Goal: Task Accomplishment & Management: Complete application form

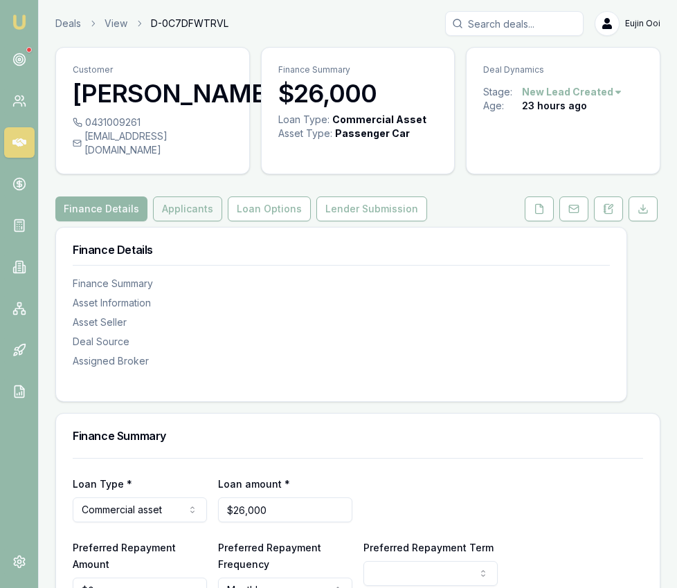
click at [188, 197] on button "Applicants" at bounding box center [187, 209] width 69 height 25
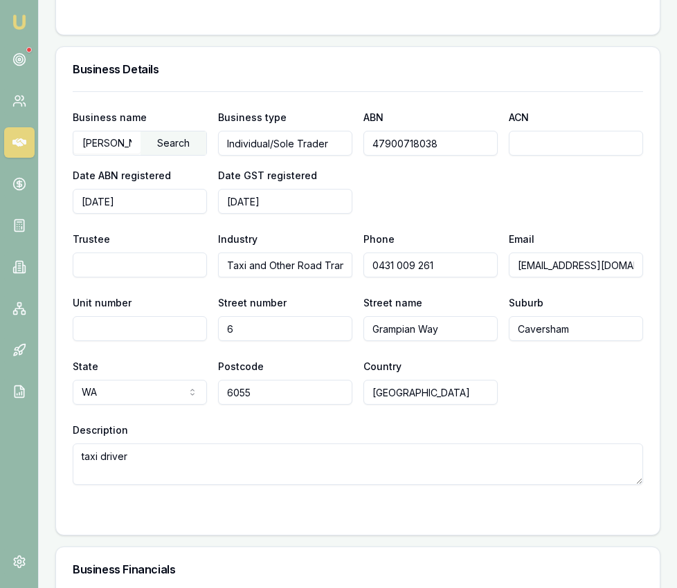
scroll to position [2274, 0]
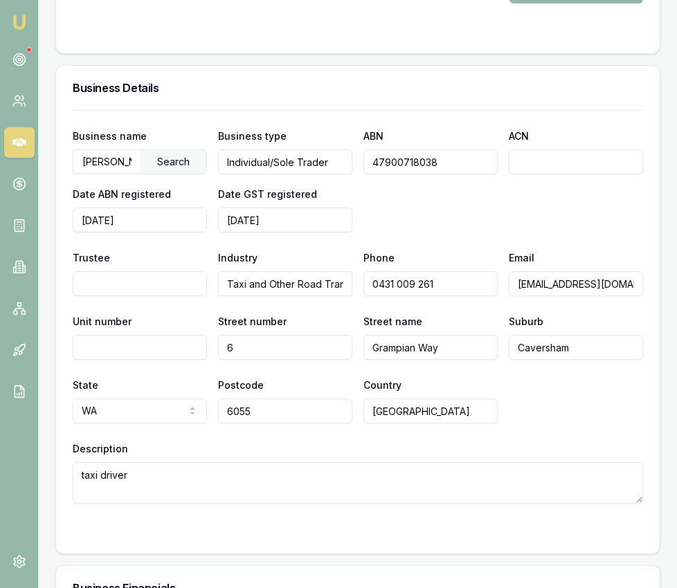
click at [379, 151] on input "47900718038" at bounding box center [430, 161] width 134 height 25
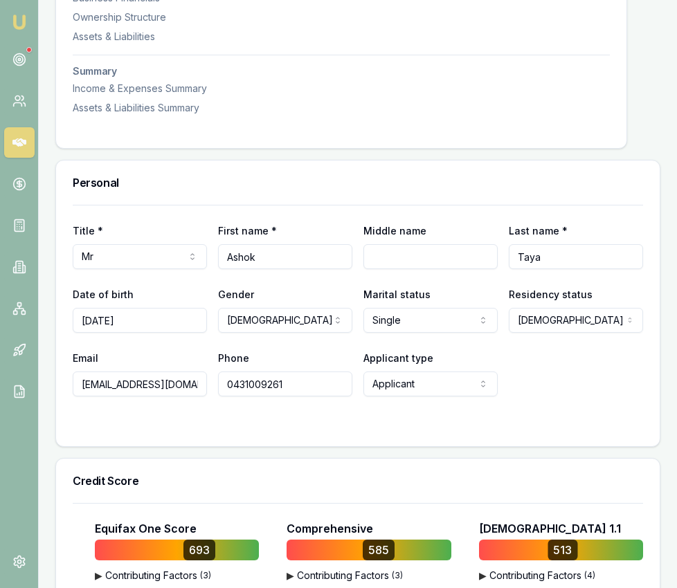
scroll to position [0, 0]
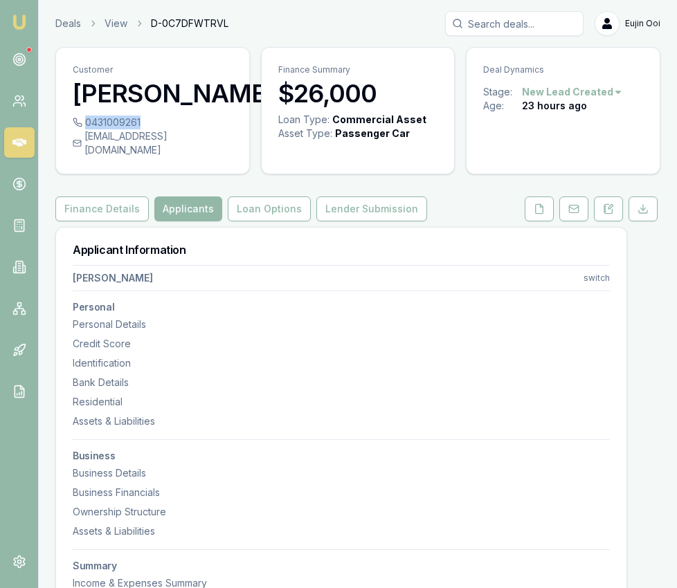
drag, startPoint x: 156, startPoint y: 124, endPoint x: 139, endPoint y: 122, distance: 17.4
click at [139, 122] on div "0431009261" at bounding box center [153, 123] width 160 height 14
copy div "0431009261"
drag, startPoint x: 215, startPoint y: 139, endPoint x: 203, endPoint y: 136, distance: 12.1
click at [203, 136] on div "ashoktaya786@gmail.com" at bounding box center [153, 143] width 160 height 28
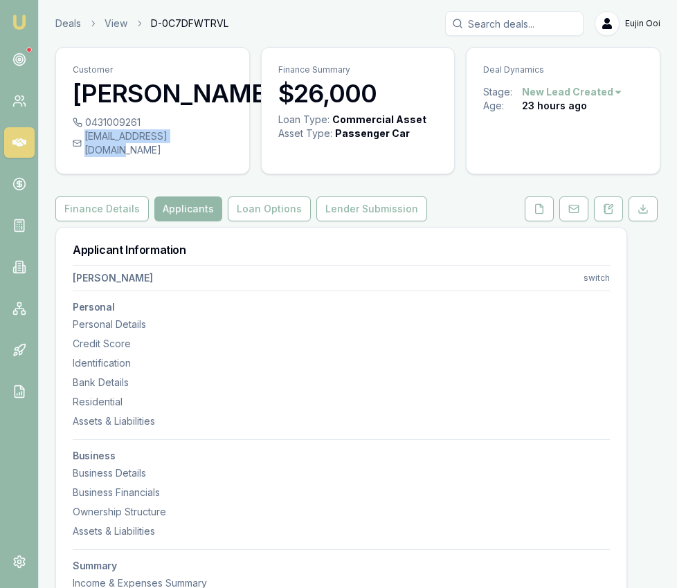
copy div "ashoktaya786@gmail.com"
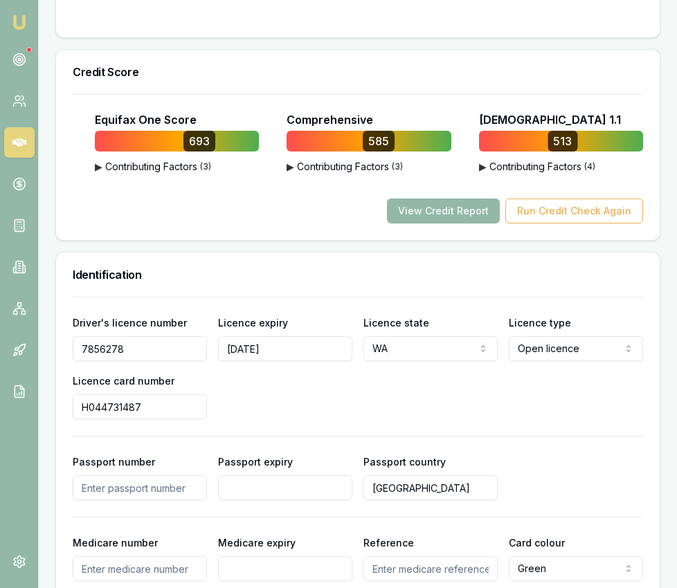
scroll to position [948, 0]
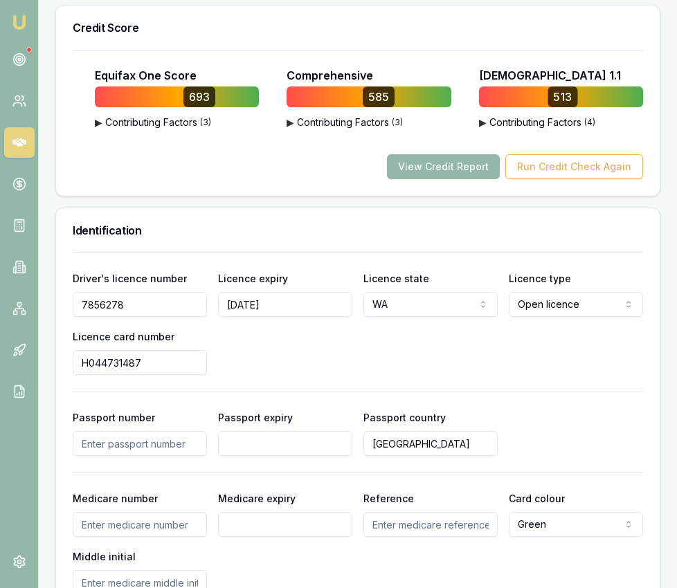
click at [129, 292] on input "7856278" at bounding box center [140, 304] width 134 height 25
click at [436, 154] on button "View Credit Report" at bounding box center [443, 166] width 113 height 25
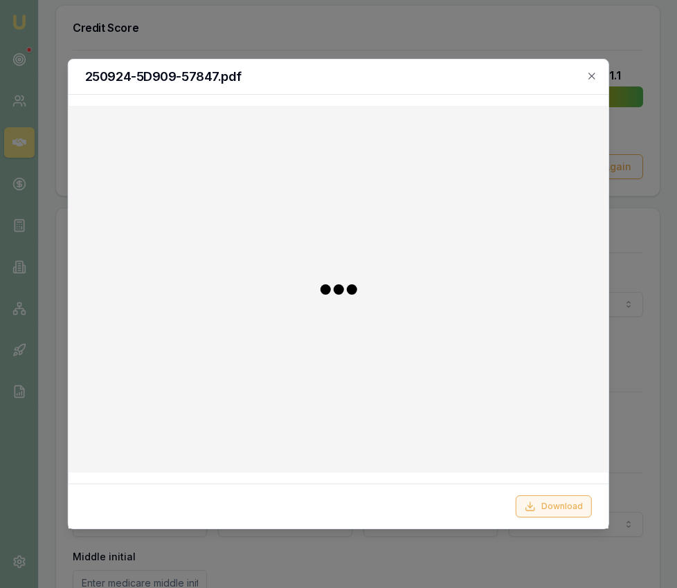
click at [556, 505] on button "Download" at bounding box center [554, 507] width 76 height 22
click at [592, 80] on icon "button" at bounding box center [591, 76] width 11 height 11
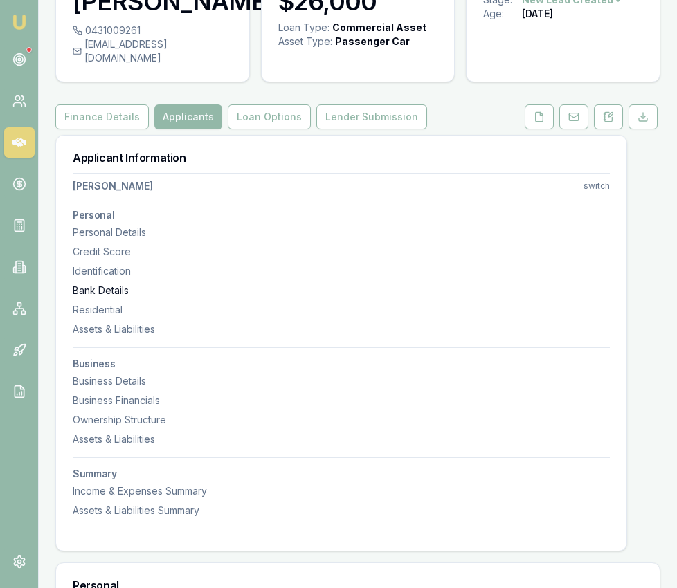
scroll to position [0, 0]
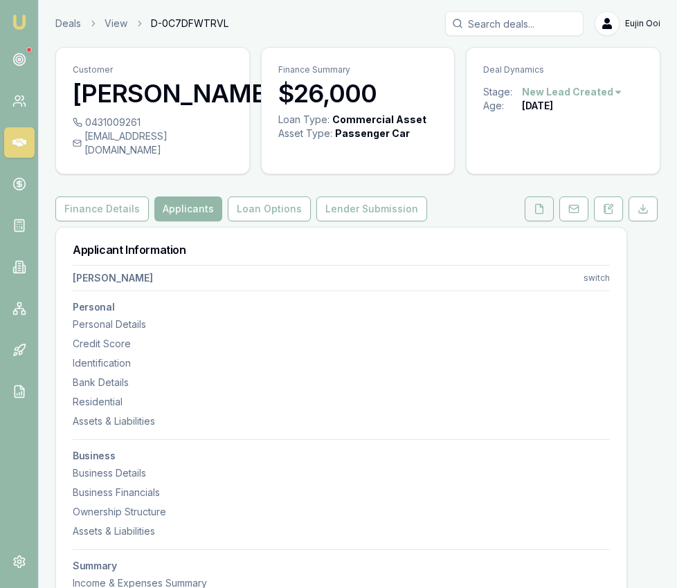
click at [545, 197] on button at bounding box center [539, 209] width 29 height 25
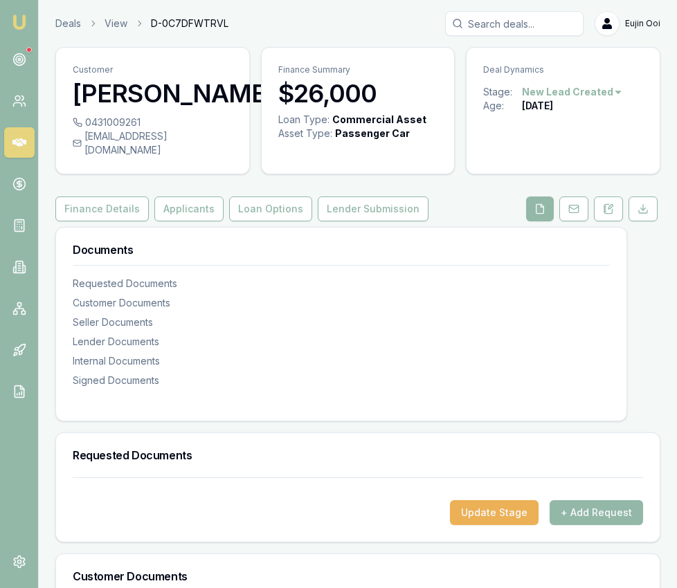
scroll to position [790, 0]
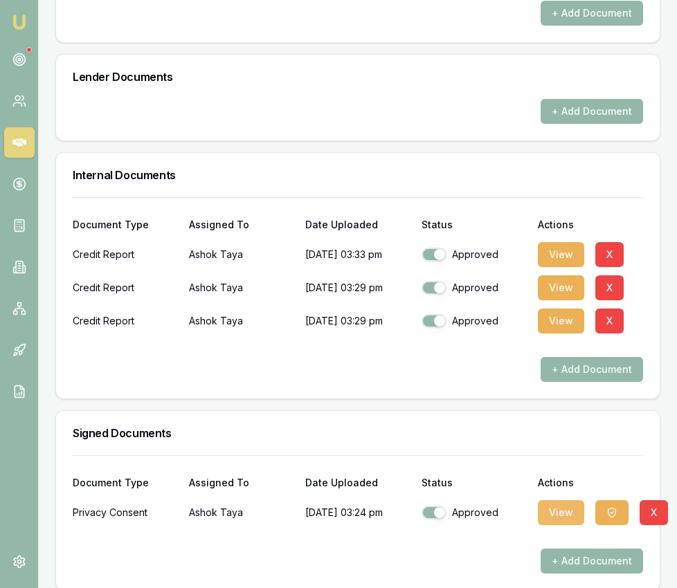
click at [563, 502] on button "View" at bounding box center [561, 512] width 46 height 25
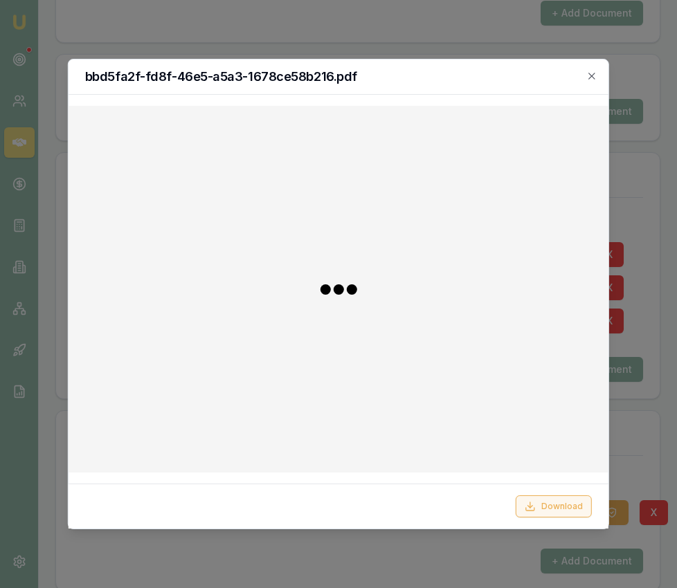
click at [538, 506] on button "Download" at bounding box center [554, 507] width 76 height 22
click at [631, 465] on div at bounding box center [338, 294] width 677 height 588
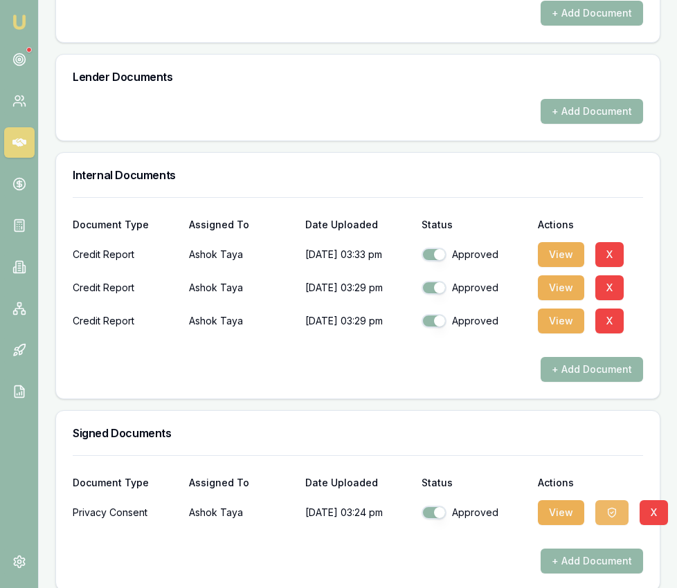
click at [622, 500] on button "button" at bounding box center [611, 512] width 33 height 25
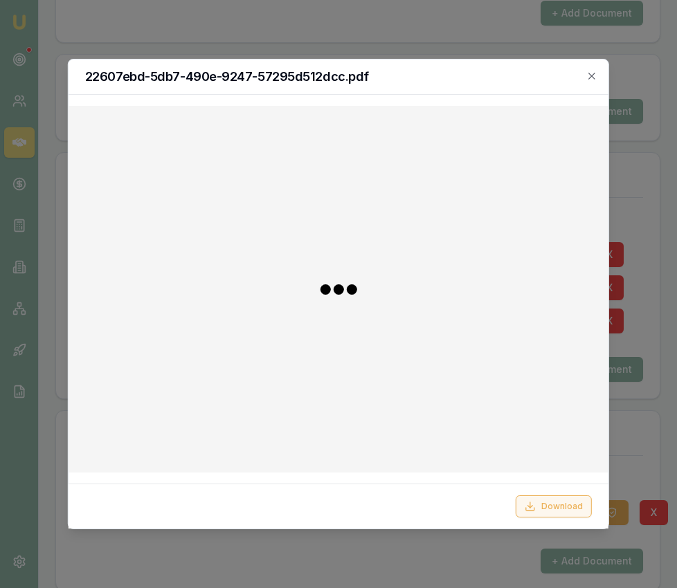
click at [586, 509] on button "Download" at bounding box center [554, 507] width 76 height 22
click at [591, 74] on icon "button" at bounding box center [591, 76] width 11 height 11
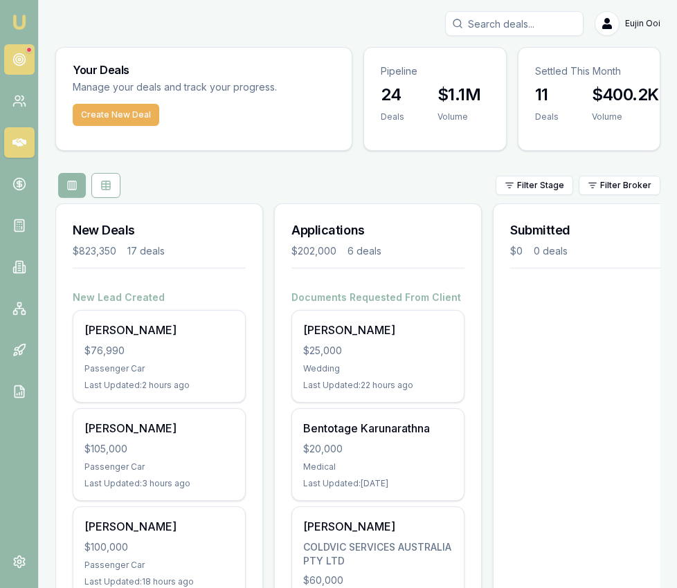
click at [26, 52] on link at bounding box center [19, 59] width 30 height 30
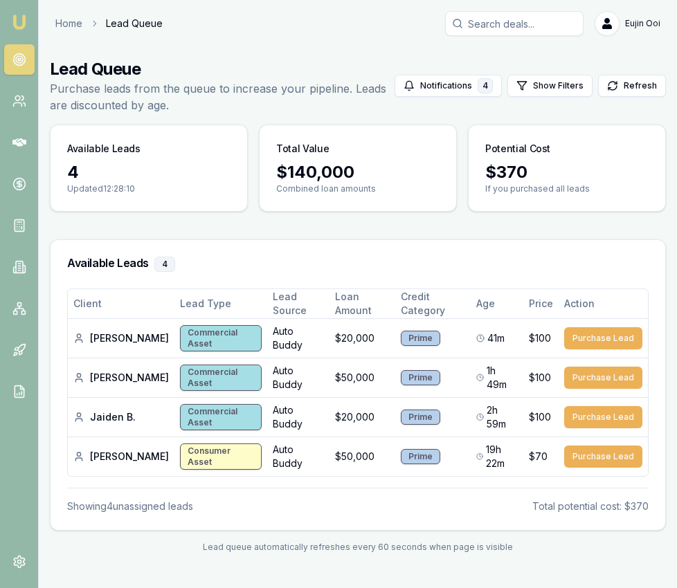
drag, startPoint x: 26, startPoint y: 28, endPoint x: 51, endPoint y: 11, distance: 30.5
click at [26, 28] on img at bounding box center [19, 22] width 17 height 17
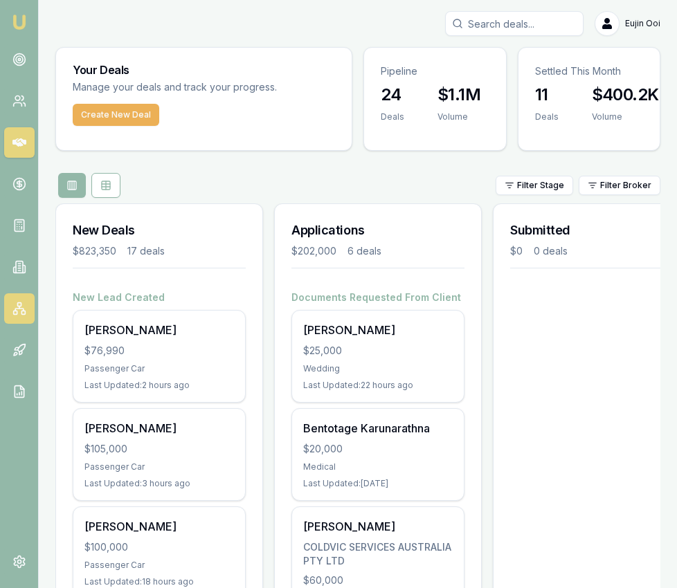
click at [15, 309] on icon at bounding box center [19, 310] width 8 height 2
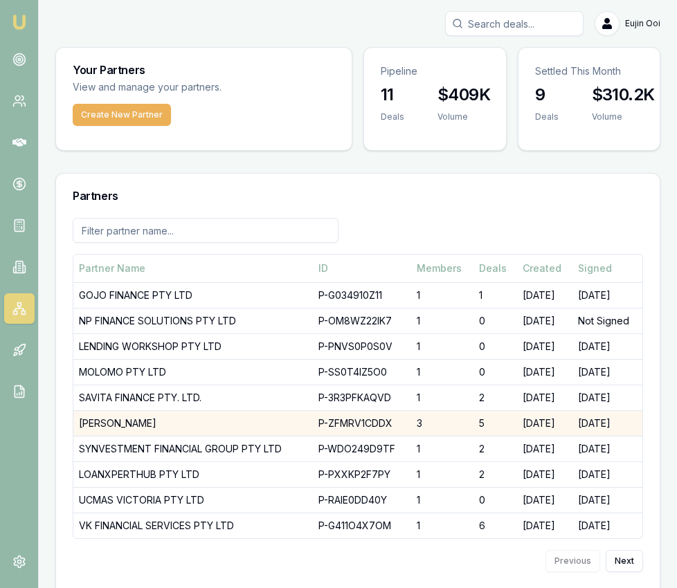
scroll to position [23, 0]
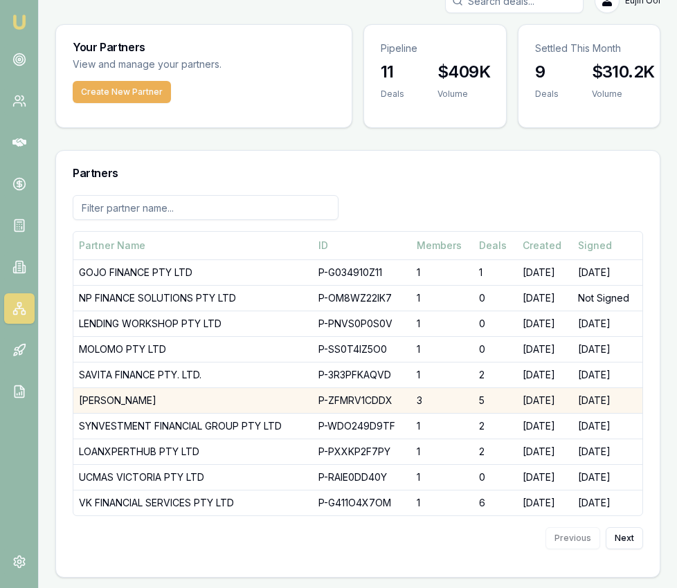
click at [158, 395] on td "DHANKHAR, SANJEEV" at bounding box center [192, 401] width 239 height 26
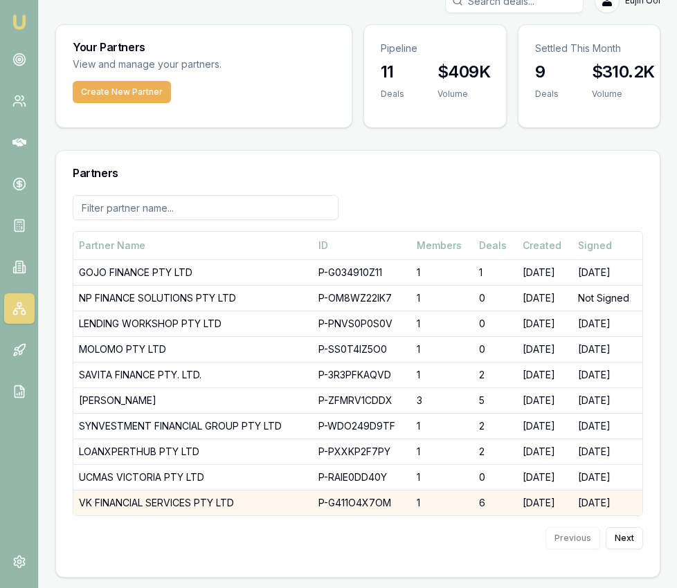
scroll to position [185, 0]
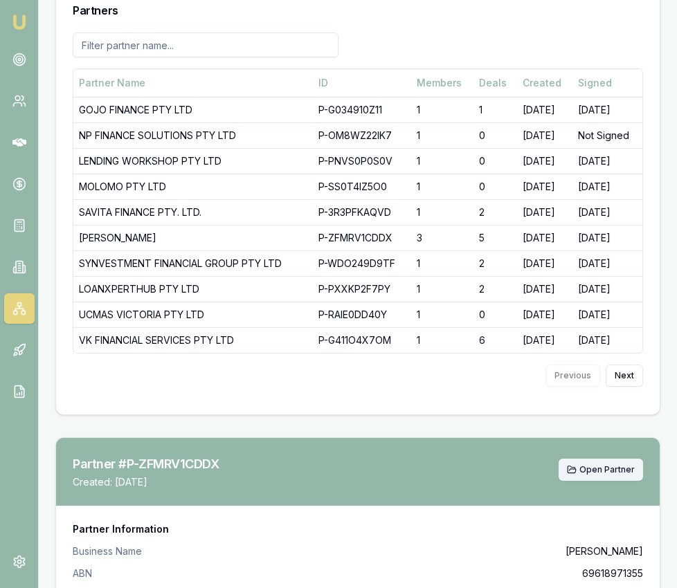
click at [626, 472] on span "Open Partner" at bounding box center [606, 469] width 55 height 11
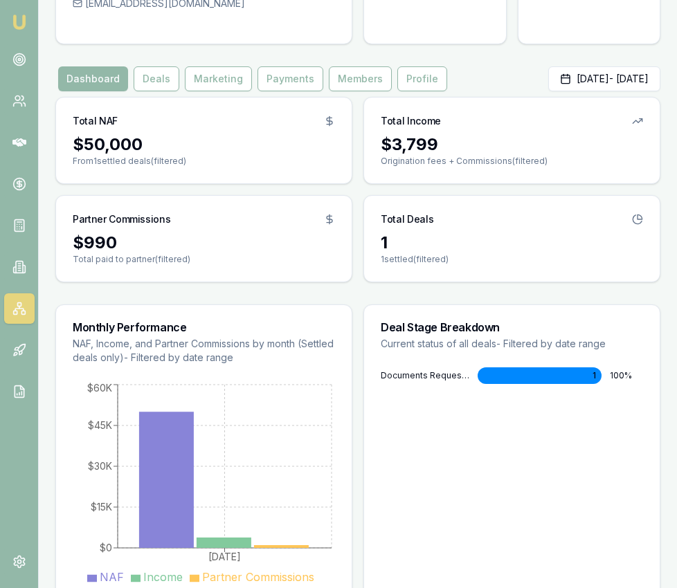
scroll to position [162, 0]
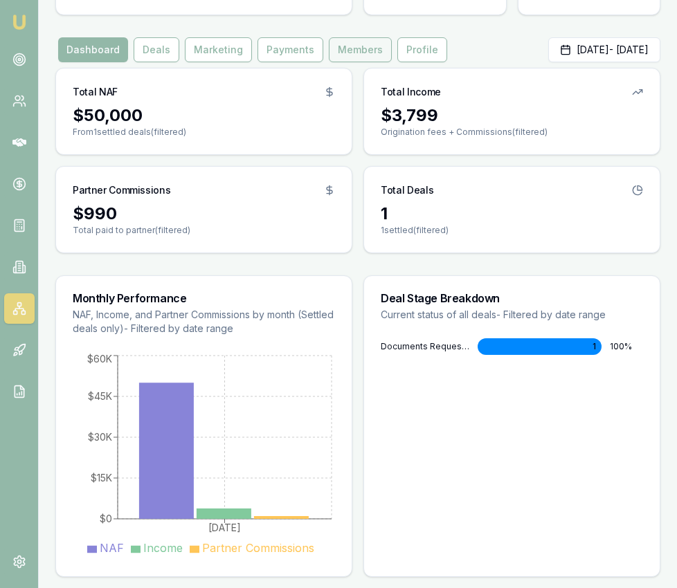
click at [363, 55] on button "Members" at bounding box center [360, 49] width 63 height 25
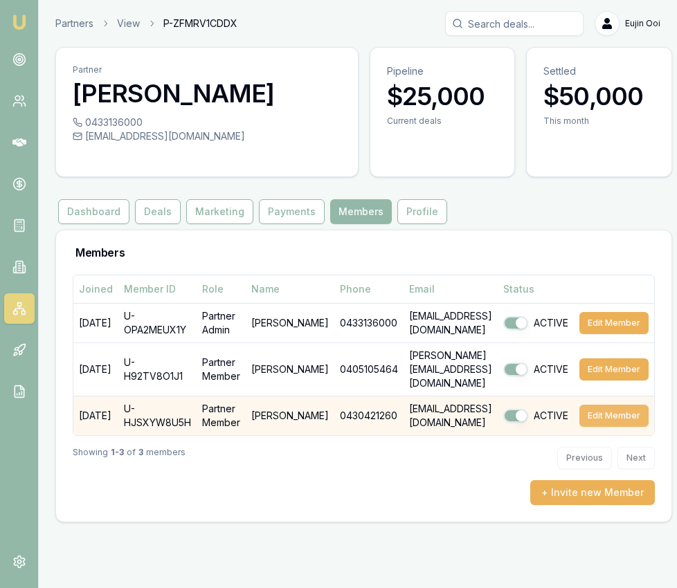
click at [633, 405] on button "Edit Member" at bounding box center [613, 416] width 69 height 22
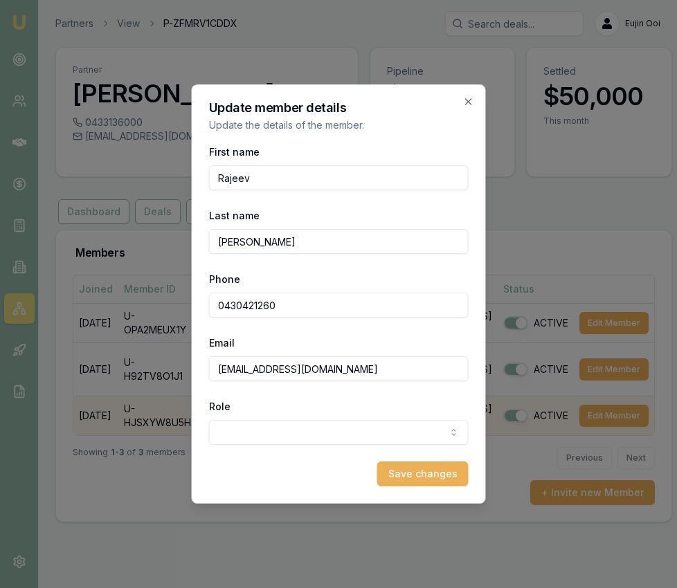
click at [422, 424] on body "Emu Broker Partners View P-ZFMRV1CDDX Eujin Ooi Toggle Menu Partner Dhankhar, S…" at bounding box center [338, 294] width 677 height 588
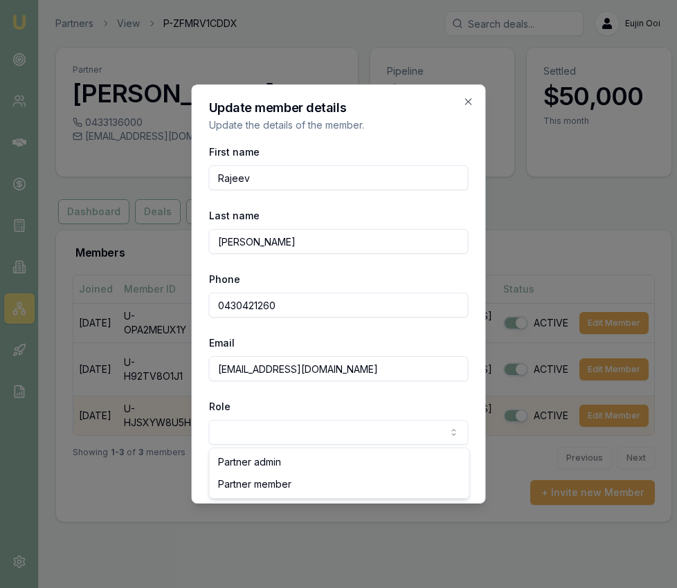
select select "PARTNER_MEMBER"
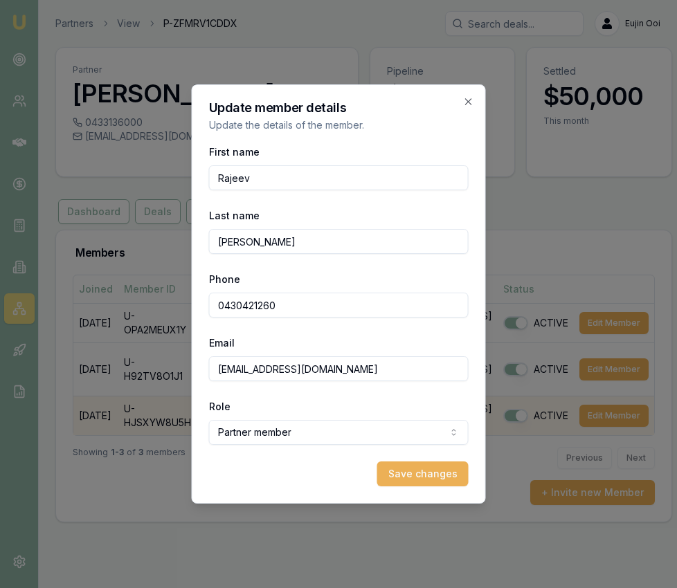
click at [406, 478] on button "Save changes" at bounding box center [422, 474] width 91 height 25
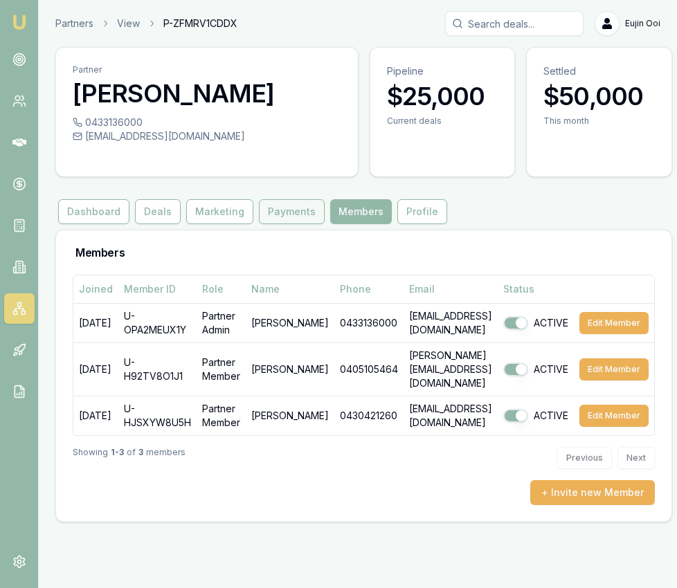
click at [291, 212] on button "Payments" at bounding box center [292, 211] width 66 height 25
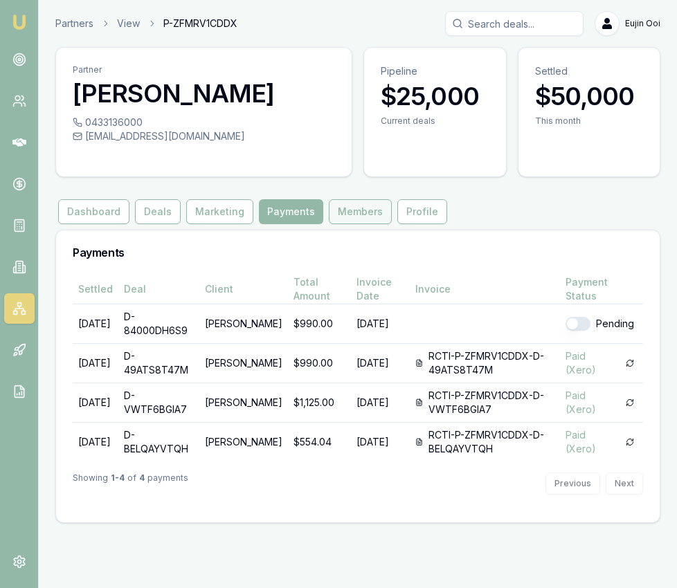
click at [372, 212] on button "Members" at bounding box center [360, 211] width 63 height 25
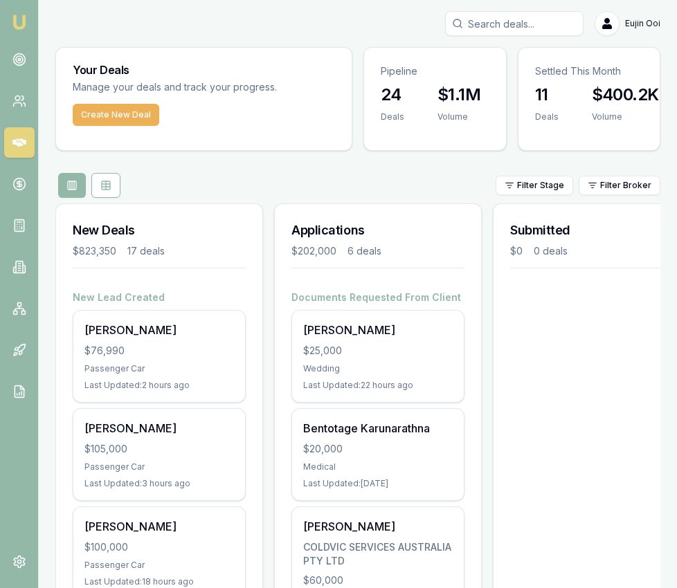
click at [507, 20] on input "Search deals" at bounding box center [514, 23] width 138 height 25
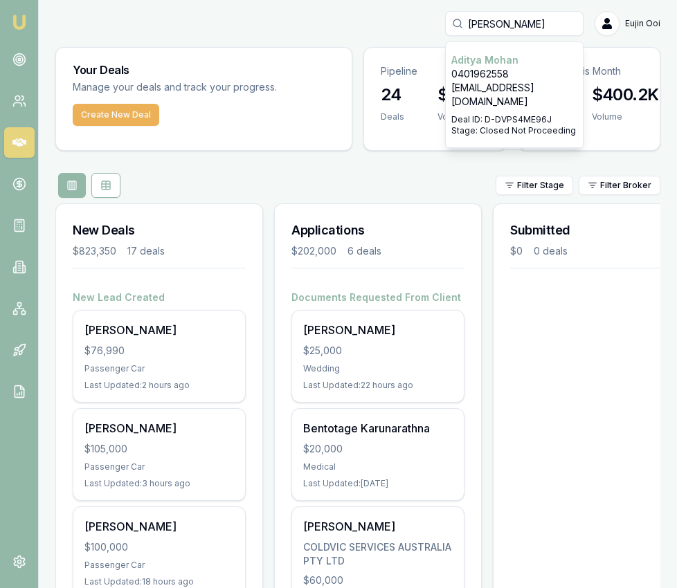
scroll to position [3, 0]
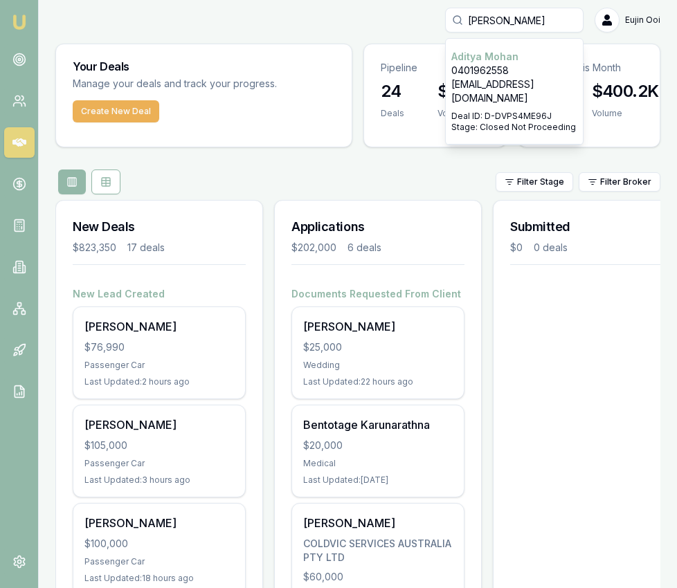
type input "[PERSON_NAME]"
click at [478, 122] on p "Stage: Closed Not Proceeding" at bounding box center [514, 127] width 126 height 11
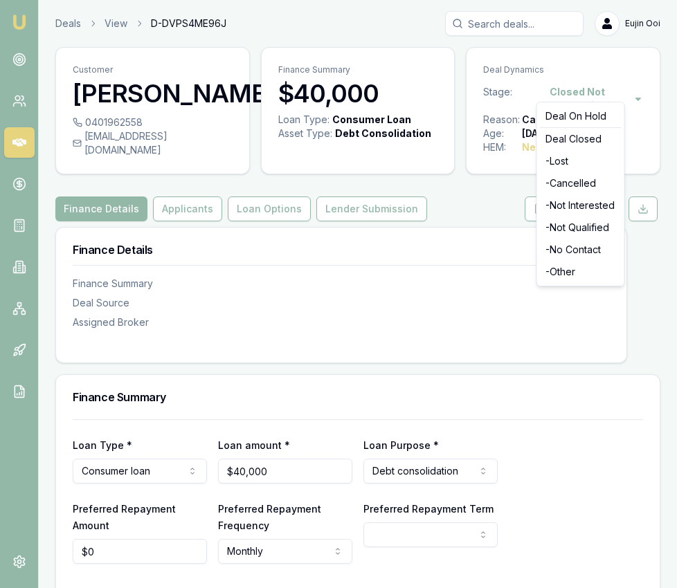
click at [560, 91] on html "Emu Broker Deals View D-DVPS4ME96J Eujin Ooi Toggle Menu Customer Aditya Mohan …" at bounding box center [338, 294] width 677 height 588
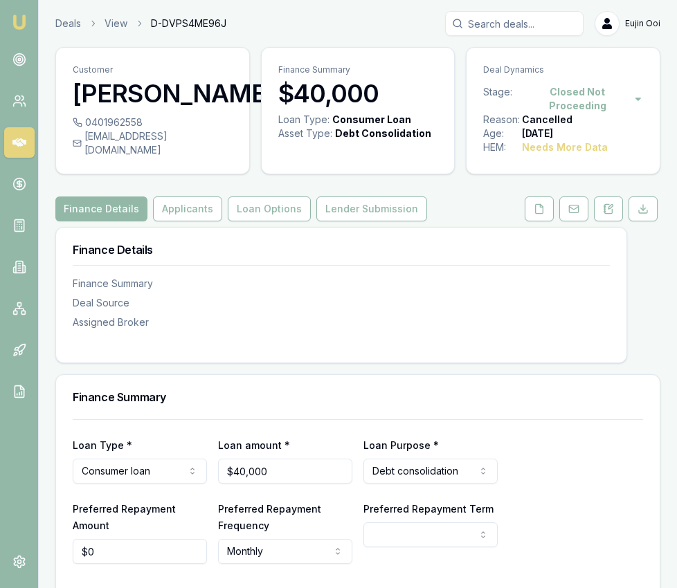
scroll to position [1, 0]
click at [133, 98] on h3 "Aditya Mohan" at bounding box center [153, 93] width 160 height 28
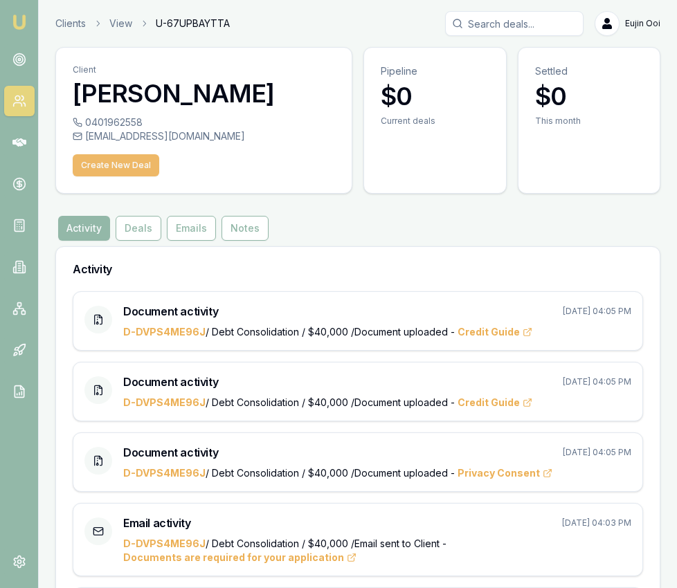
click at [142, 165] on button "Create New Deal" at bounding box center [116, 165] width 87 height 22
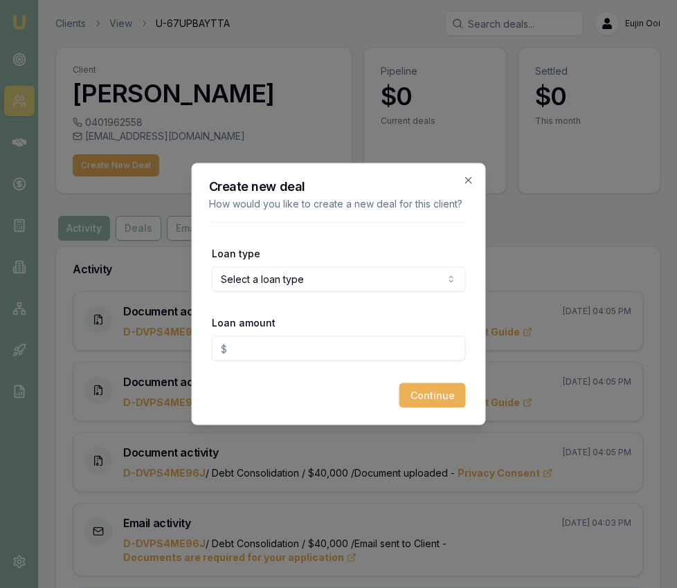
click at [337, 290] on body "Emu Broker Clients View U-67UPBAYTTA Eujin Ooi Toggle Menu Client Aditya Mohan …" at bounding box center [338, 294] width 677 height 588
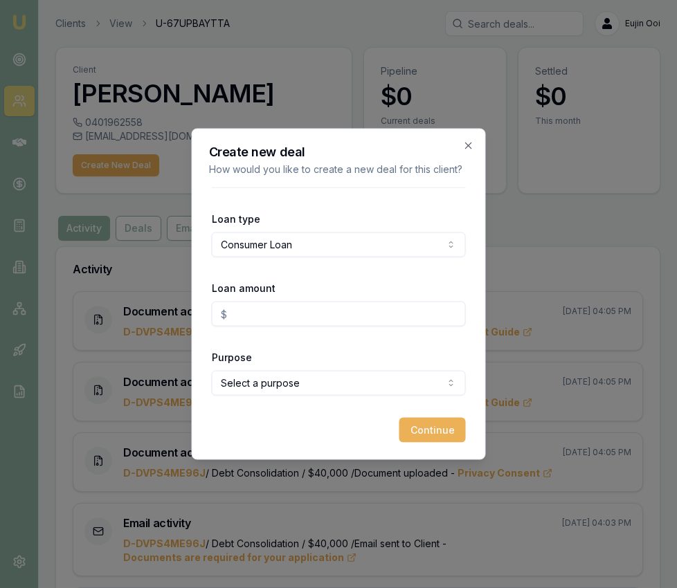
click at [340, 307] on input "Loan amount" at bounding box center [339, 314] width 254 height 25
type input "$10,000.00"
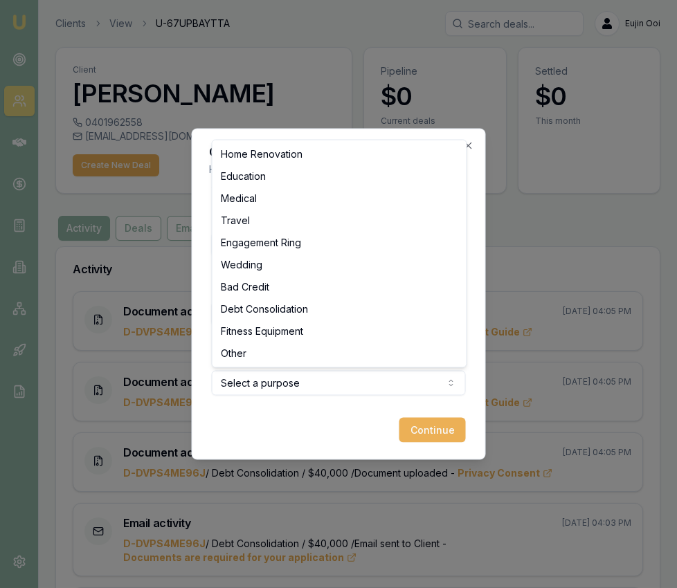
click at [409, 394] on body "Emu Broker Clients View U-67UPBAYTTA Eujin Ooi Toggle Menu Client Aditya Mohan …" at bounding box center [338, 294] width 677 height 588
select select "OTHER"
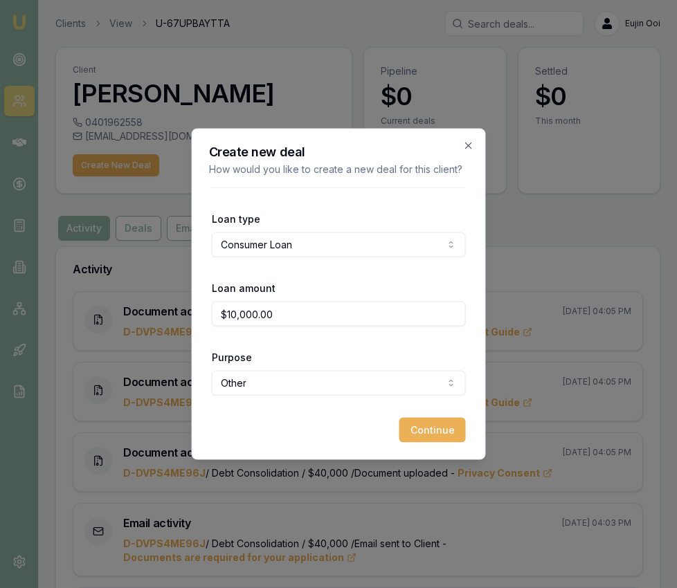
click at [419, 420] on button "Continue" at bounding box center [432, 430] width 66 height 25
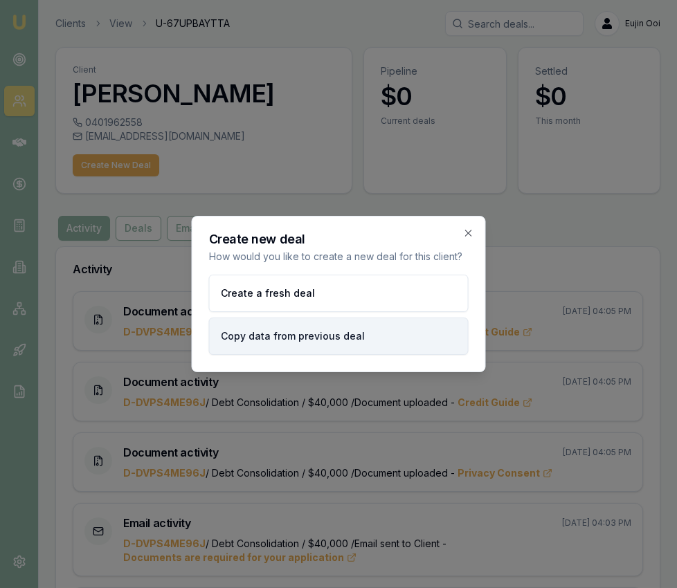
click at [407, 345] on button "Copy data from previous deal" at bounding box center [339, 336] width 260 height 37
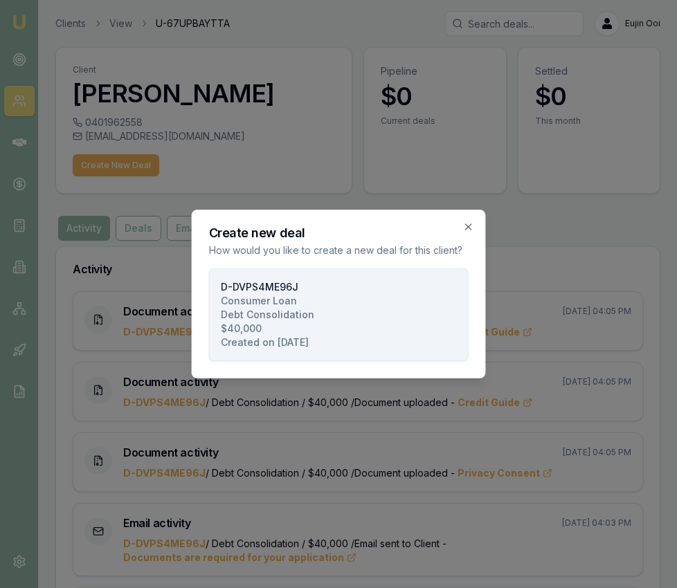
click at [407, 345] on button "D-DVPS4ME96J Consumer Loan Debt Consolidation $40,000 Created on 27/06/2025" at bounding box center [339, 315] width 260 height 93
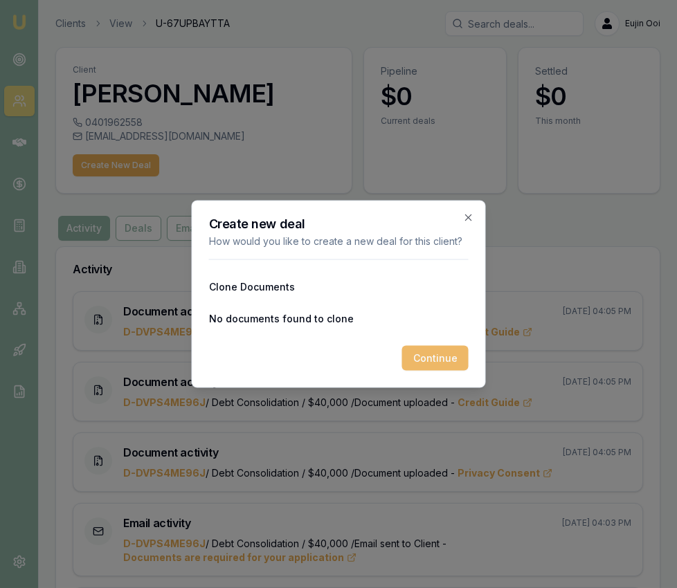
click at [415, 355] on button "Continue" at bounding box center [435, 358] width 66 height 25
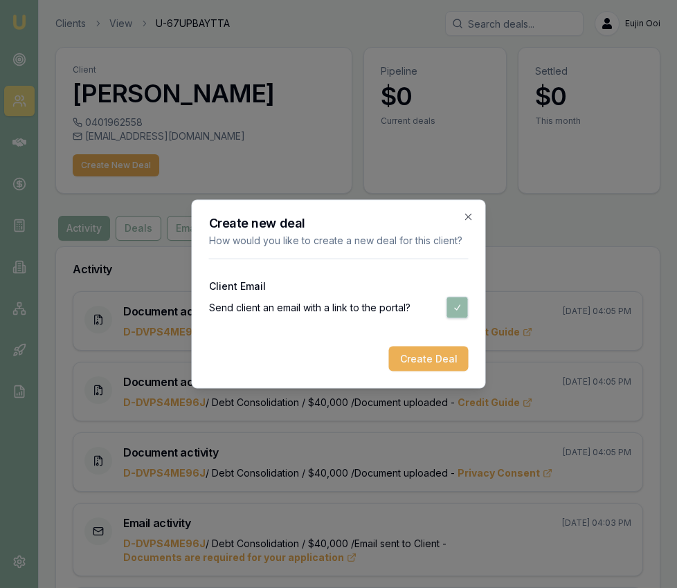
click at [415, 355] on button "Create Deal" at bounding box center [429, 359] width 80 height 25
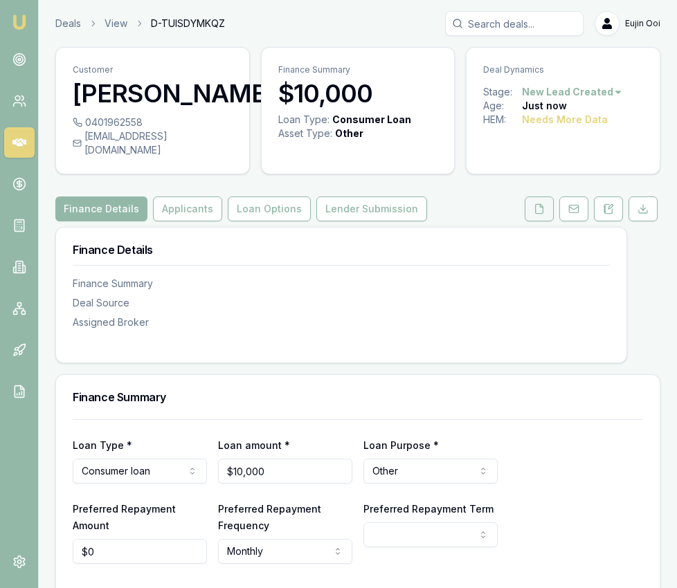
click at [536, 215] on icon at bounding box center [539, 208] width 11 height 11
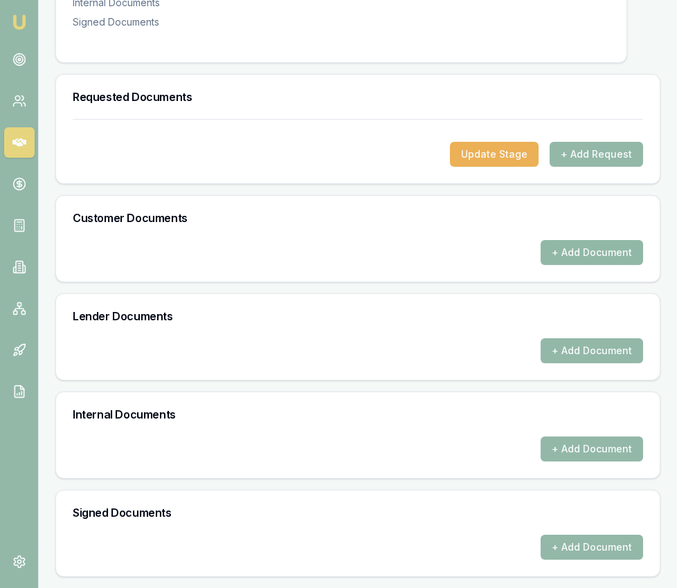
scroll to position [368, 0]
click at [617, 153] on button "+ Add Request" at bounding box center [596, 154] width 93 height 25
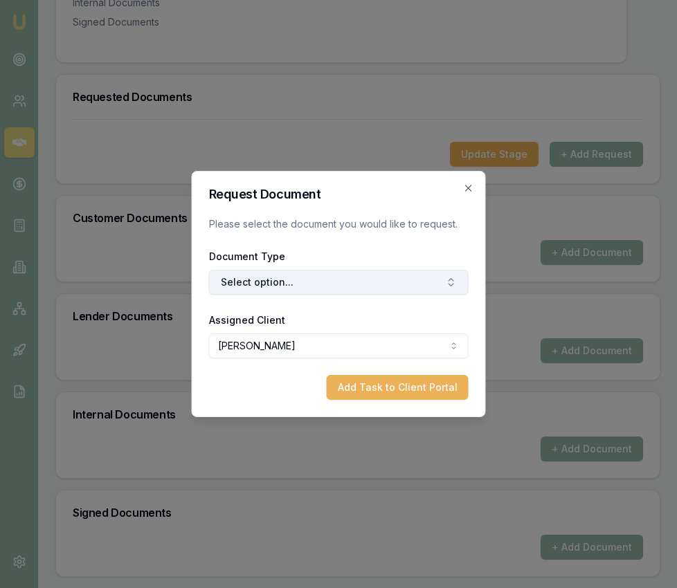
click at [365, 284] on button "Select option..." at bounding box center [339, 282] width 260 height 25
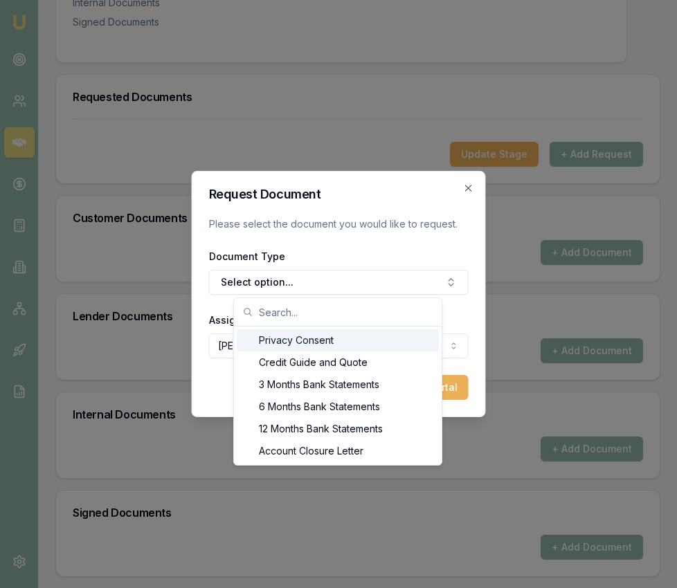
click at [347, 344] on div "Privacy Consent" at bounding box center [338, 340] width 202 height 22
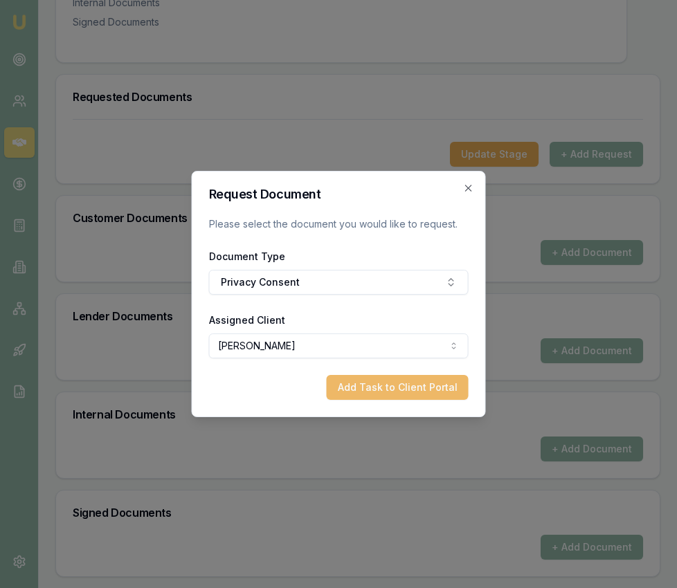
click at [421, 392] on button "Add Task to Client Portal" at bounding box center [398, 387] width 142 height 25
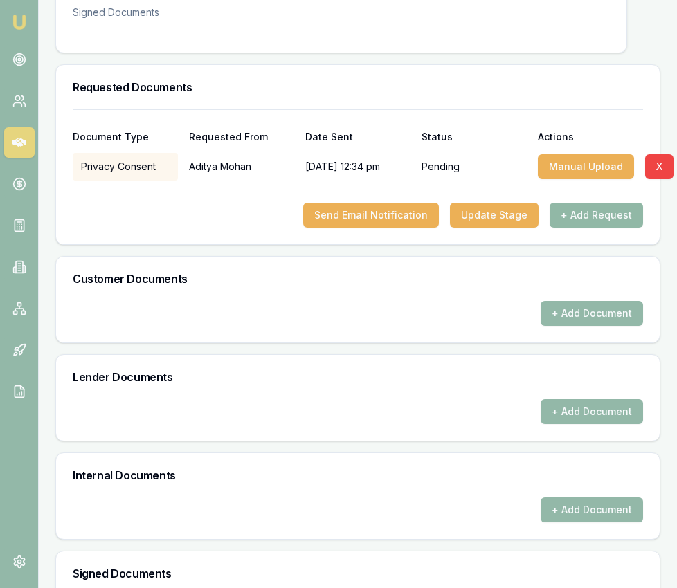
click at [605, 220] on button "+ Add Request" at bounding box center [596, 215] width 93 height 25
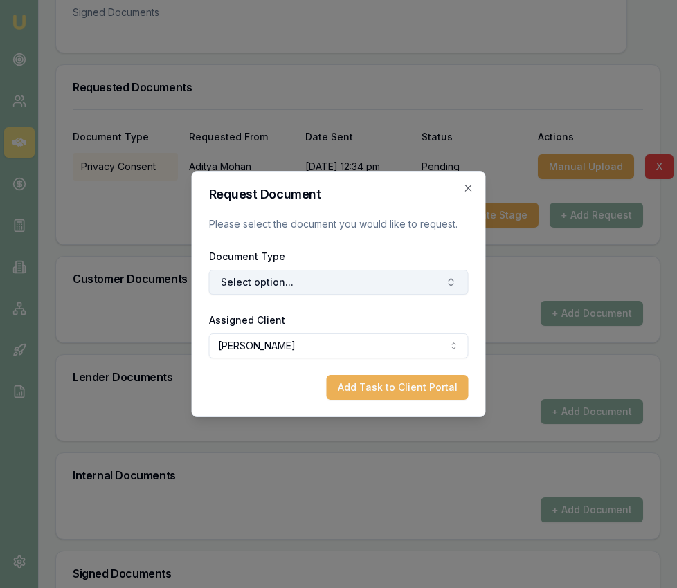
click at [336, 278] on button "Select option..." at bounding box center [339, 282] width 260 height 25
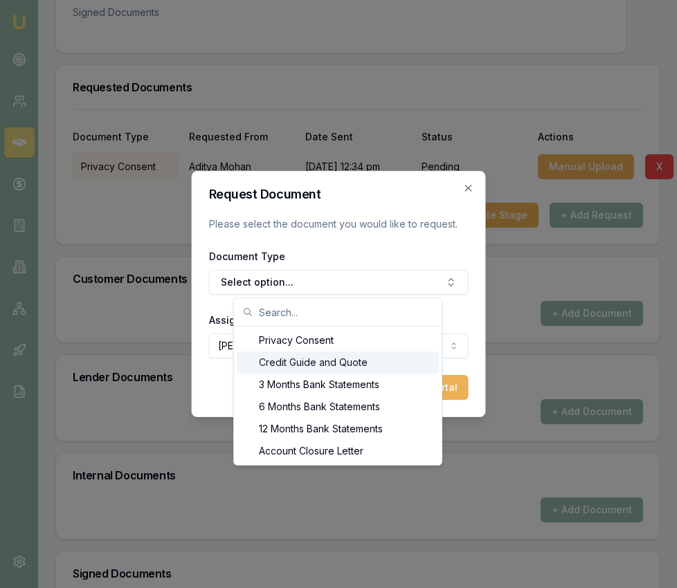
click at [320, 365] on div "Credit Guide and Quote" at bounding box center [338, 363] width 202 height 22
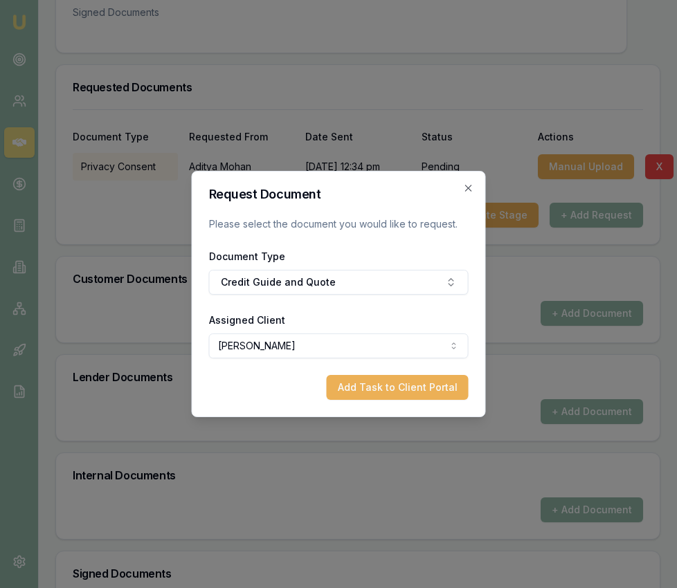
click at [383, 391] on button "Add Task to Client Portal" at bounding box center [398, 387] width 142 height 25
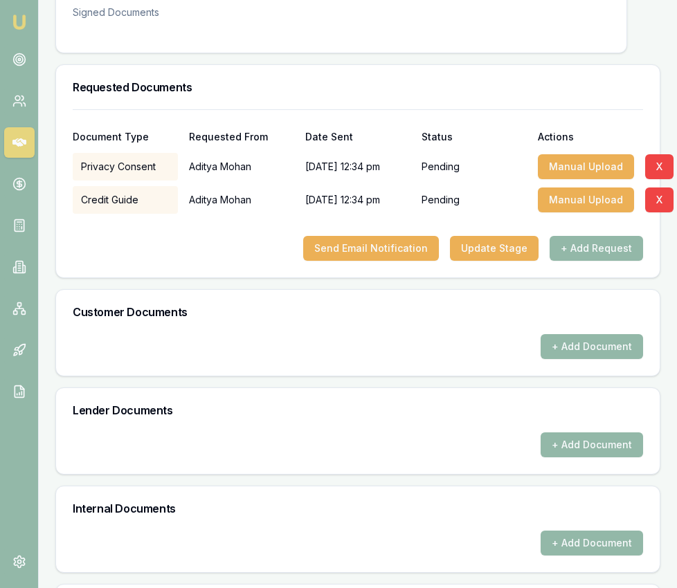
click at [387, 390] on div "Requested Documents Document Type Requested From Date Sent Status Actions Priva…" at bounding box center [357, 367] width 605 height 607
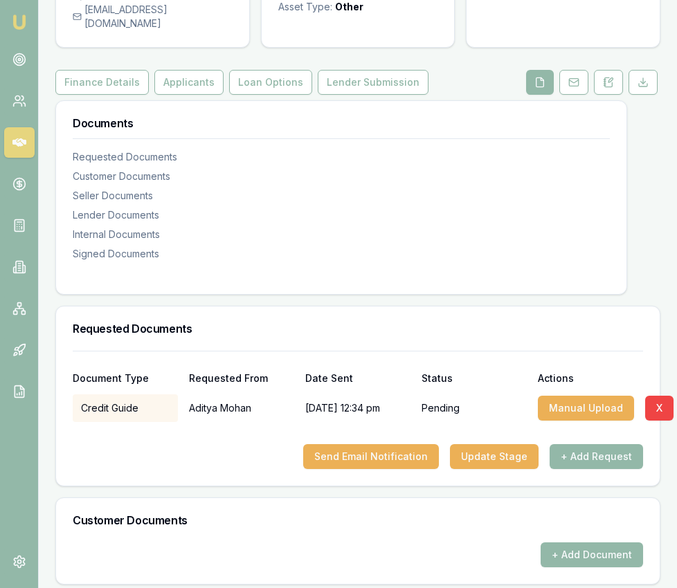
scroll to position [536, 0]
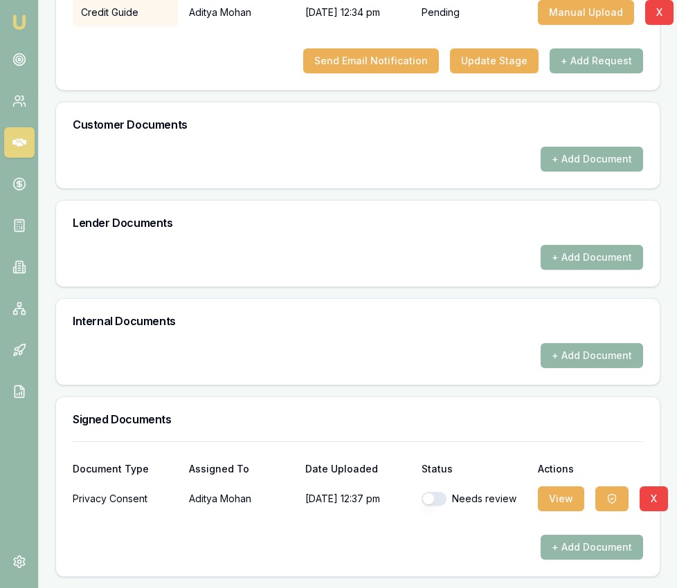
click at [438, 498] on button "button" at bounding box center [433, 499] width 25 height 14
checkbox input "true"
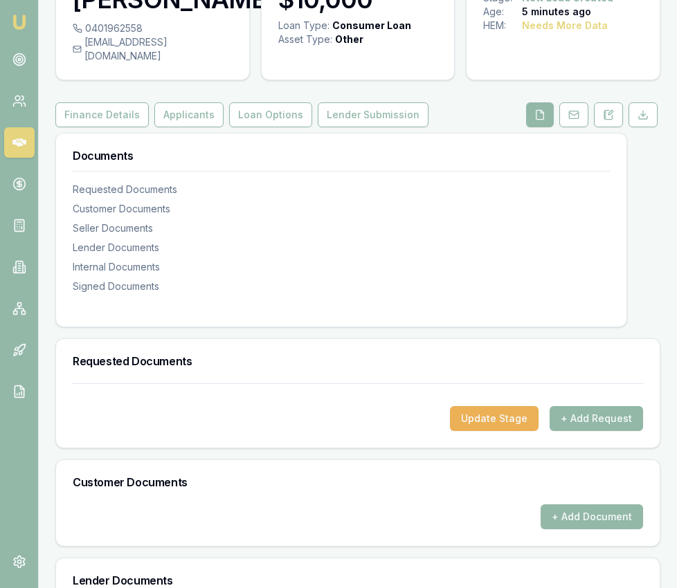
scroll to position [176, 0]
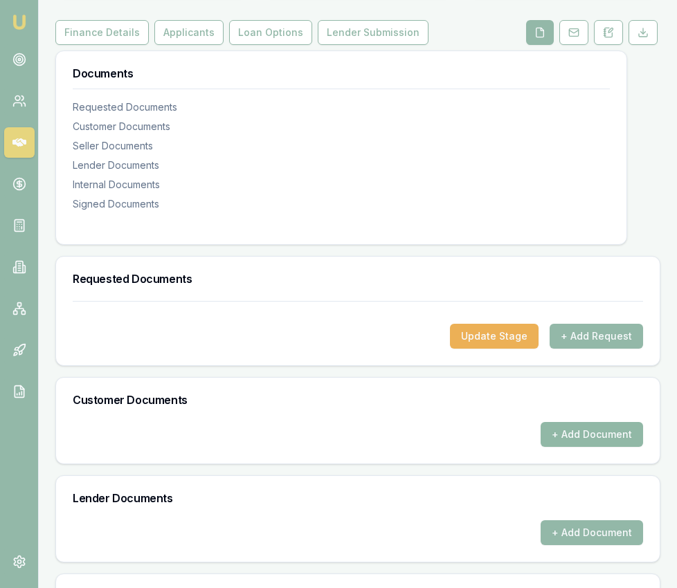
click at [559, 447] on button "+ Add Document" at bounding box center [592, 434] width 102 height 25
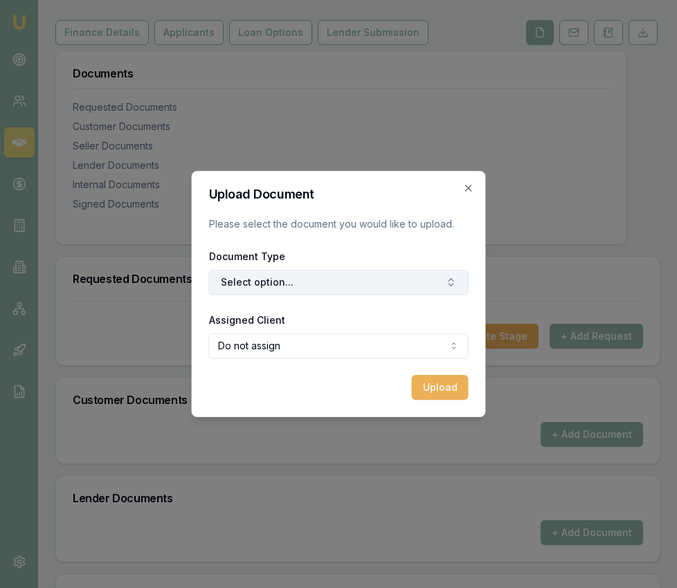
click at [335, 276] on button "Select option..." at bounding box center [339, 282] width 260 height 25
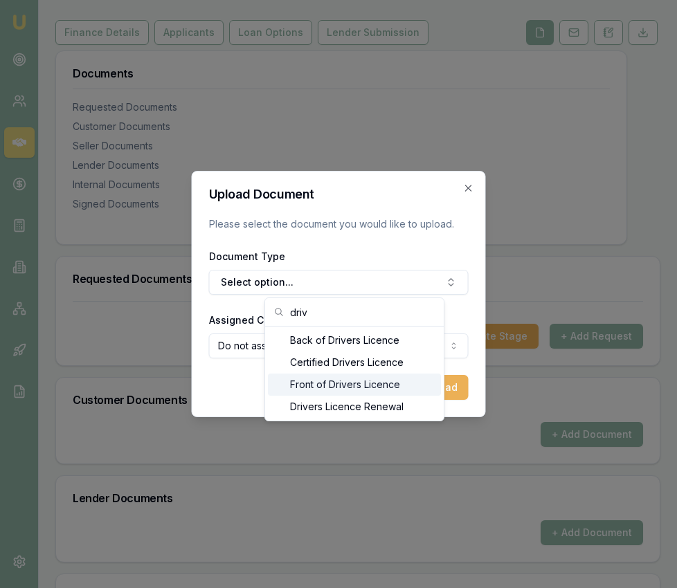
type input "driv"
click at [360, 386] on div "Front of Drivers Licence" at bounding box center [354, 385] width 173 height 22
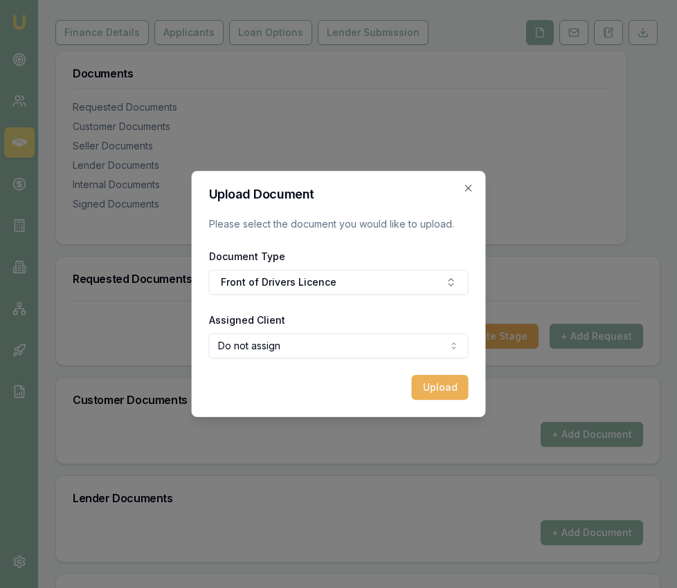
click at [335, 356] on body "Emu Broker Deals View D-TUISDYMKQZ Eujin Ooi Toggle Menu Customer Aditya Mohan …" at bounding box center [338, 118] width 677 height 588
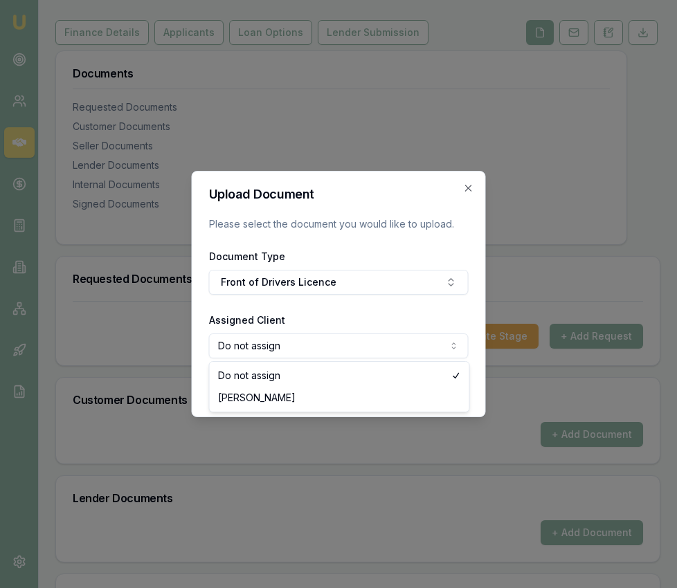
select select "U-67UPBAYTTA"
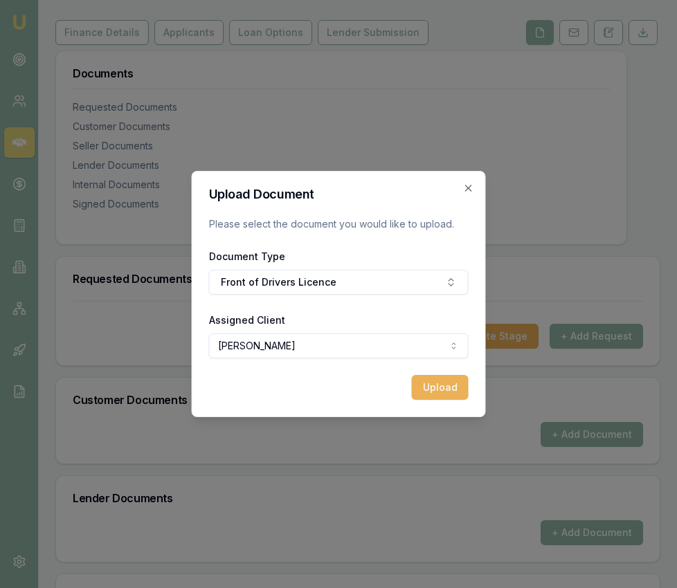
click at [419, 403] on div "Upload Document Please select the document you would like to upload. Document T…" at bounding box center [339, 294] width 294 height 246
click at [432, 390] on button "Upload" at bounding box center [440, 387] width 57 height 25
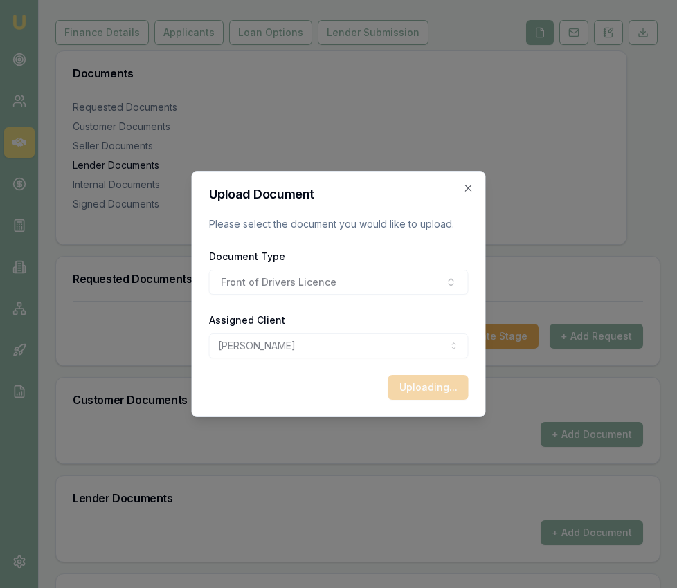
click at [473, 183] on icon "button" at bounding box center [468, 188] width 11 height 11
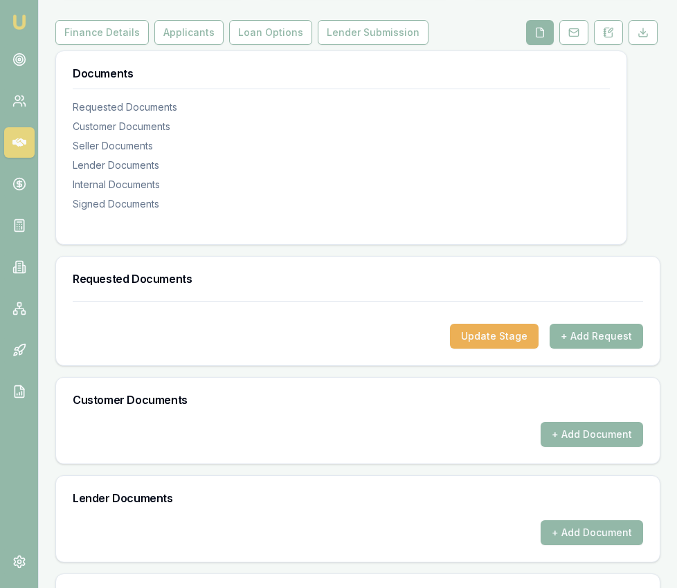
click at [603, 349] on button "+ Add Request" at bounding box center [596, 336] width 93 height 25
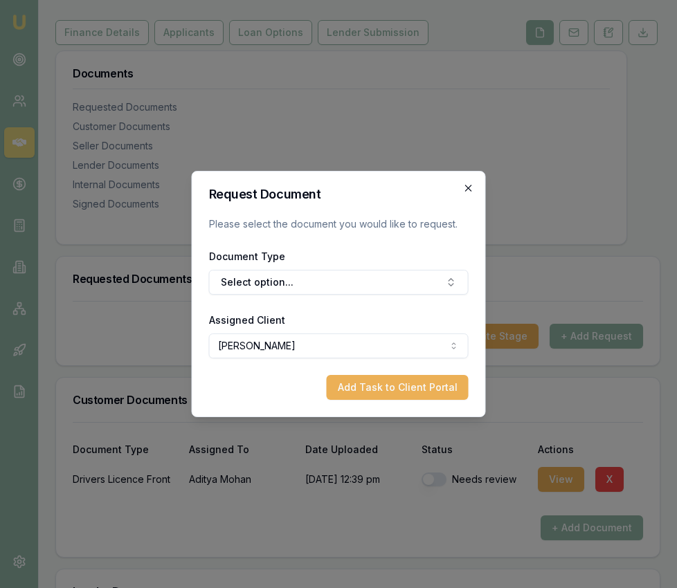
click at [466, 187] on icon "button" at bounding box center [468, 188] width 11 height 11
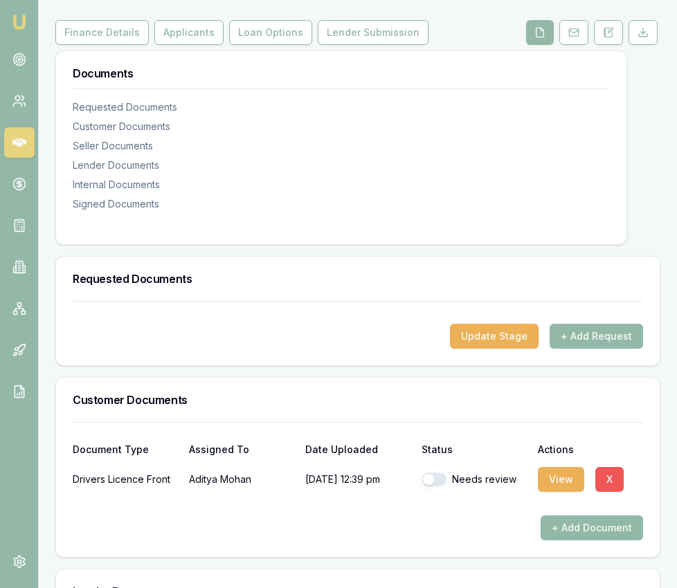
click at [604, 487] on button "X" at bounding box center [609, 479] width 28 height 25
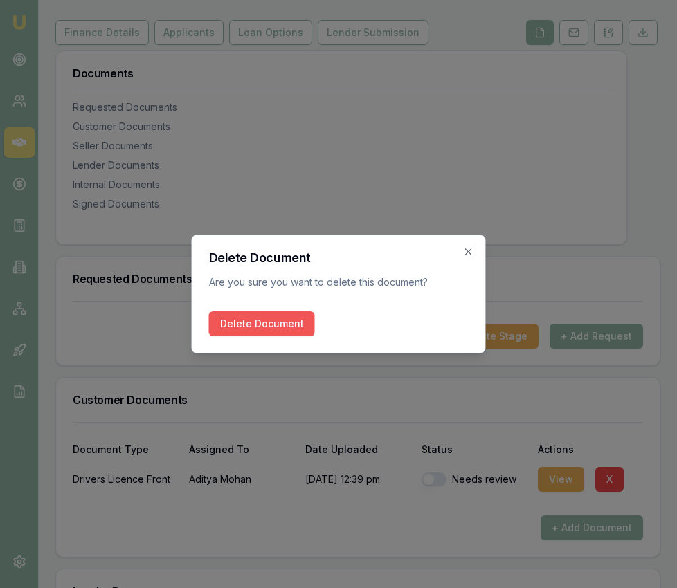
click at [281, 316] on button "Delete Document" at bounding box center [262, 323] width 106 height 25
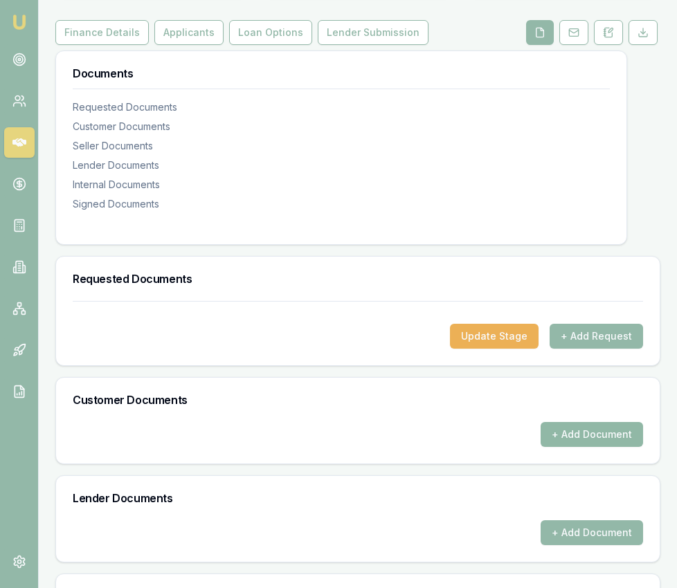
click at [565, 439] on button "+ Add Document" at bounding box center [592, 434] width 102 height 25
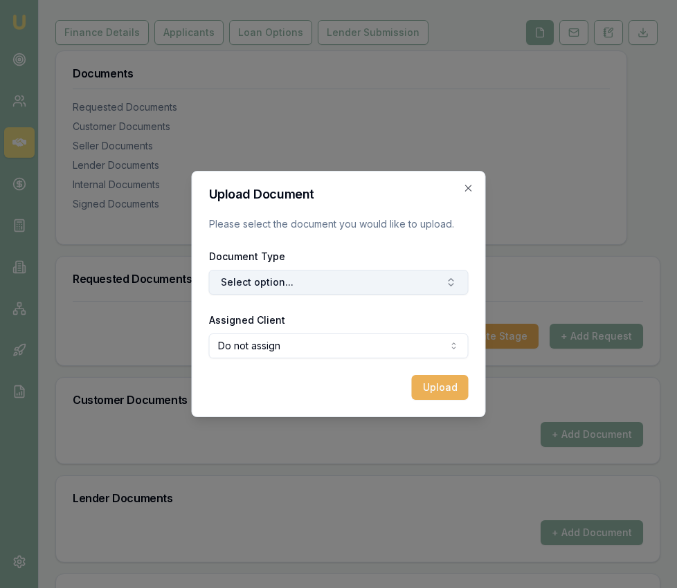
click at [369, 275] on button "Select option..." at bounding box center [339, 282] width 260 height 25
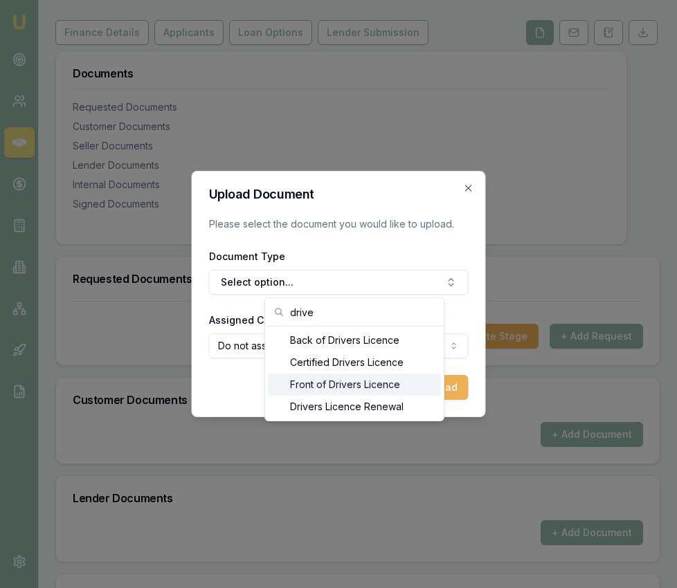
type input "drive"
click at [347, 388] on div "Front of Drivers Licence" at bounding box center [354, 385] width 173 height 22
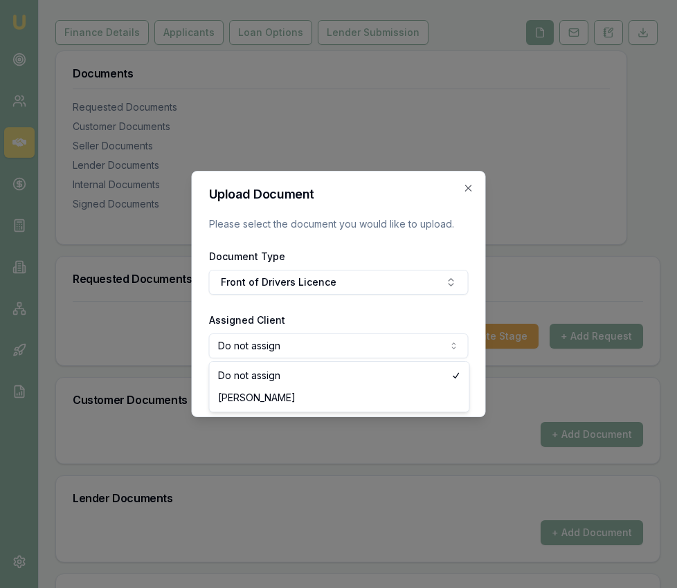
click at [331, 353] on body "Emu Broker Deals View D-TUISDYMKQZ Eujin Ooi Toggle Menu Customer Aditya Mohan …" at bounding box center [338, 118] width 677 height 588
select select "U-67UPBAYTTA"
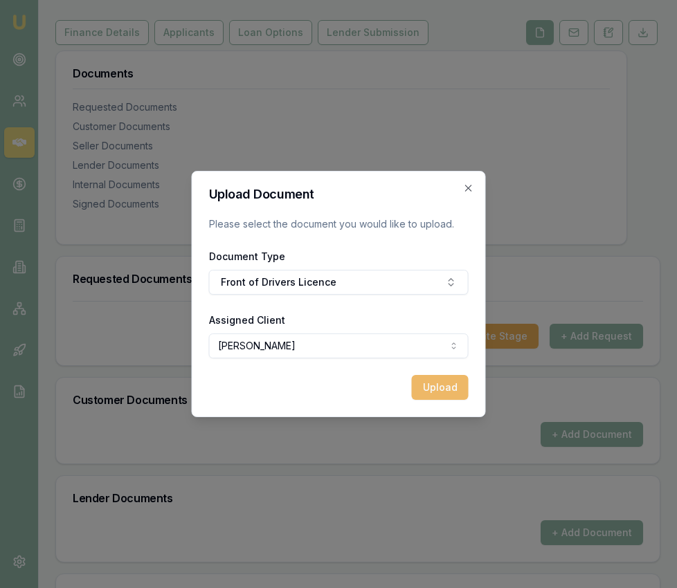
click at [442, 394] on button "Upload" at bounding box center [440, 387] width 57 height 25
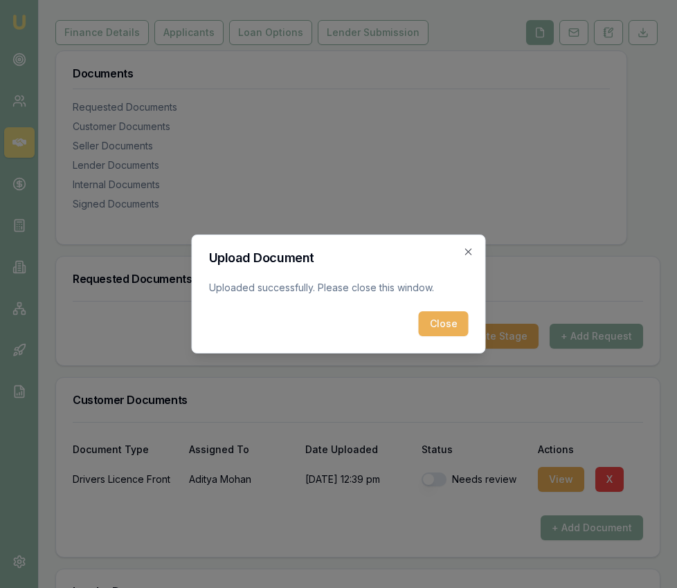
click at [449, 327] on button "Close" at bounding box center [444, 323] width 50 height 25
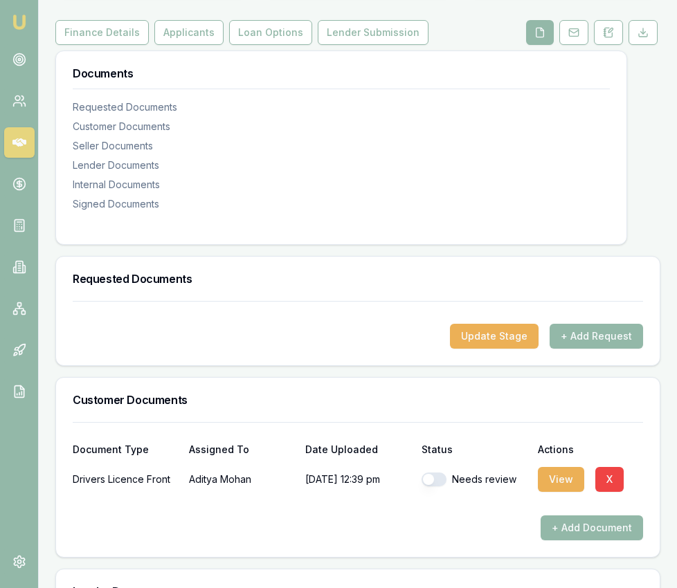
click at [442, 487] on button "button" at bounding box center [433, 480] width 25 height 14
checkbox input "true"
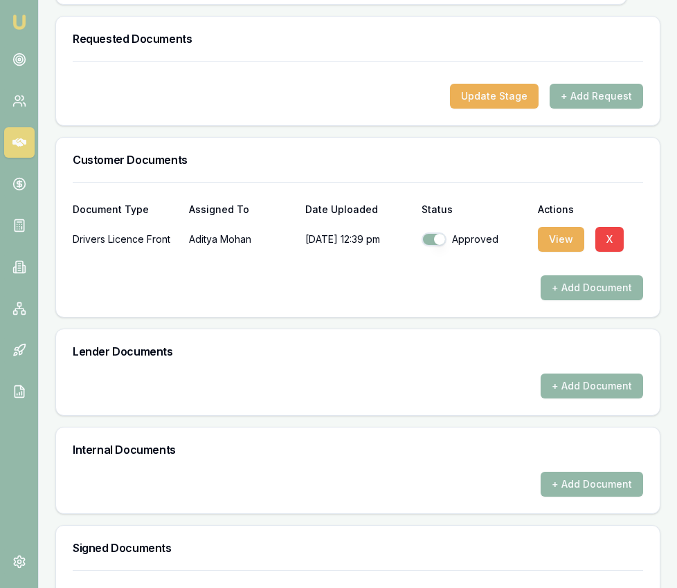
scroll to position [538, 0]
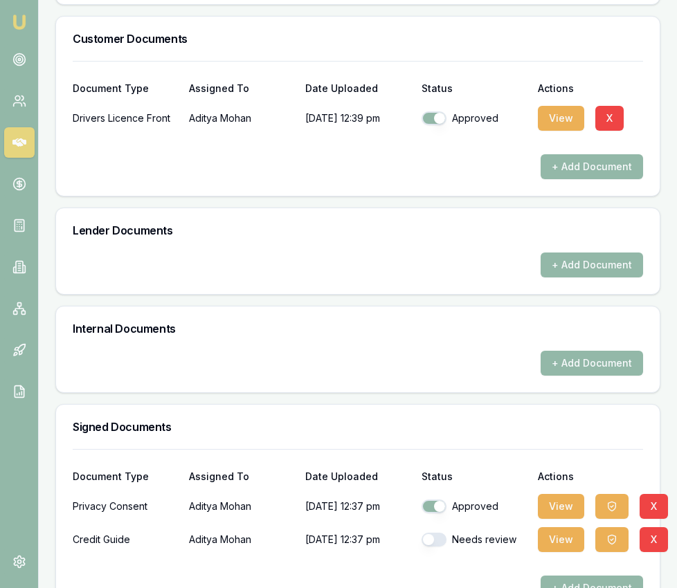
click at [431, 547] on button "button" at bounding box center [433, 540] width 25 height 14
checkbox input "true"
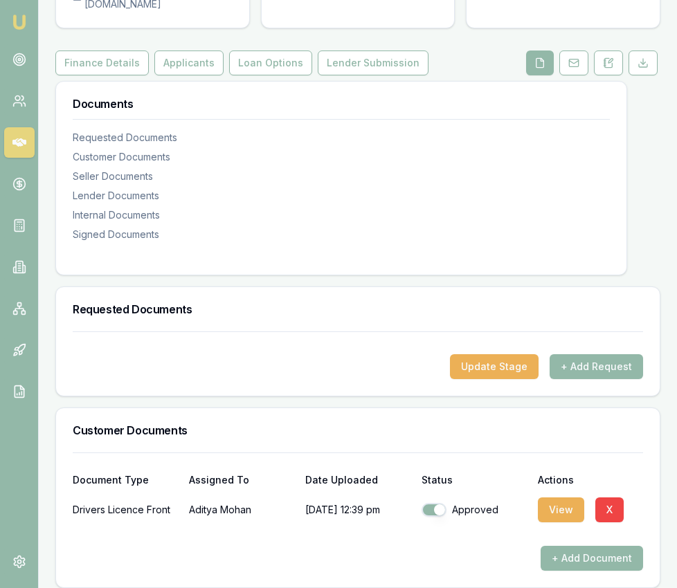
scroll to position [0, 0]
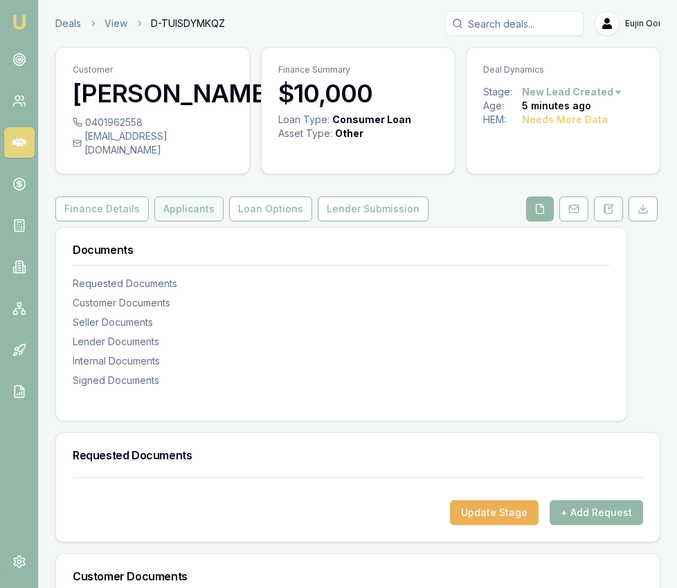
click at [190, 221] on button "Applicants" at bounding box center [188, 209] width 69 height 25
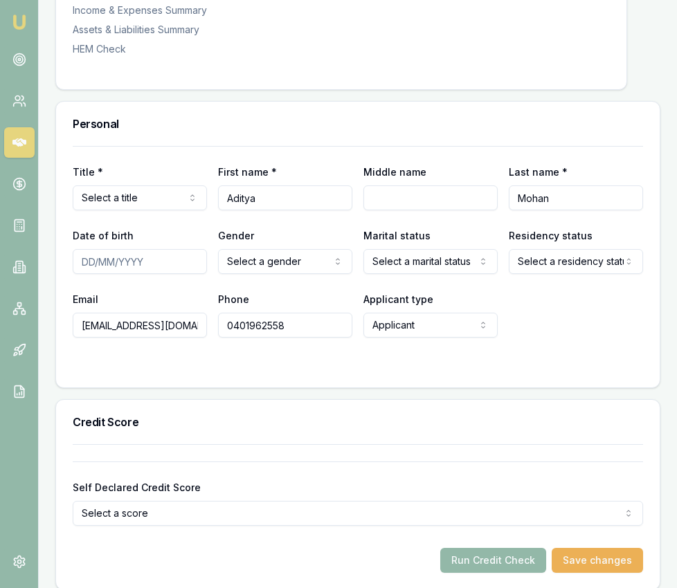
scroll to position [559, 0]
click at [400, 211] on input "Middle name" at bounding box center [430, 198] width 134 height 25
type input "Amit"
click at [89, 275] on input "Date of birth" at bounding box center [140, 262] width 134 height 25
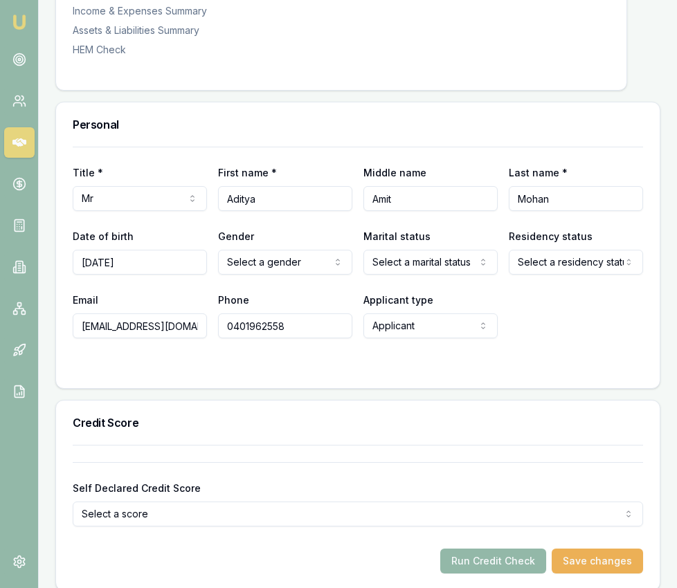
type input "[DATE]"
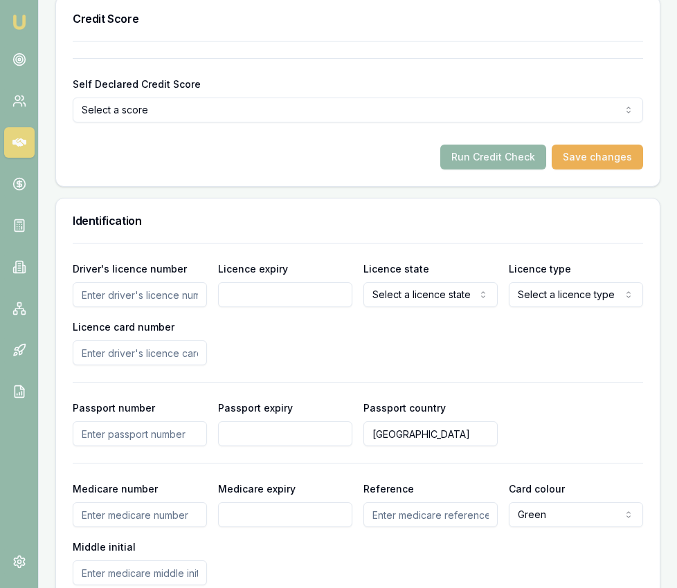
click at [154, 307] on input "Driver's licence number" at bounding box center [140, 294] width 134 height 25
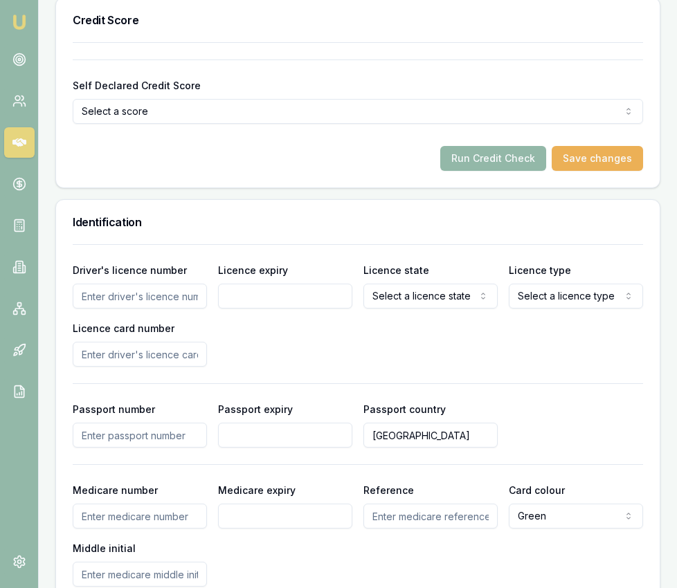
scroll to position [968, 0]
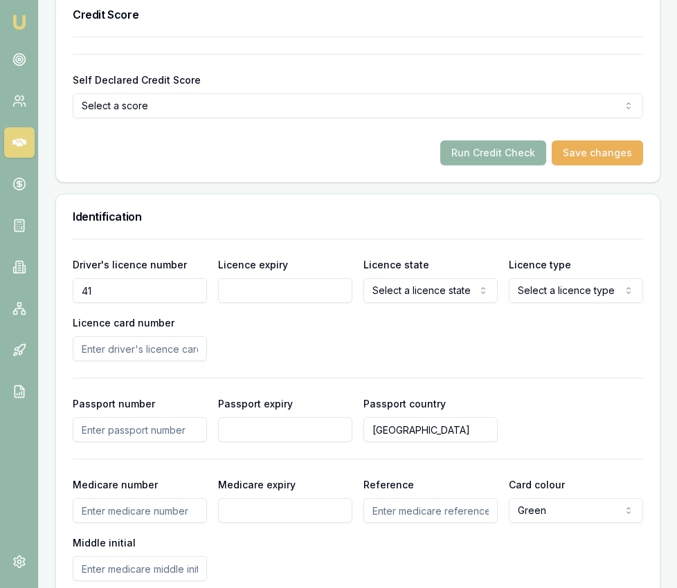
type input "4"
type input "24162800"
type input "[DATE]"
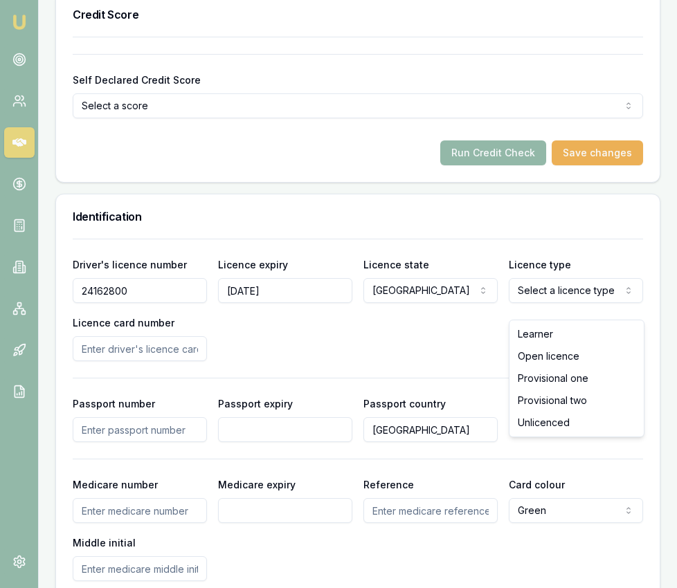
select select "OPEN_LICENCE"
click at [189, 361] on input "Licence card number" at bounding box center [140, 348] width 134 height 25
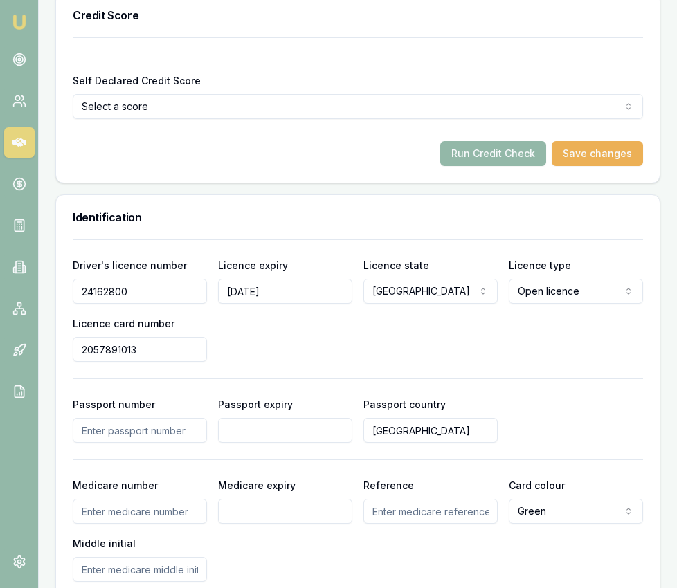
type input "2057891013"
click at [304, 351] on div "Driver's licence number 24162800 Licence expiry 12/09/2025 Licence state NSW NS…" at bounding box center [358, 309] width 570 height 105
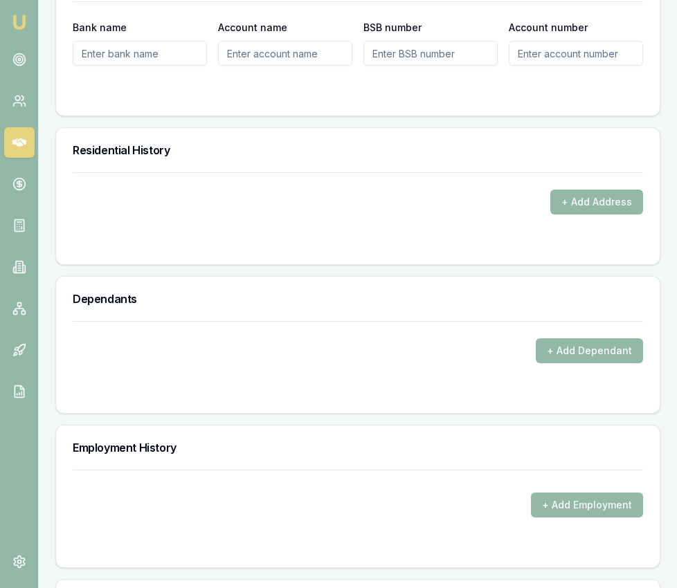
scroll to position [1658, 0]
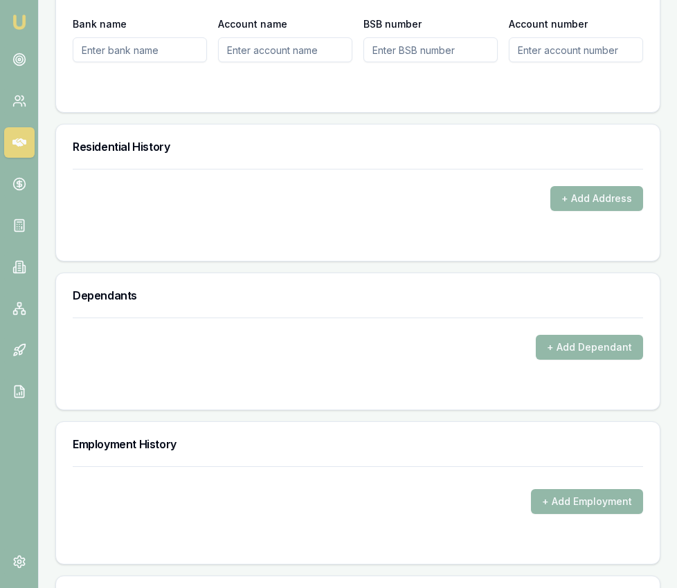
click at [550, 210] on div "+ Add Address" at bounding box center [358, 198] width 570 height 25
click at [557, 210] on button "+ Add Address" at bounding box center [596, 198] width 93 height 25
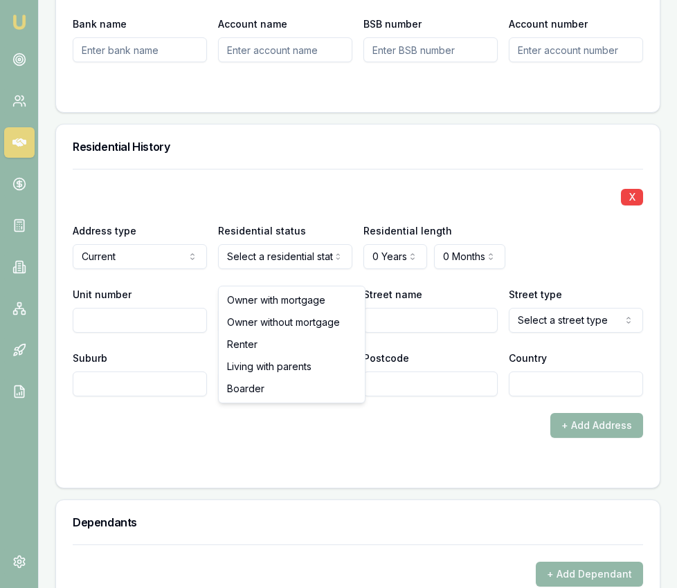
select select "LIVING_WITH_PARENTS"
drag, startPoint x: 278, startPoint y: 369, endPoint x: 347, endPoint y: 313, distance: 88.5
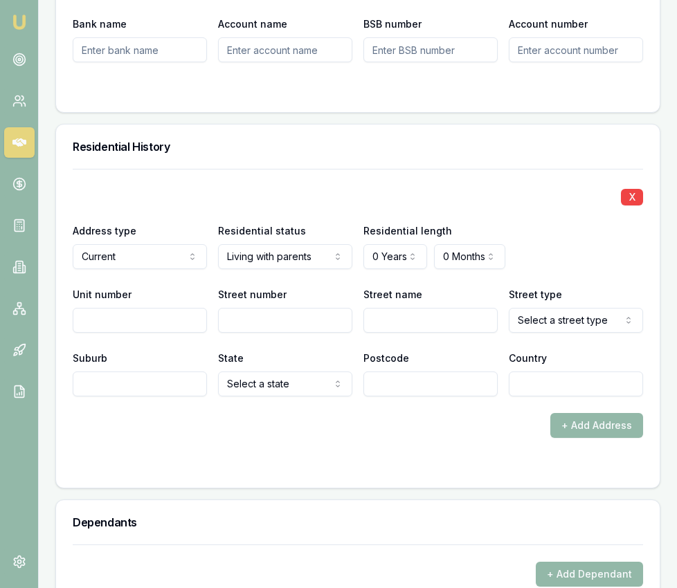
click at [398, 471] on div at bounding box center [358, 465] width 570 height 11
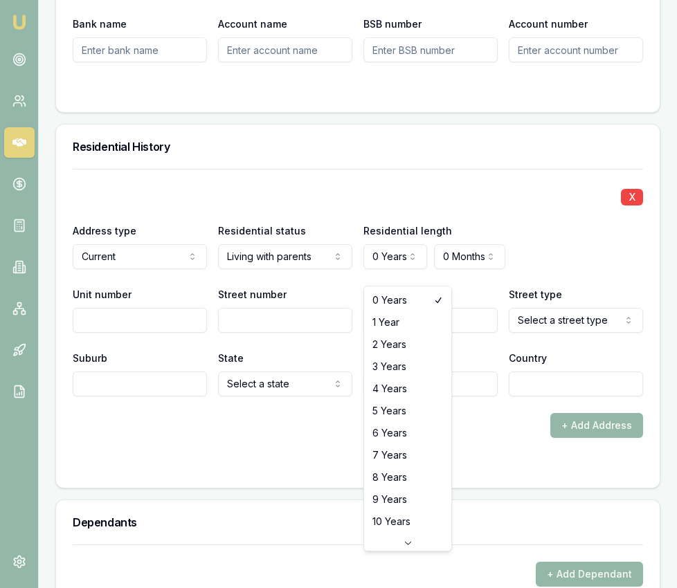
select select "7"
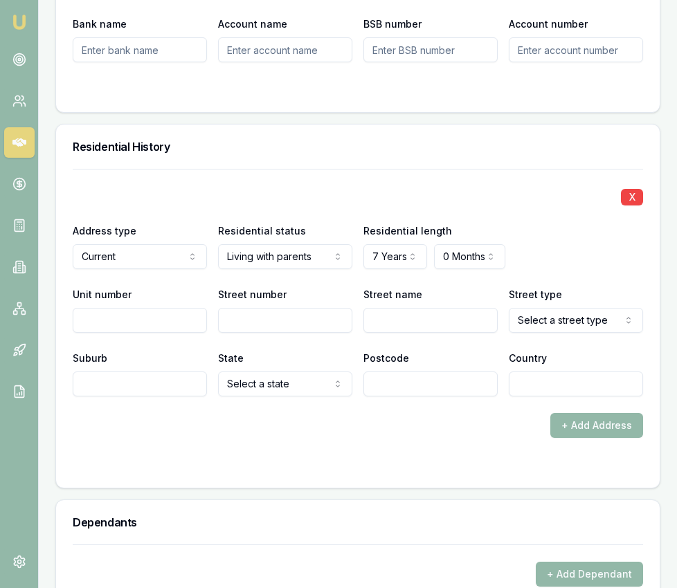
click at [282, 331] on input "Street number" at bounding box center [285, 320] width 134 height 25
type input "57"
click at [404, 333] on input "Street name" at bounding box center [430, 320] width 134 height 25
type input "Malabar"
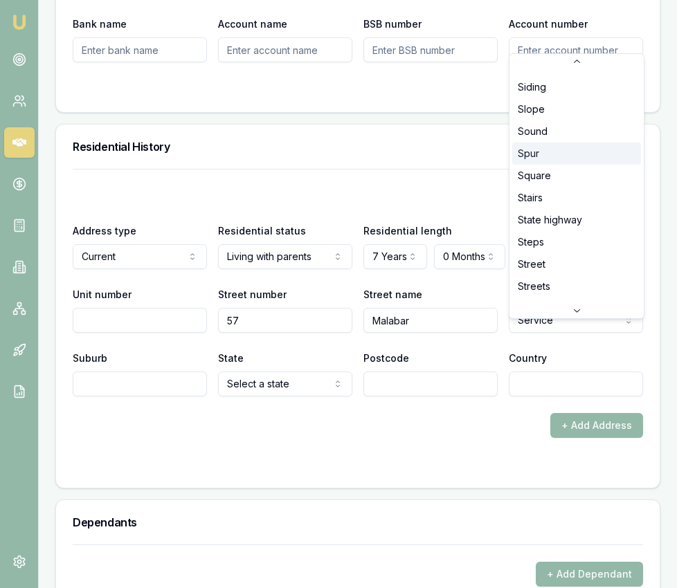
scroll to position [3629, 0]
select select "Street"
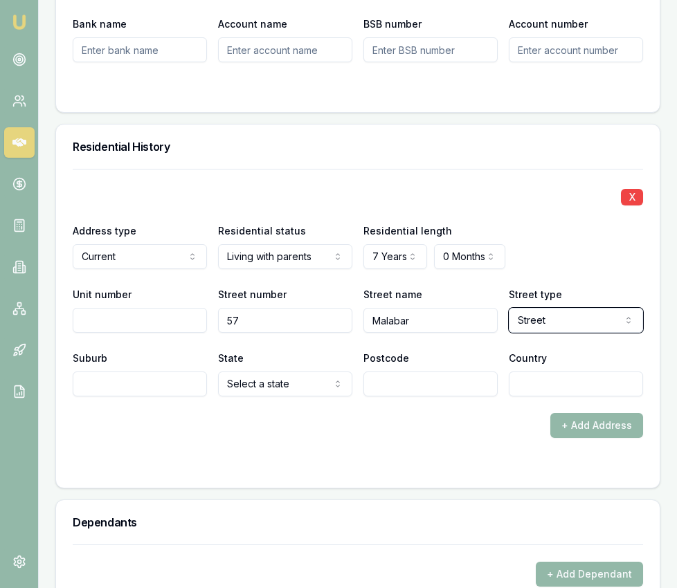
scroll to position [1662, 0]
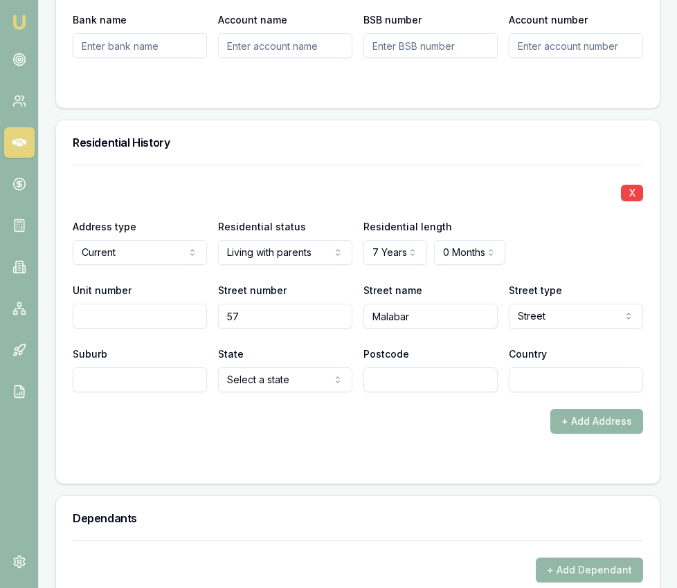
click at [161, 392] on input "Suburb" at bounding box center [140, 380] width 134 height 25
type input "Canley Vale"
type input "2166"
type input "[GEOGRAPHIC_DATA]"
click at [217, 201] on div "X" at bounding box center [358, 191] width 570 height 19
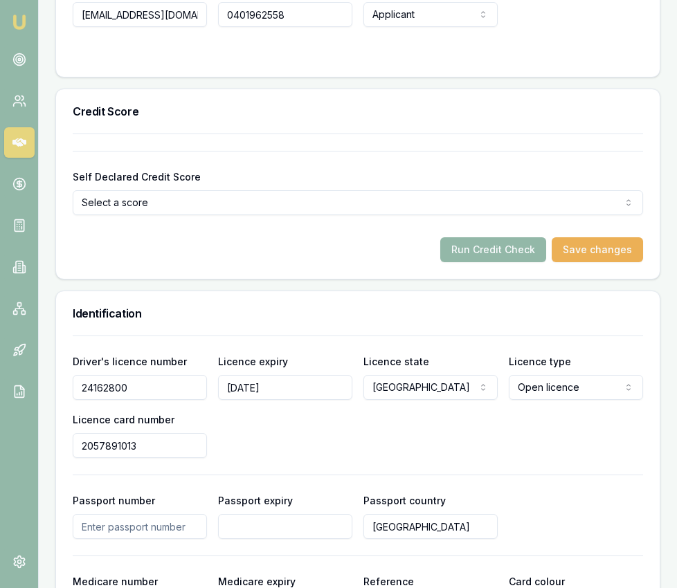
scroll to position [875, 0]
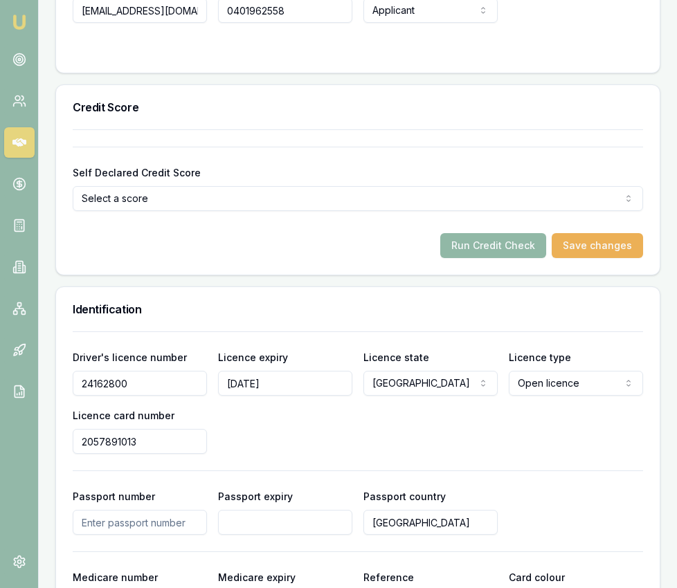
click at [479, 254] on button "Run Credit Check" at bounding box center [493, 245] width 106 height 25
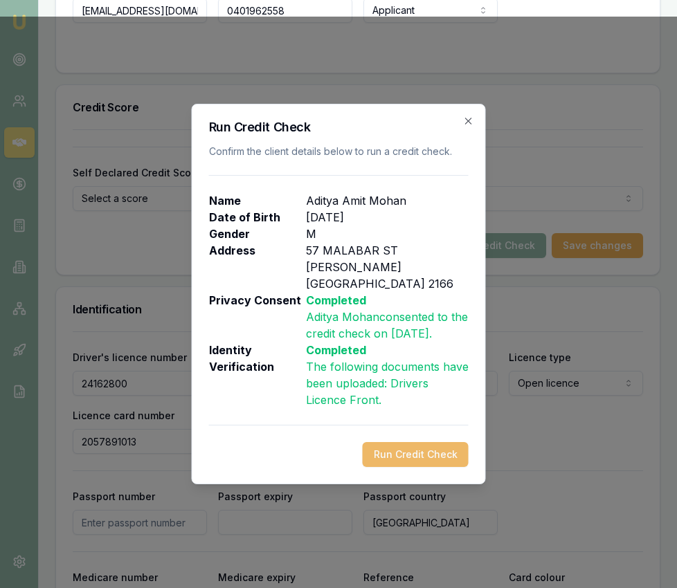
click at [439, 456] on button "Run Credit Check" at bounding box center [416, 454] width 106 height 25
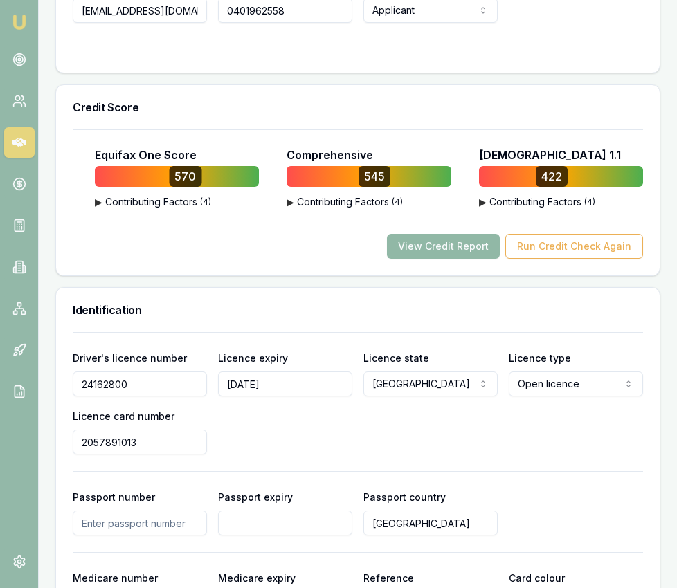
click at [424, 259] on button "View Credit Report" at bounding box center [443, 246] width 113 height 25
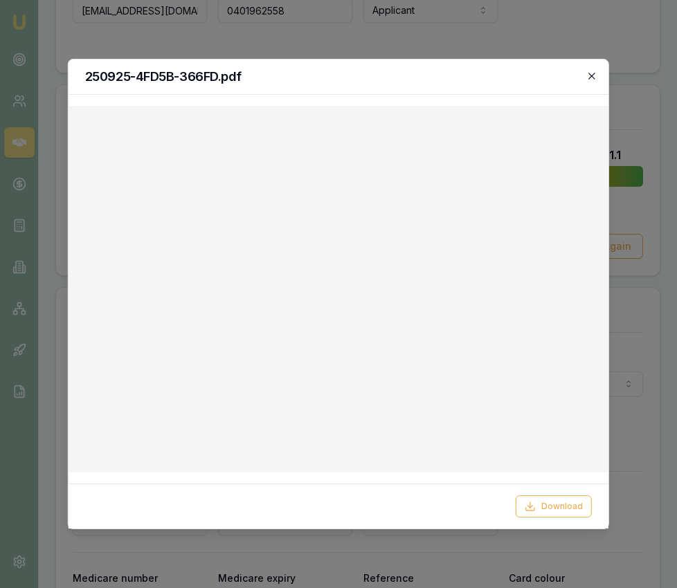
click at [593, 75] on icon "button" at bounding box center [591, 76] width 11 height 11
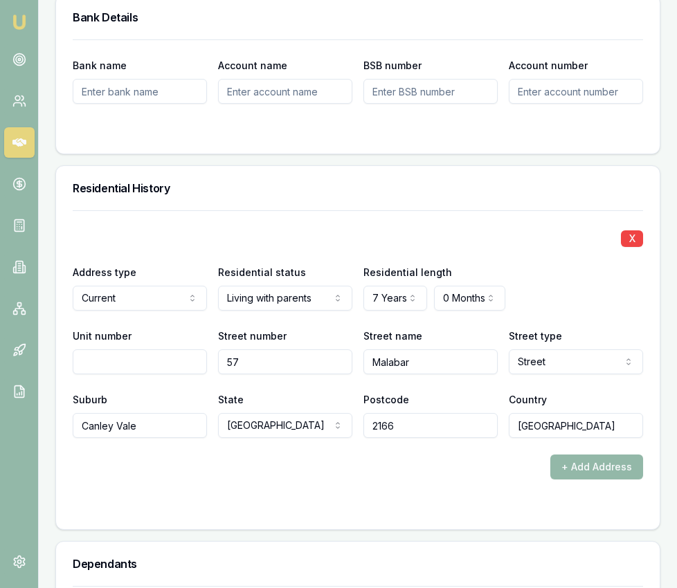
scroll to position [1617, 0]
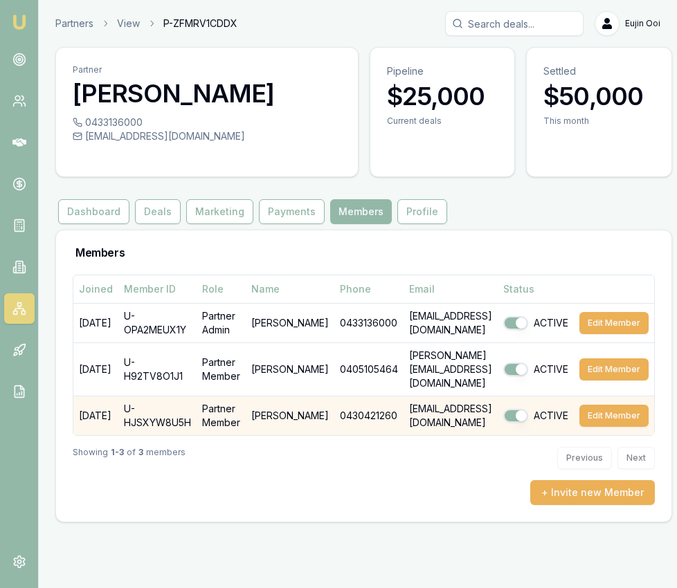
click at [528, 409] on button "button" at bounding box center [515, 416] width 25 height 14
checkbox input "false"
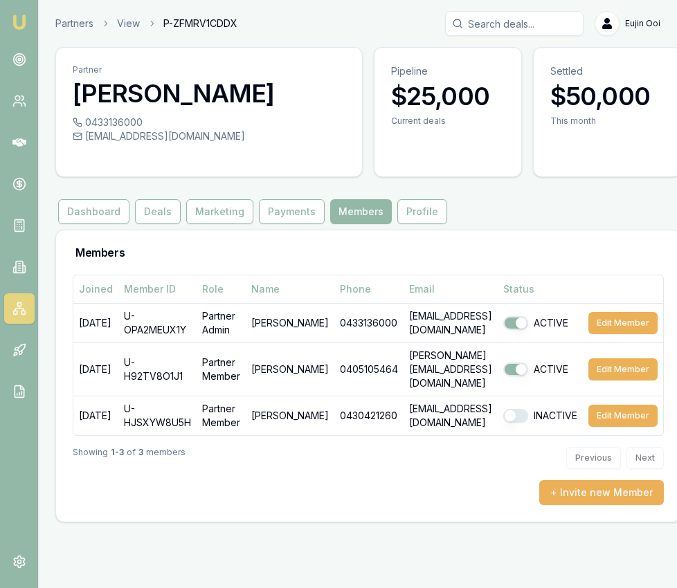
click at [528, 409] on button "button" at bounding box center [515, 416] width 25 height 14
checkbox input "true"
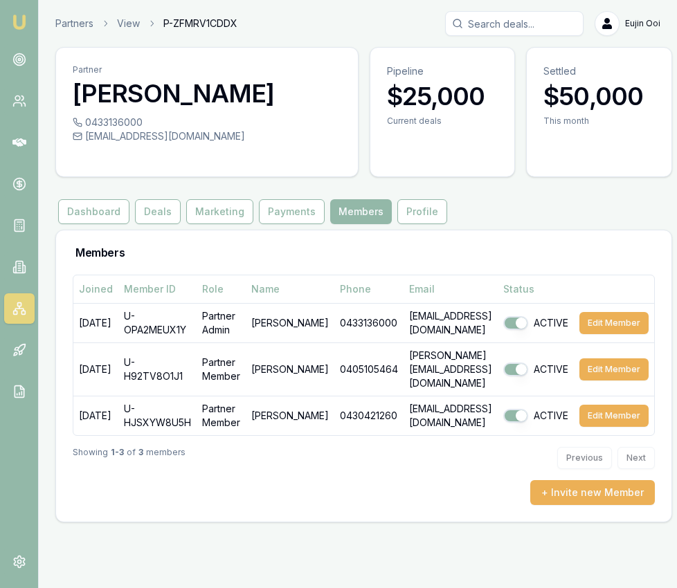
scroll to position [0, 6]
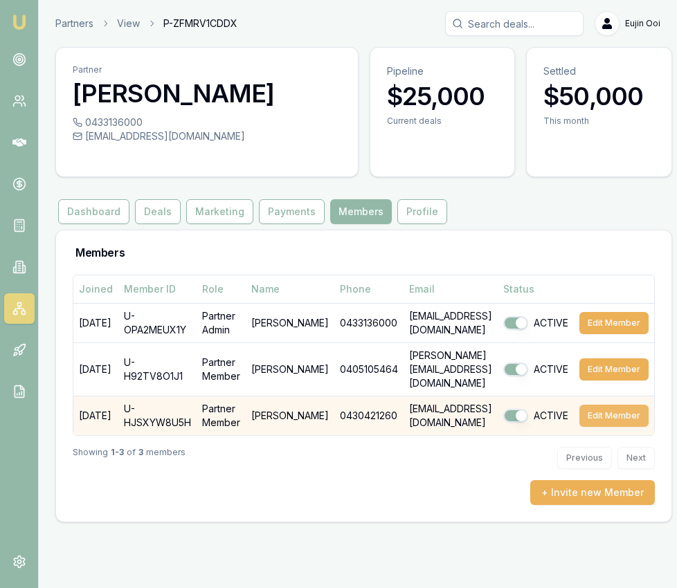
click at [630, 405] on button "Edit Member" at bounding box center [613, 416] width 69 height 22
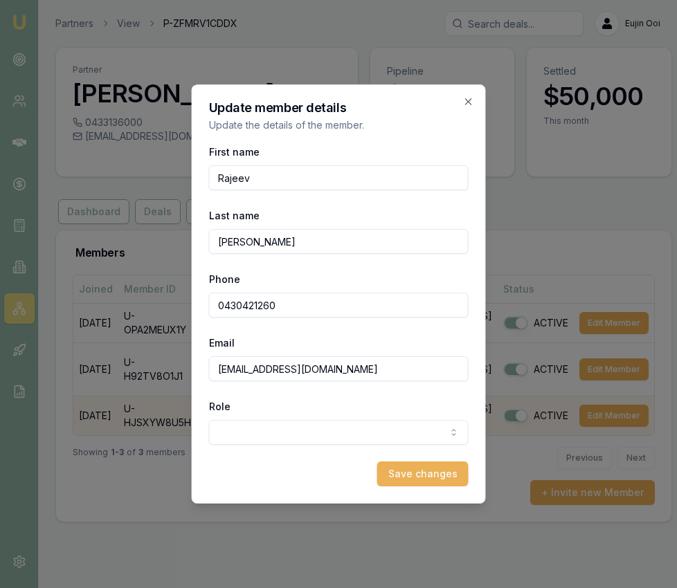
click at [361, 442] on body "Emu Broker Partners View P-ZFMRV1CDDX [PERSON_NAME] Toggle Menu Partner [PERSON…" at bounding box center [338, 294] width 677 height 588
click at [427, 475] on button "Save changes" at bounding box center [422, 474] width 91 height 25
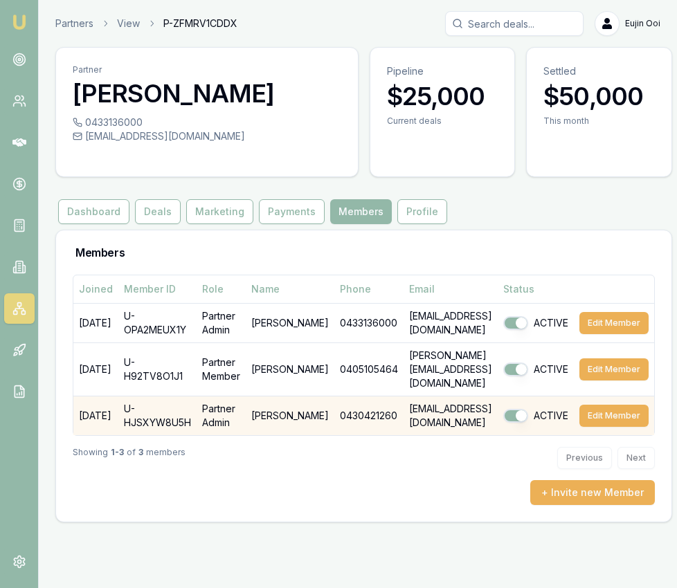
click at [216, 399] on td "Partner Admin" at bounding box center [221, 415] width 49 height 39
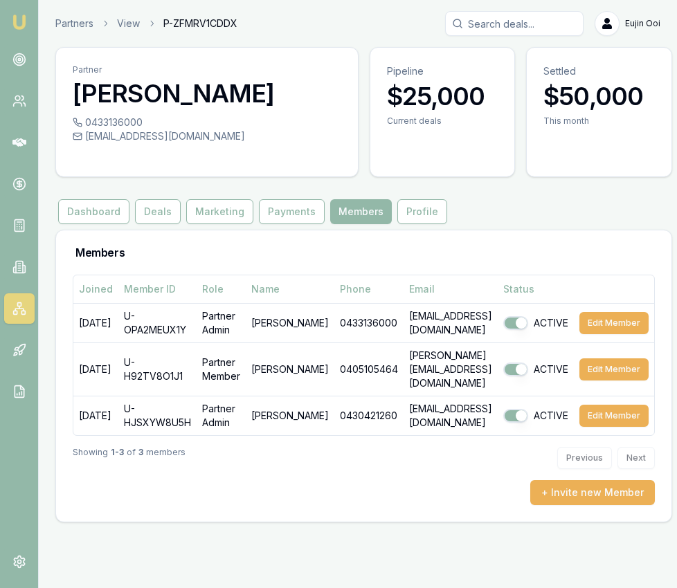
click at [26, 24] on img at bounding box center [19, 22] width 17 height 17
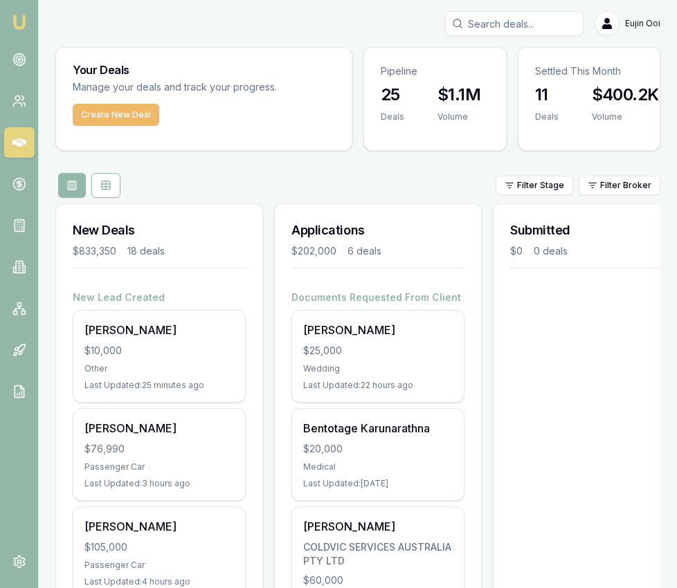
click at [118, 113] on button "Create New Deal" at bounding box center [116, 115] width 87 height 22
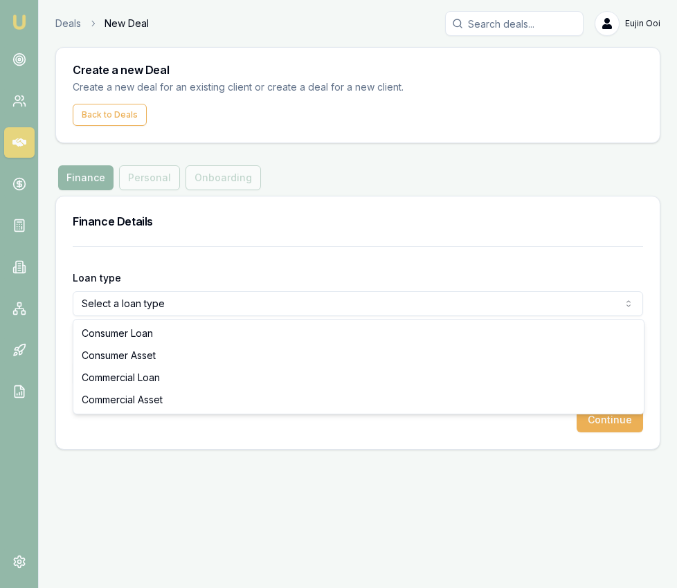
click at [185, 307] on html "Emu Broker Deals New Deal Eujin Ooi Toggle Menu Create a new Deal Create a new …" at bounding box center [338, 294] width 677 height 588
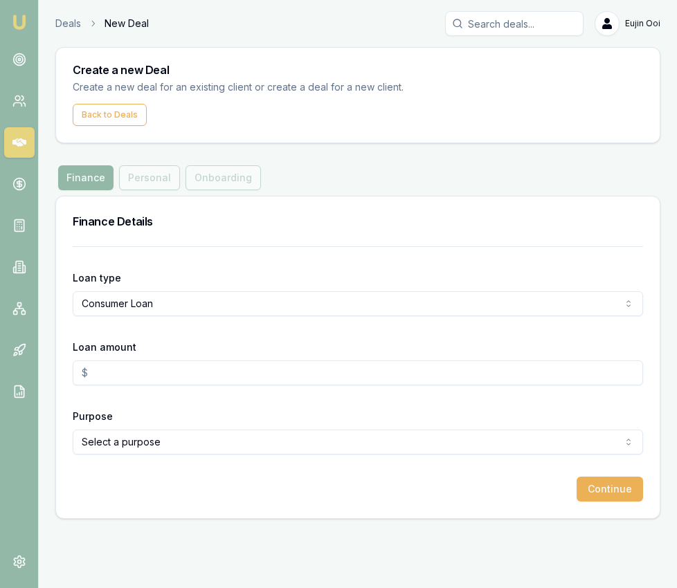
click at [166, 363] on input "Loan amount" at bounding box center [358, 373] width 570 height 25
type input "$35,000.00"
click at [215, 436] on html "Emu Broker Deals New Deal Eujin Ooi Toggle Menu Create a new Deal Create a new …" at bounding box center [338, 294] width 677 height 588
click at [604, 494] on button "Continue" at bounding box center [610, 489] width 66 height 25
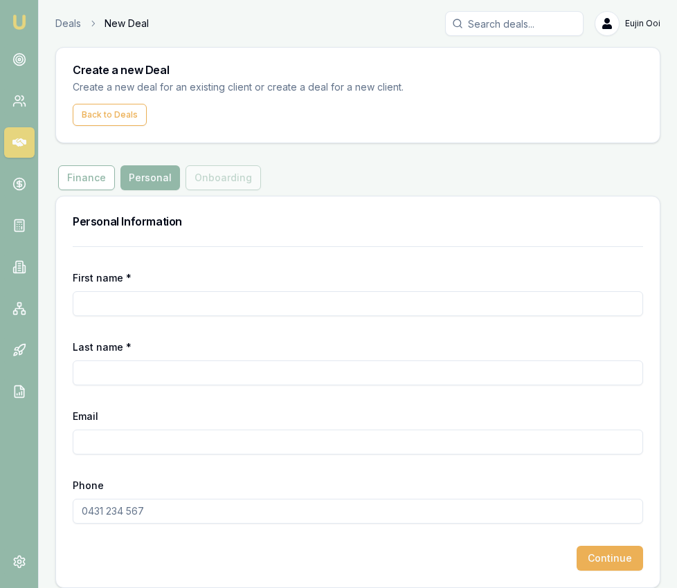
click at [329, 302] on input "First name *" at bounding box center [358, 303] width 570 height 25
type input "Anjali"
type input "[PERSON_NAME]"
click at [120, 446] on input "Email" at bounding box center [358, 442] width 570 height 25
paste input "Anjali.91@yahoo.com"
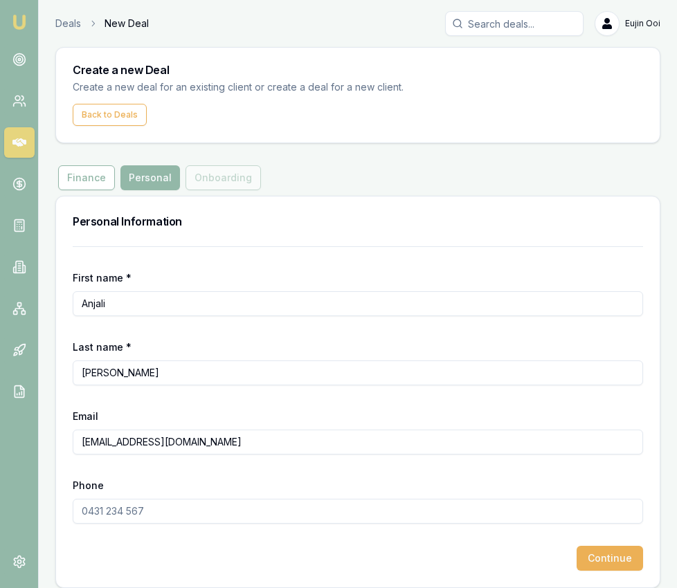
type input "Anjali.91@yahoo.com"
click at [125, 518] on input "Phone" at bounding box center [358, 511] width 570 height 25
paste input "0452 186 190"
type input "0452 186 190"
click at [613, 559] on button "Continue" at bounding box center [610, 558] width 66 height 25
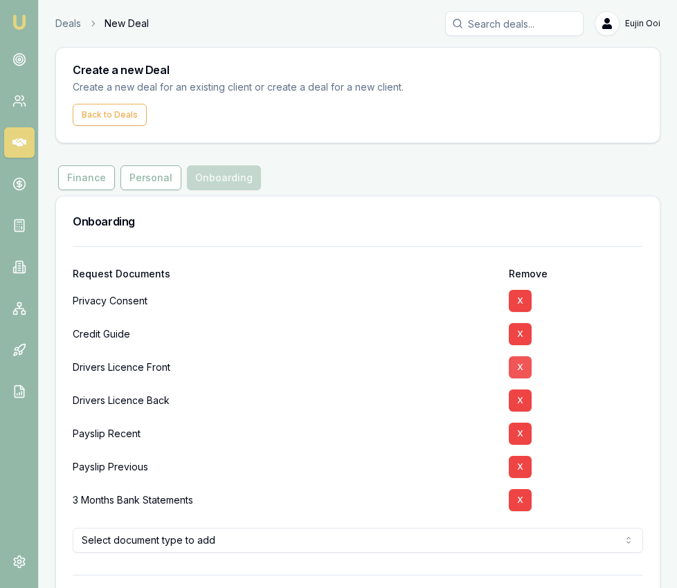
click at [525, 370] on button "X" at bounding box center [520, 367] width 23 height 22
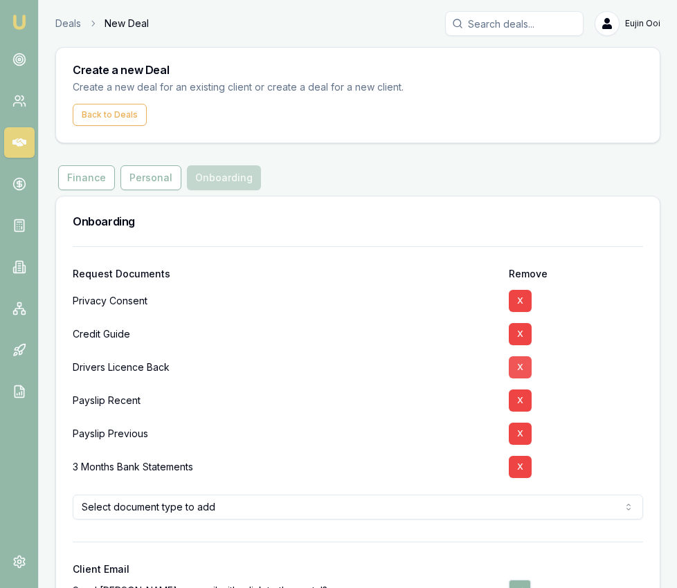
click at [525, 370] on button "X" at bounding box center [520, 367] width 23 height 22
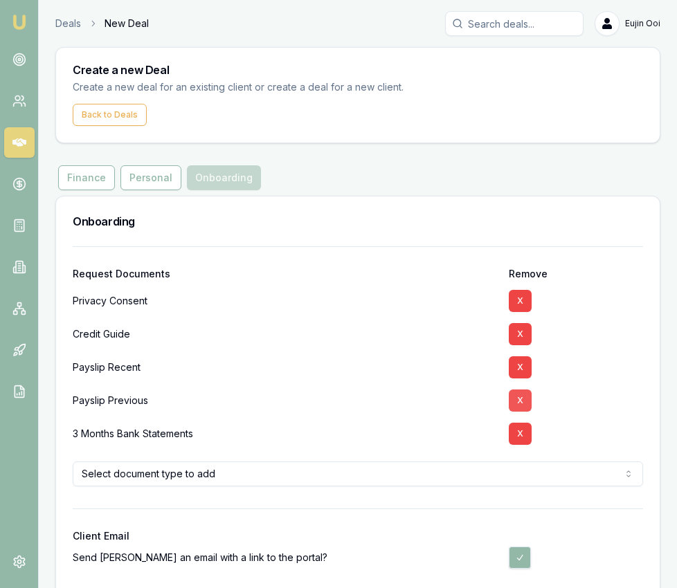
click at [525, 370] on button "X" at bounding box center [520, 367] width 23 height 22
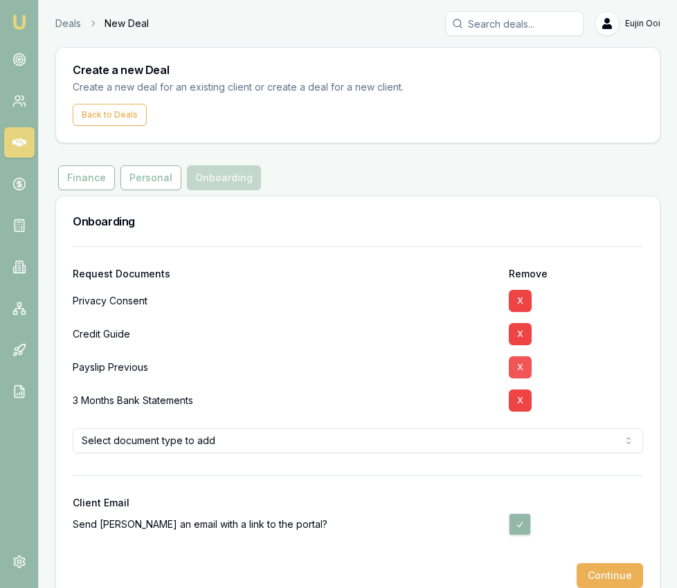
click at [525, 371] on button "X" at bounding box center [520, 367] width 23 height 22
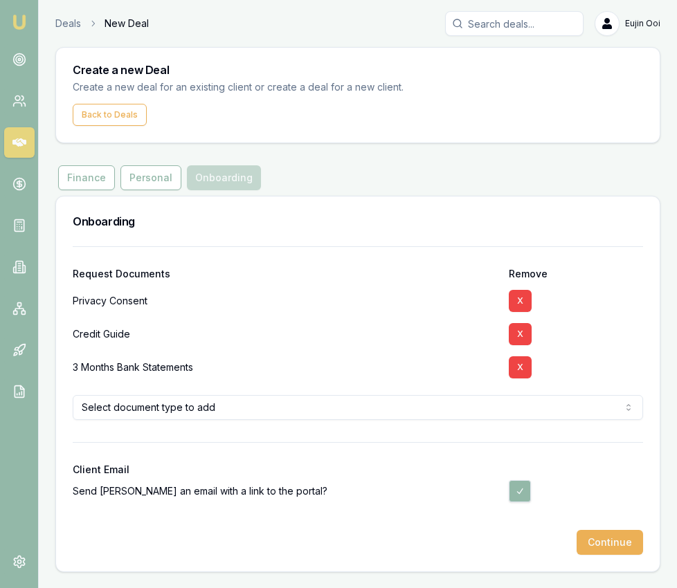
click at [525, 371] on button "X" at bounding box center [520, 367] width 23 height 22
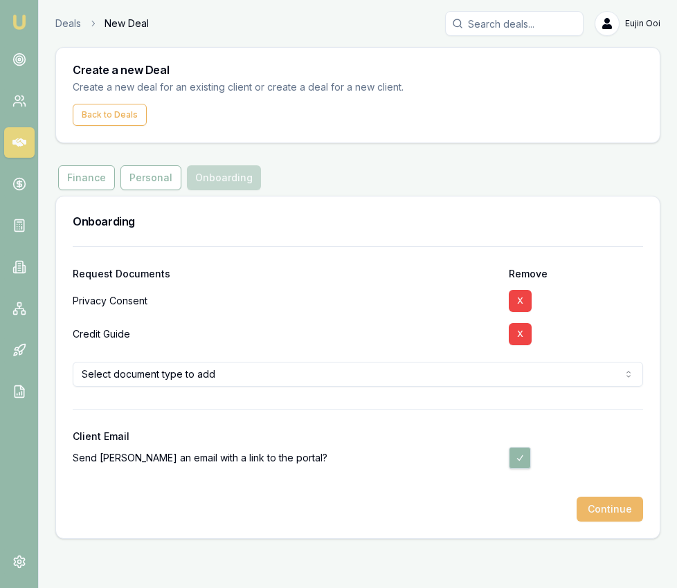
click at [617, 513] on button "Continue" at bounding box center [610, 509] width 66 height 25
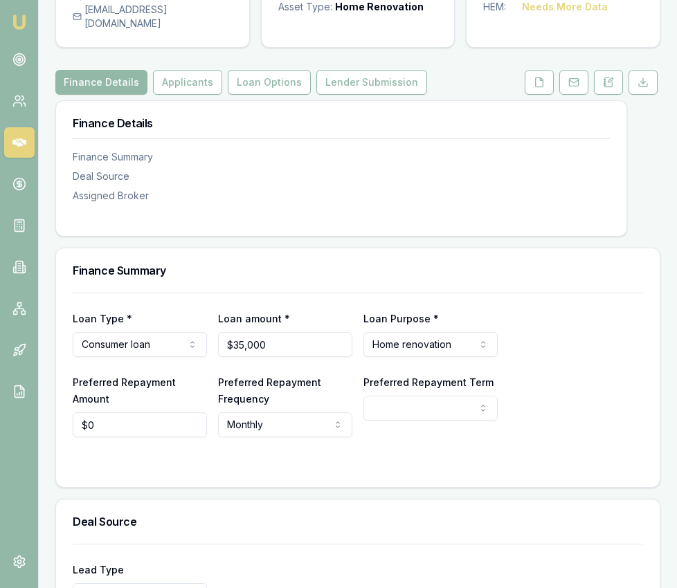
scroll to position [379, 0]
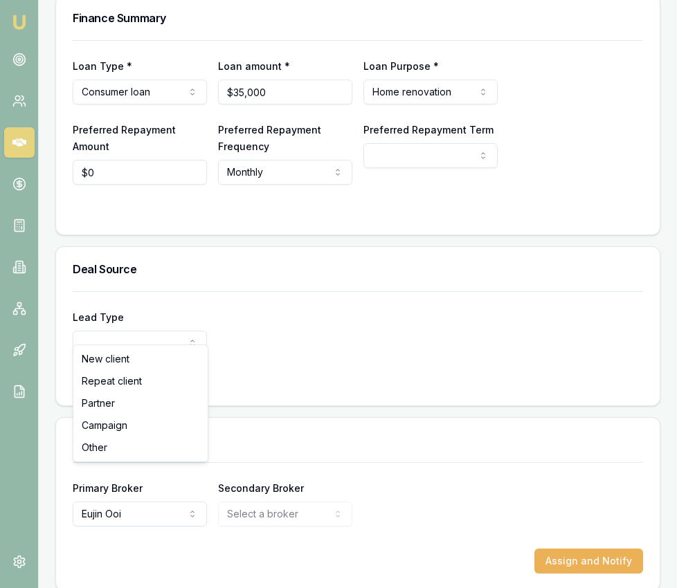
select select "PARTNER"
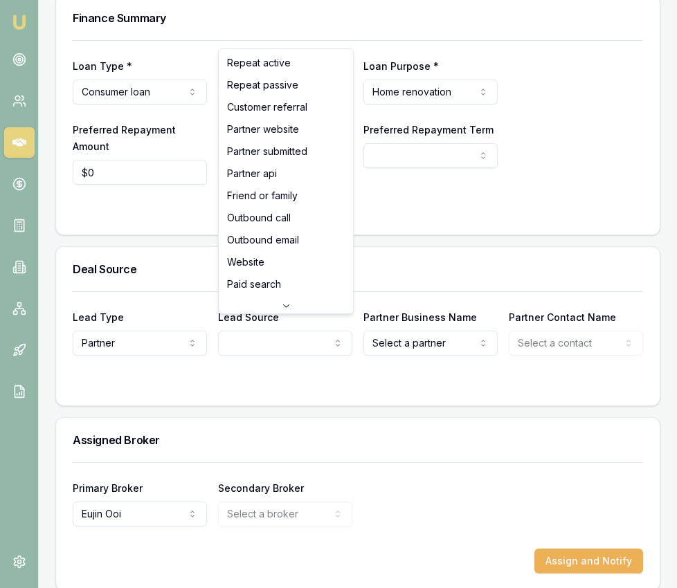
select select "PARTNER_SUBMITTED"
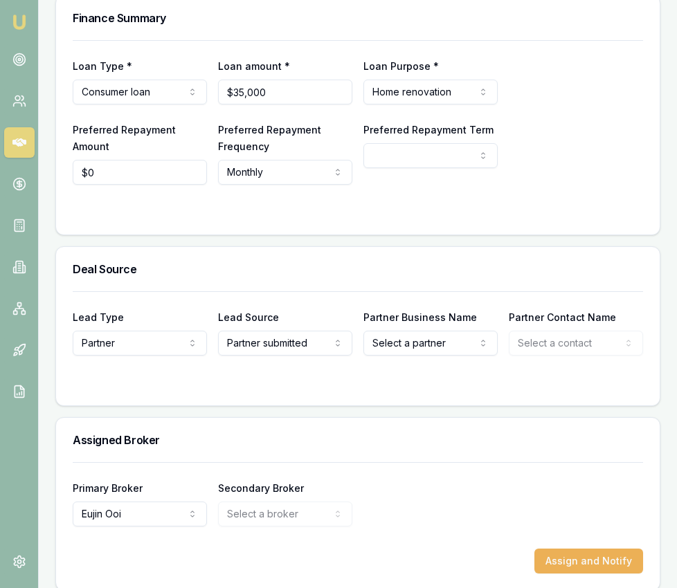
click at [446, 343] on form "Lead Type Partner New client Repeat client Partner Campaign Other Lead Source P…" at bounding box center [358, 340] width 570 height 98
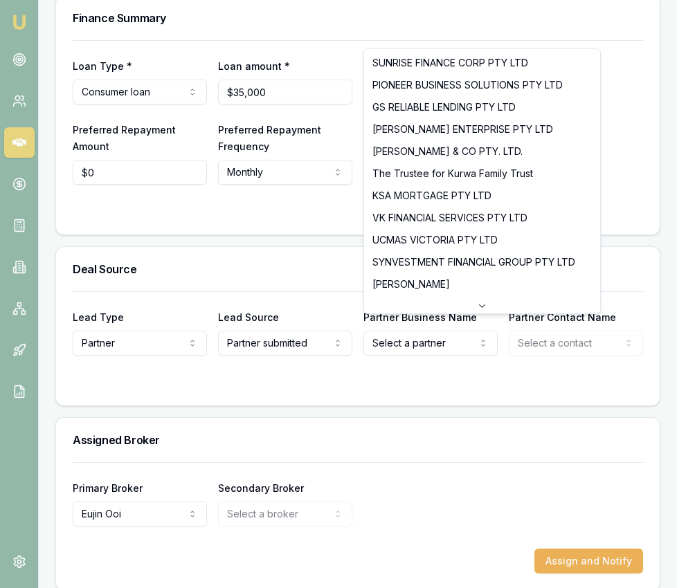
select select "DHANKHAR, SANJEEV"
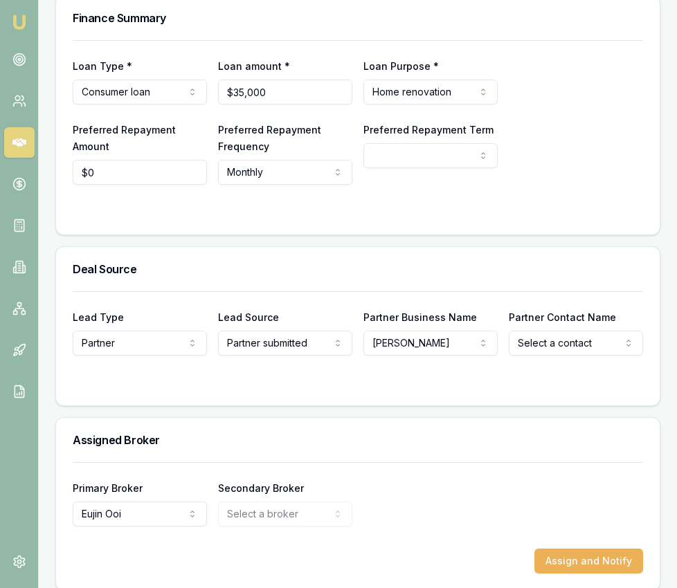
select select "Rajeev Dhankar"
click at [549, 401] on div "Finance Summary Loan Type * Consumer loan Consumer loan Consumer asset Commerci…" at bounding box center [357, 293] width 605 height 596
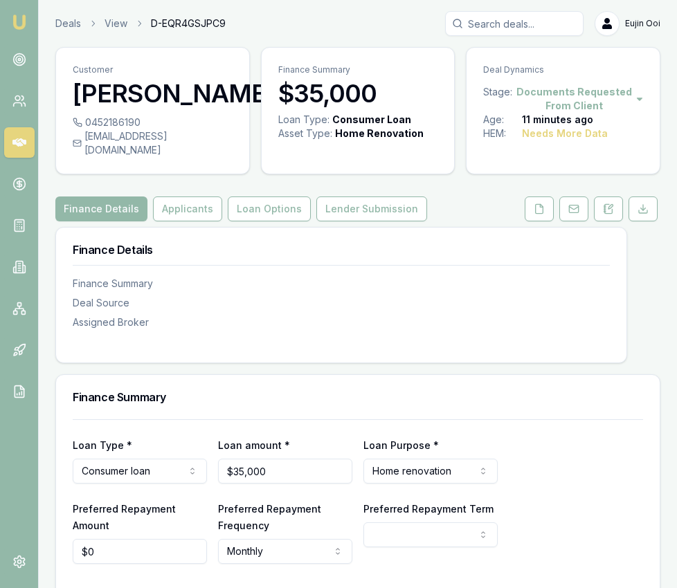
scroll to position [1, 0]
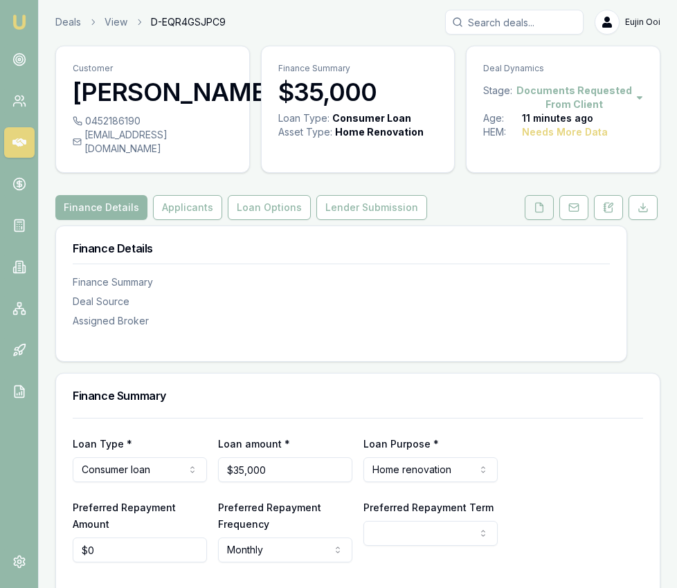
click at [550, 200] on button at bounding box center [539, 207] width 29 height 25
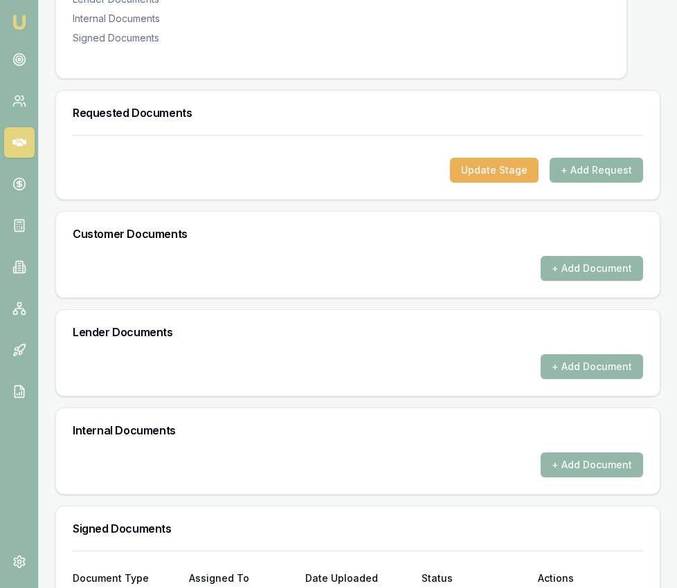
scroll to position [471, 0]
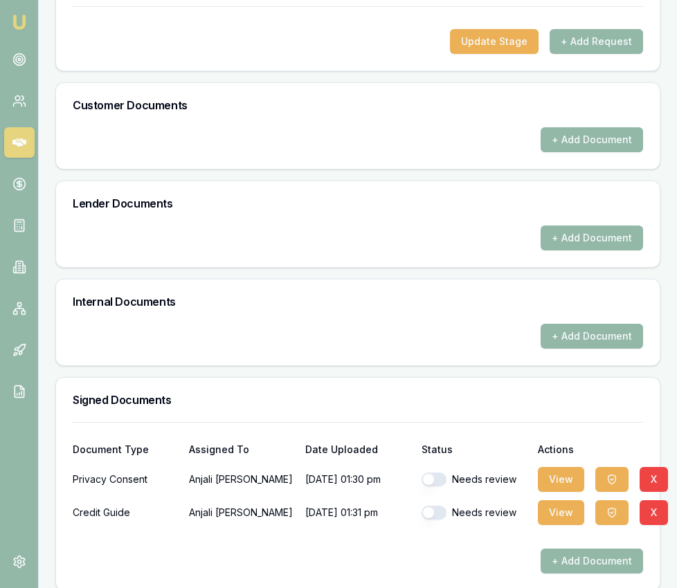
click at [439, 473] on button "button" at bounding box center [433, 480] width 25 height 14
checkbox input "true"
click at [442, 506] on button "button" at bounding box center [433, 513] width 25 height 14
checkbox input "true"
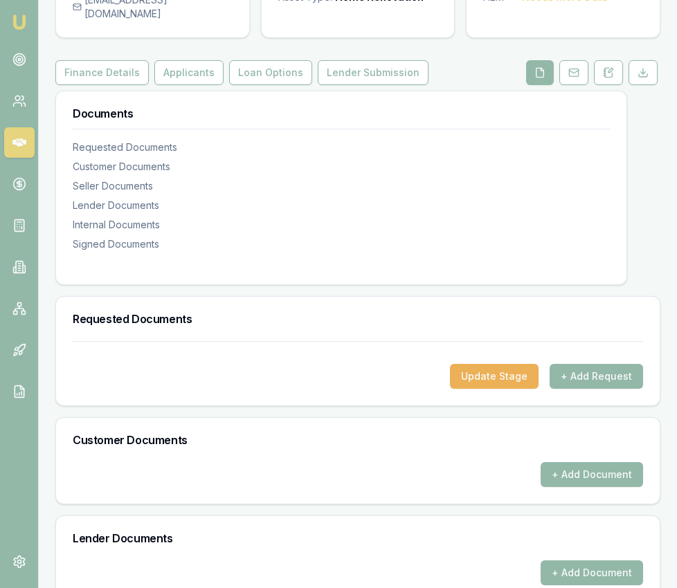
scroll to position [147, 0]
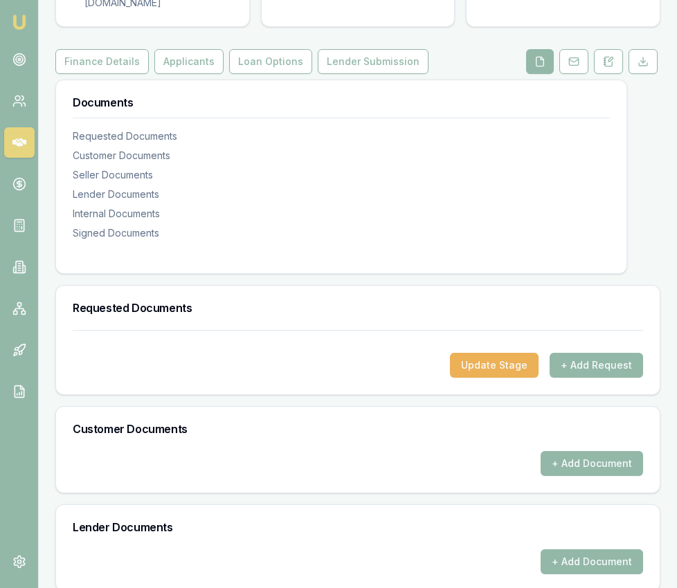
click at [595, 433] on div "Customer Documents" at bounding box center [358, 429] width 604 height 44
click at [592, 451] on button "+ Add Document" at bounding box center [592, 463] width 102 height 25
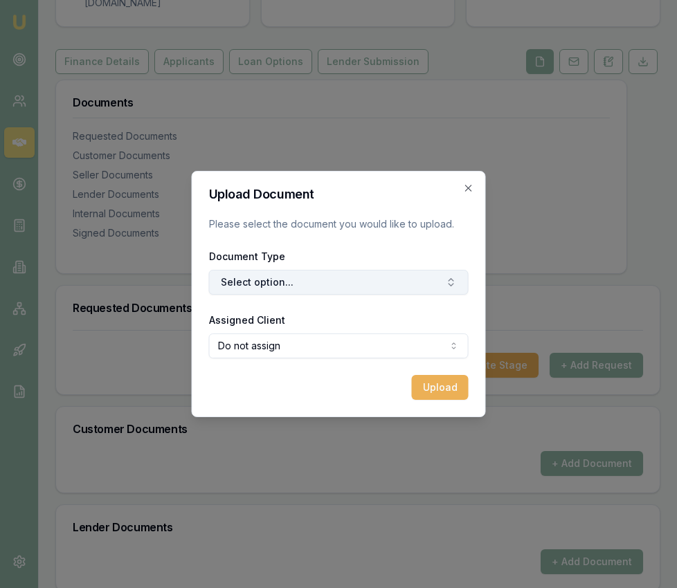
click at [349, 286] on button "Select option..." at bounding box center [339, 282] width 260 height 25
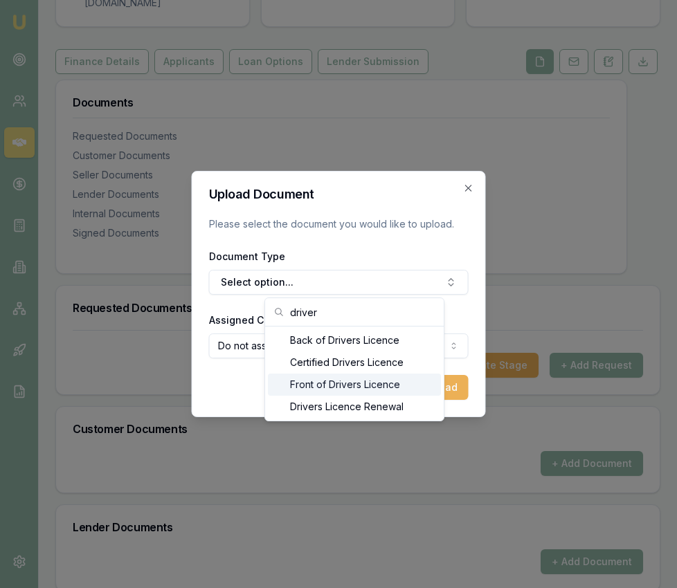
type input "driver"
click at [378, 386] on div "Front of Drivers Licence" at bounding box center [354, 385] width 173 height 22
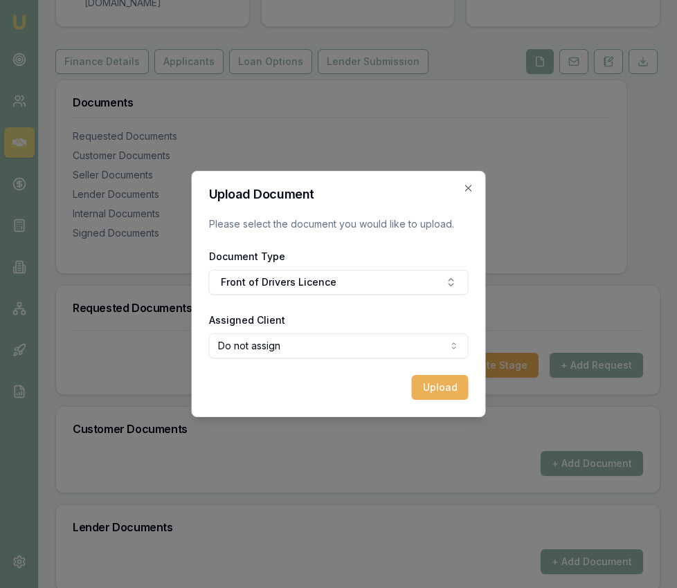
click at [371, 355] on body "Emu Broker Deals View D-EQR4GSJPC9 [PERSON_NAME] Toggle Menu Customer [PERSON_N…" at bounding box center [338, 147] width 677 height 588
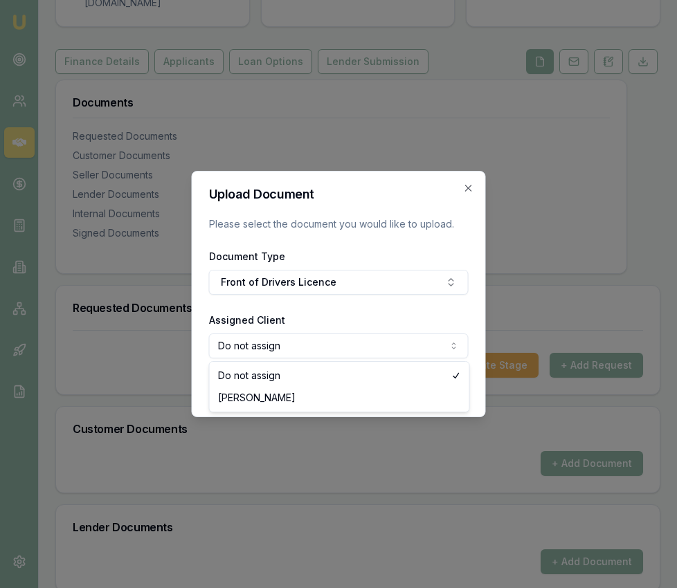
select select "U-H8BCV508LN"
drag, startPoint x: 369, startPoint y: 383, endPoint x: 369, endPoint y: 395, distance: 11.8
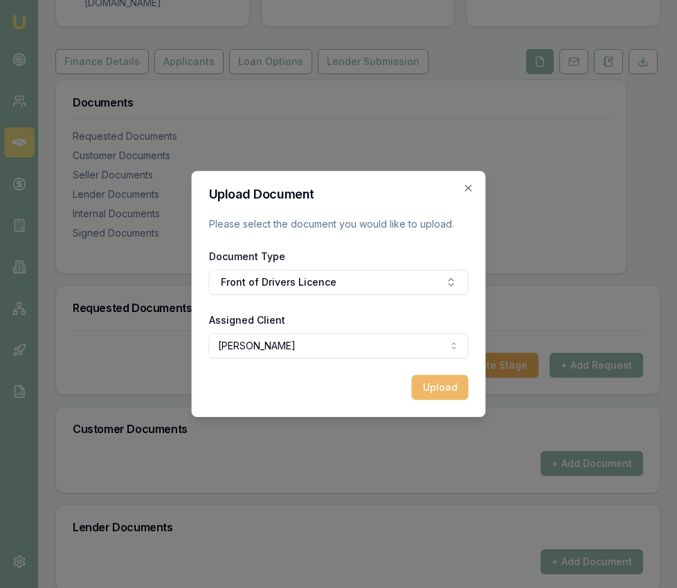
click at [437, 387] on button "Upload" at bounding box center [440, 387] width 57 height 25
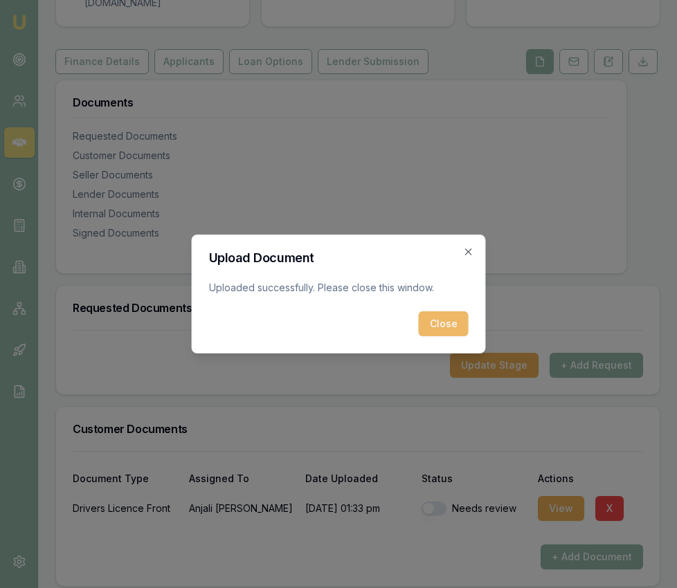
click at [464, 327] on button "Close" at bounding box center [444, 323] width 50 height 25
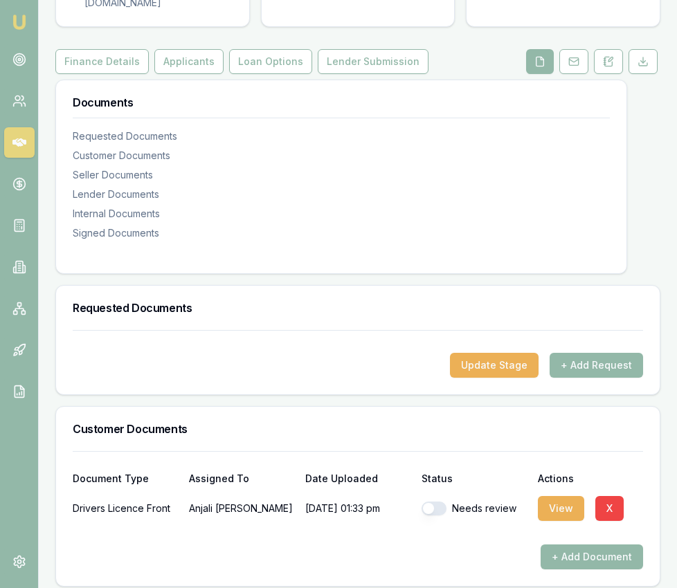
click at [435, 502] on button "button" at bounding box center [433, 509] width 25 height 14
checkbox input "true"
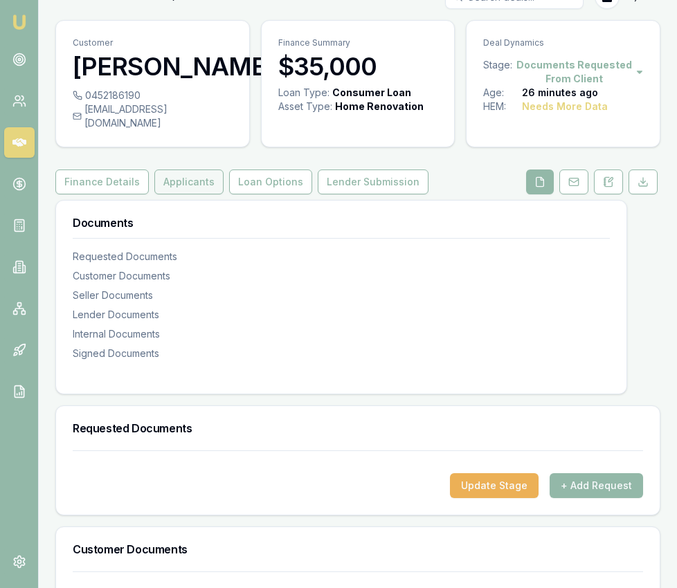
click at [178, 174] on button "Applicants" at bounding box center [188, 182] width 69 height 25
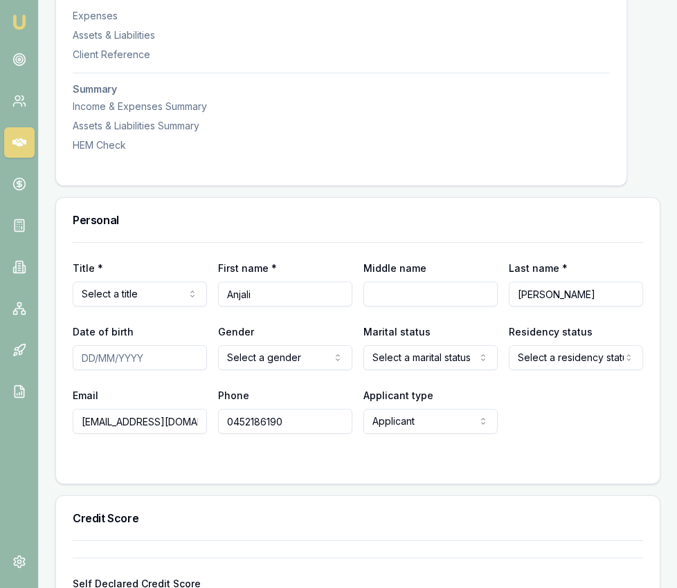
scroll to position [469, 0]
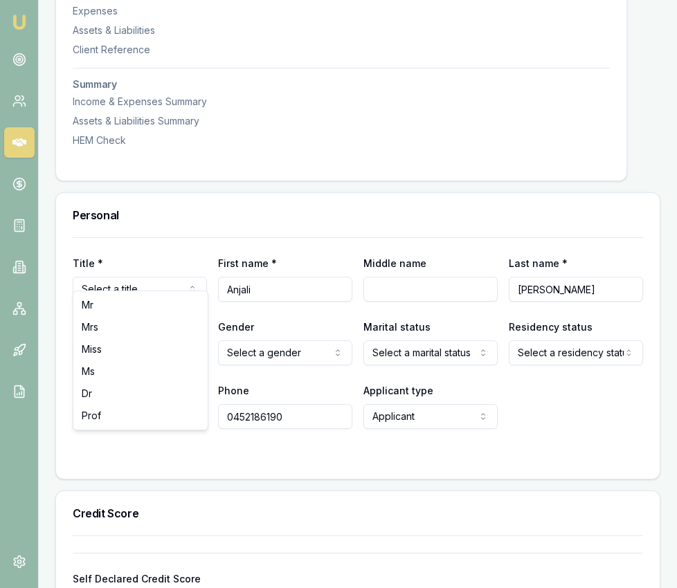
select select "Mrs"
click at [80, 341] on input "Date of birth" at bounding box center [140, 353] width 134 height 25
type input "[DATE]"
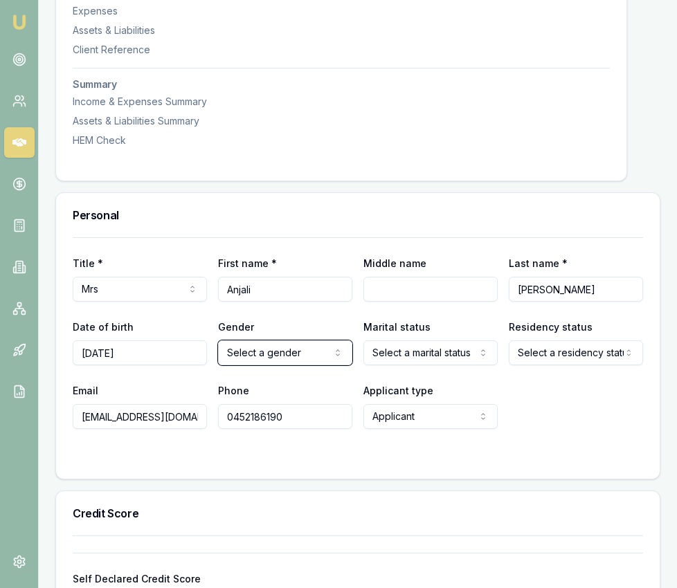
select select "[DEMOGRAPHIC_DATA]"
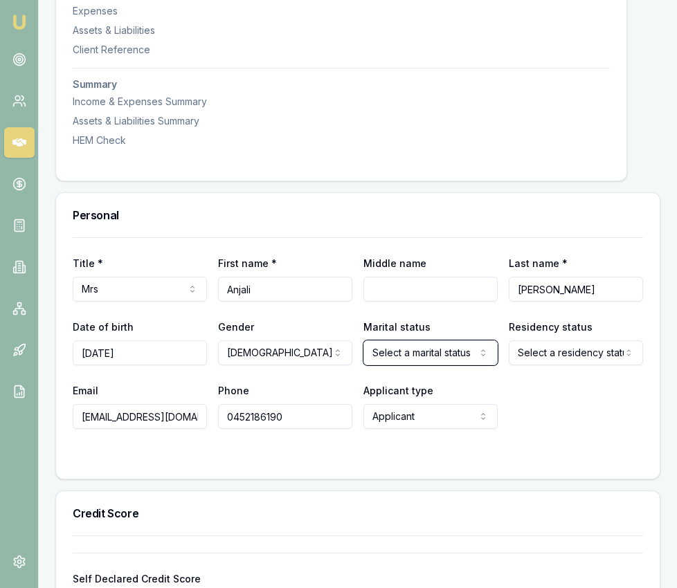
select select "MARRIED"
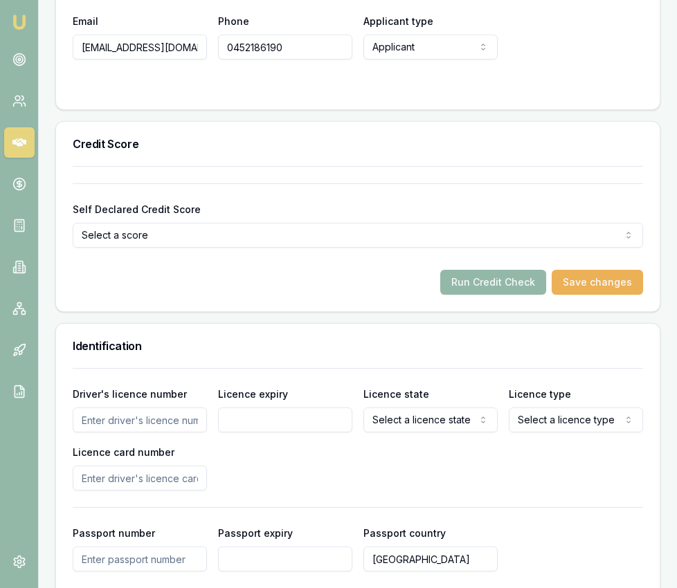
scroll to position [841, 0]
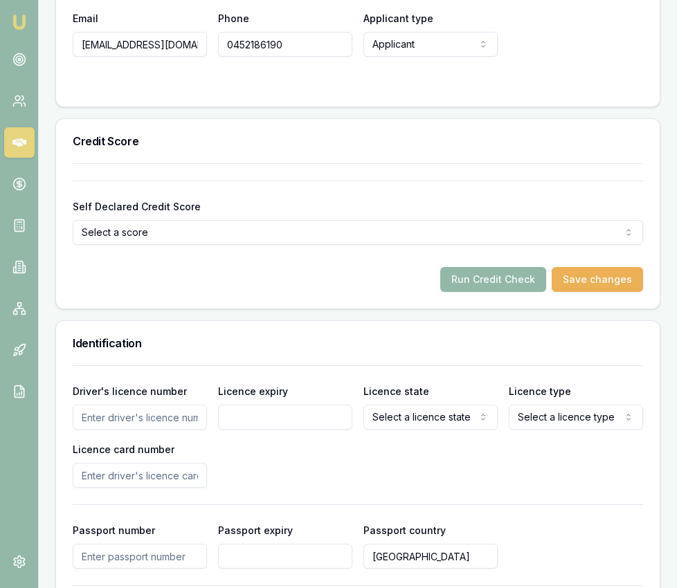
click at [163, 406] on input "Driver's licence number" at bounding box center [140, 417] width 134 height 25
type input "018218835"
click at [283, 405] on input "Licence expiry" at bounding box center [285, 417] width 134 height 25
type input "[DATE]"
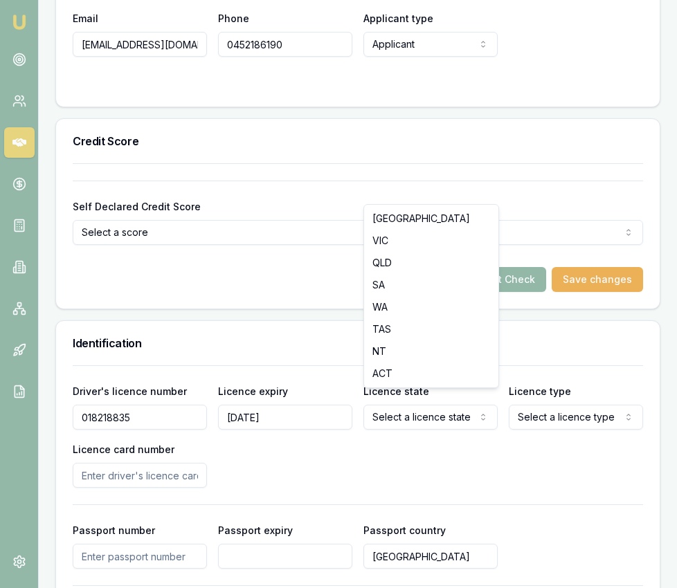
select select "VIC"
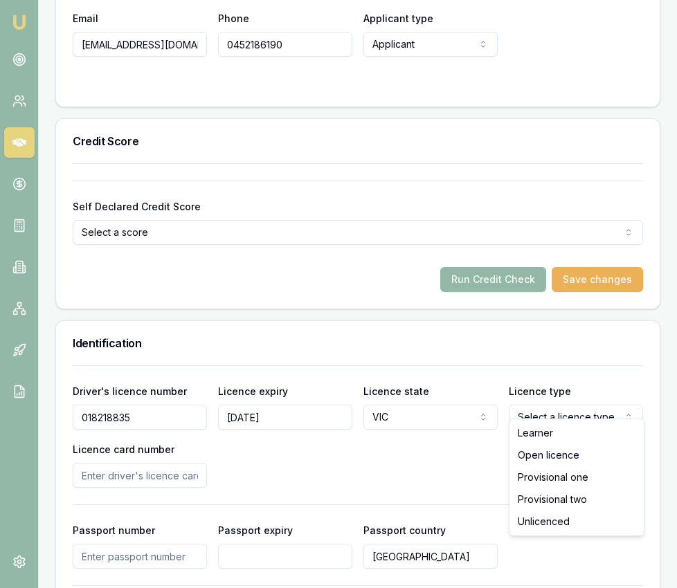
select select "OPEN_LICENCE"
click at [191, 463] on input "Licence card number" at bounding box center [140, 475] width 134 height 25
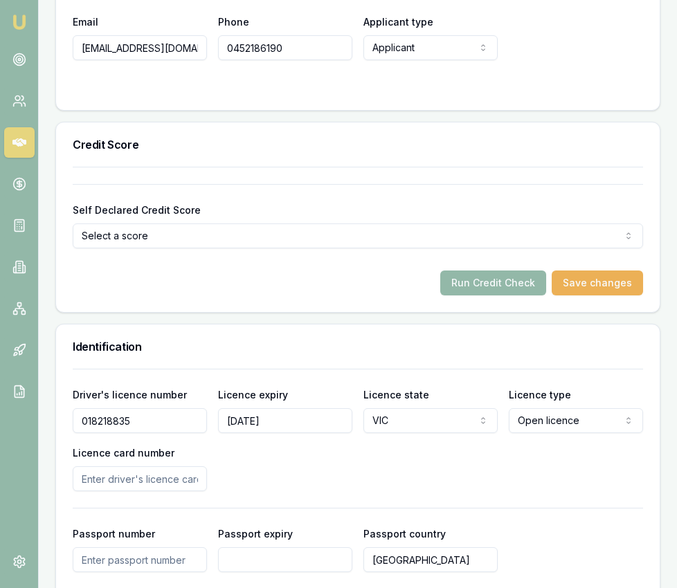
click at [127, 468] on input "Licence card number" at bounding box center [140, 478] width 134 height 25
type input "P5138286"
drag, startPoint x: 293, startPoint y: 507, endPoint x: 282, endPoint y: 489, distance: 20.9
click at [293, 506] on div "Driver's licence number [DRIVERS_LICENSE_NUMBER] Licence expiry [DATE] Licence …" at bounding box center [358, 540] width 570 height 343
click at [278, 457] on div "Driver's licence number [DRIVERS_LICENSE_NUMBER] Licence expiry [DATE] Licence …" at bounding box center [358, 438] width 570 height 105
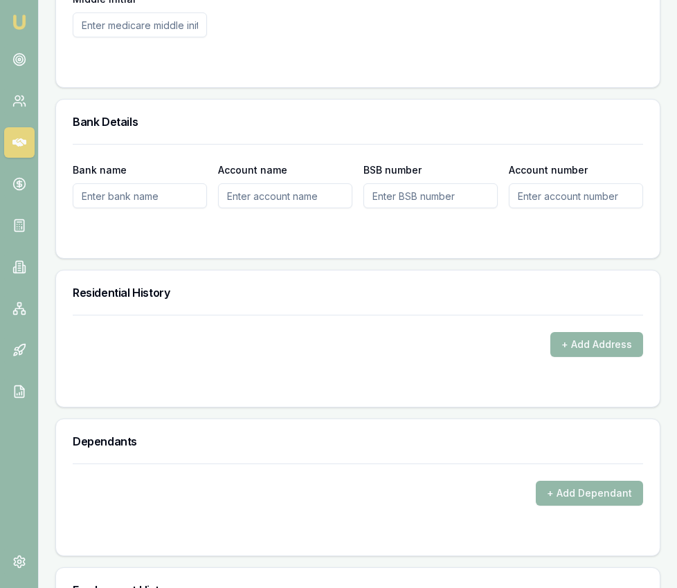
scroll to position [1551, 0]
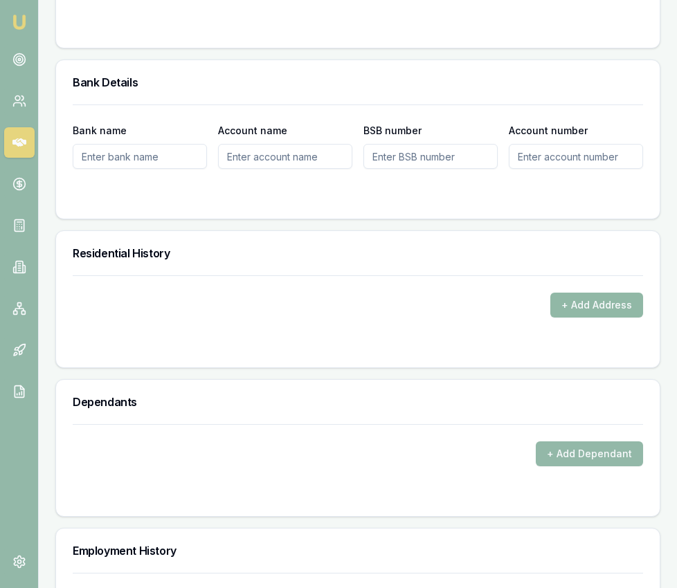
click at [579, 293] on button "+ Add Address" at bounding box center [596, 305] width 93 height 25
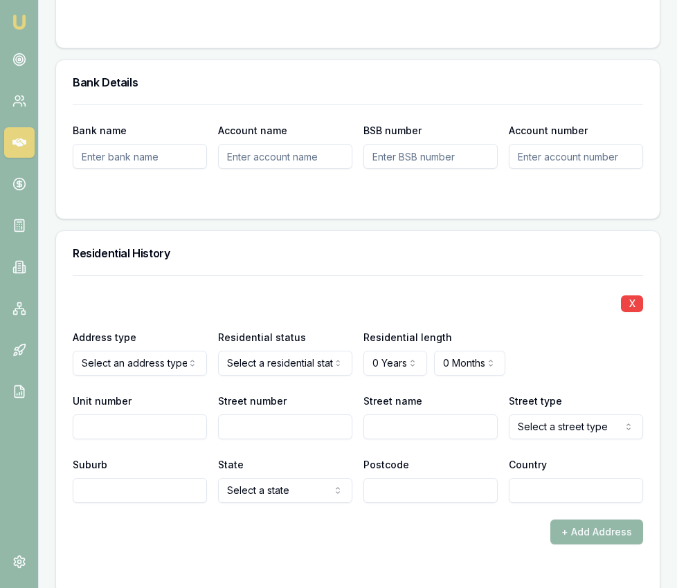
drag, startPoint x: 159, startPoint y: 379, endPoint x: 242, endPoint y: 365, distance: 84.2
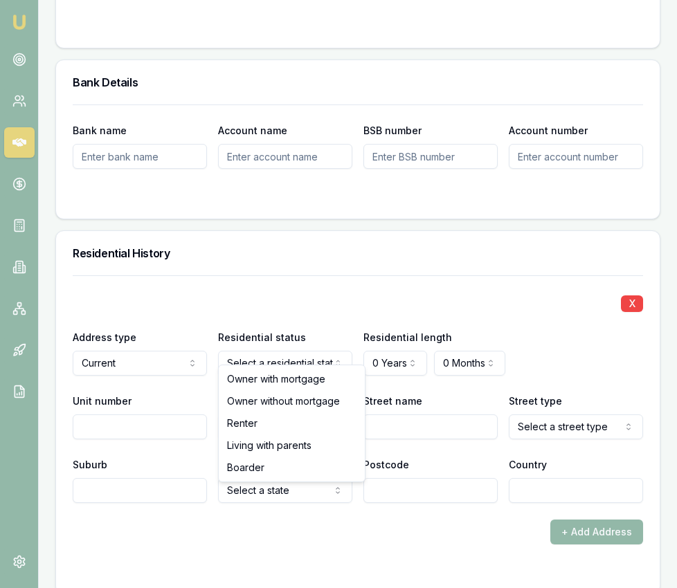
drag, startPoint x: 278, startPoint y: 382, endPoint x: 302, endPoint y: 381, distance: 23.6
click at [390, 202] on div "Bank name Account name BSB number Account number" at bounding box center [358, 162] width 604 height 114
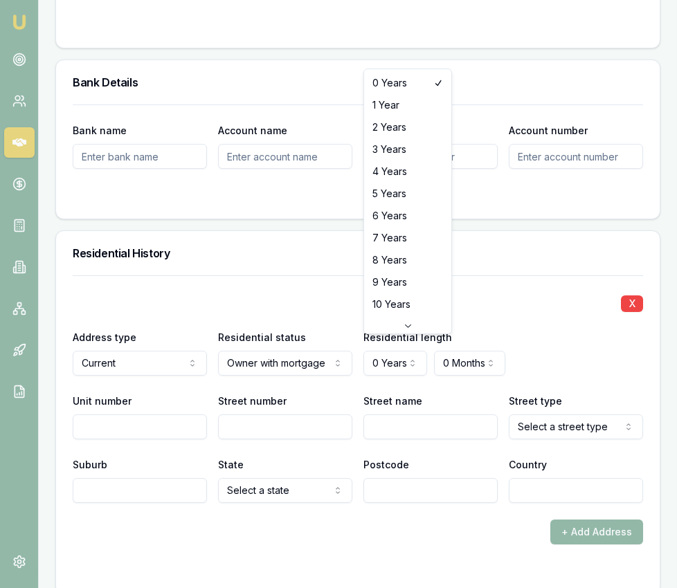
select select "6"
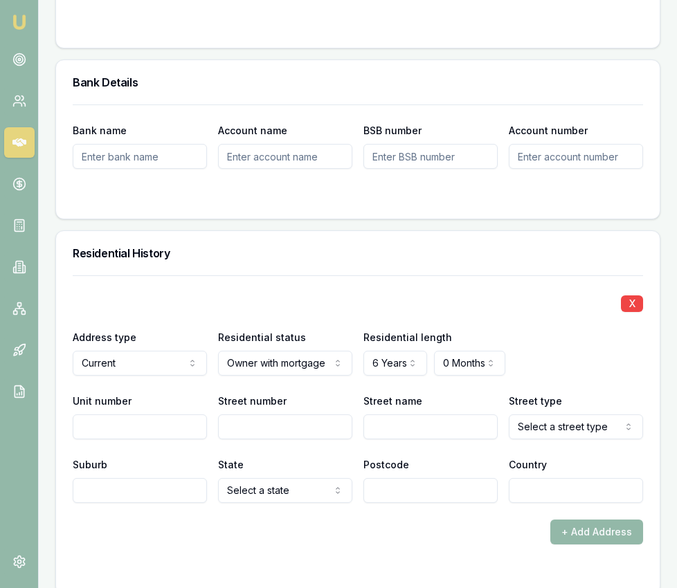
click at [244, 415] on input "Street number" at bounding box center [285, 427] width 134 height 25
type input "24"
click at [393, 415] on input "Street name" at bounding box center [430, 427] width 134 height 25
type input "Emu Bush"
select select "Drive"
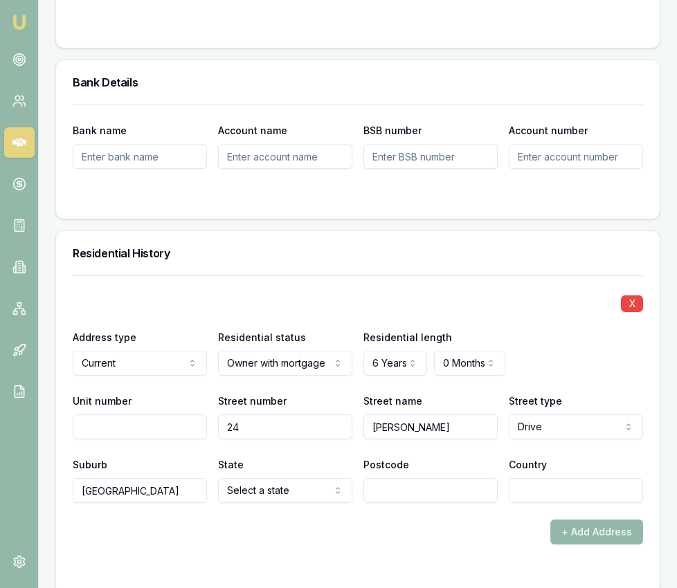
type input "Cranbourne West"
select select "VIC"
type input "3977"
click at [536, 478] on input "Country" at bounding box center [576, 490] width 134 height 25
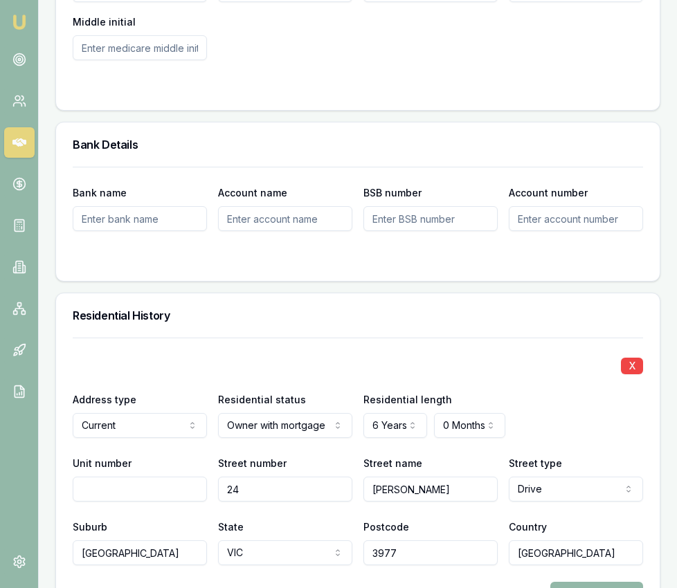
type input "[GEOGRAPHIC_DATA]"
click at [564, 377] on div "X Address type Current Current Previous Residential status Owner with mortgage …" at bounding box center [358, 452] width 570 height 228
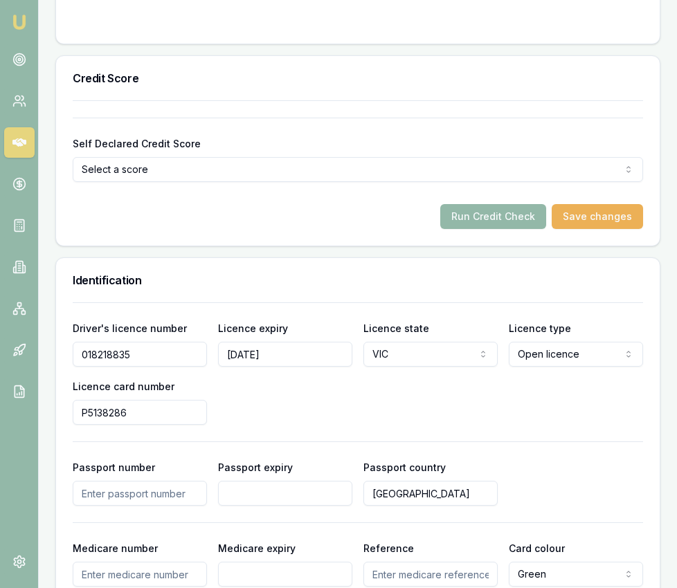
scroll to position [887, 0]
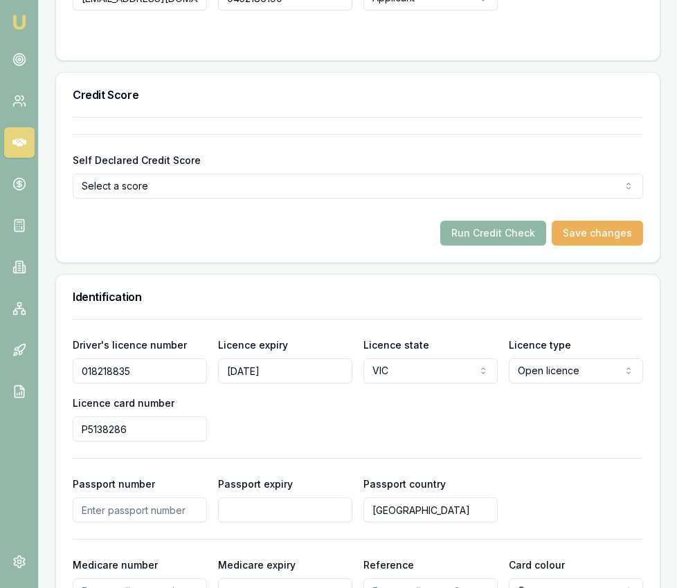
click at [489, 221] on button "Run Credit Check" at bounding box center [493, 233] width 106 height 25
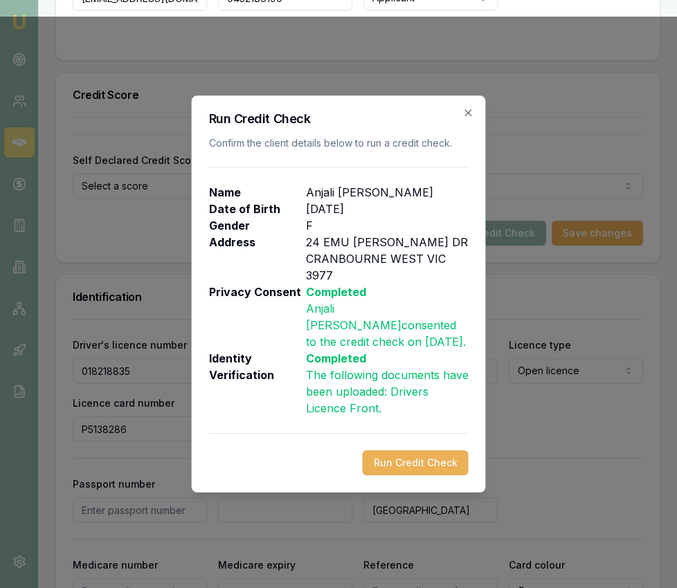
click at [407, 457] on button "Run Credit Check" at bounding box center [416, 463] width 106 height 25
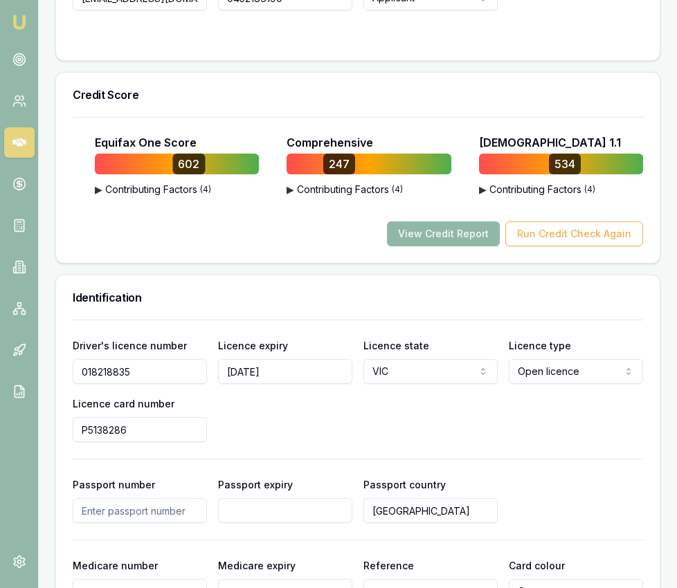
click at [464, 223] on button "View Credit Report" at bounding box center [443, 233] width 113 height 25
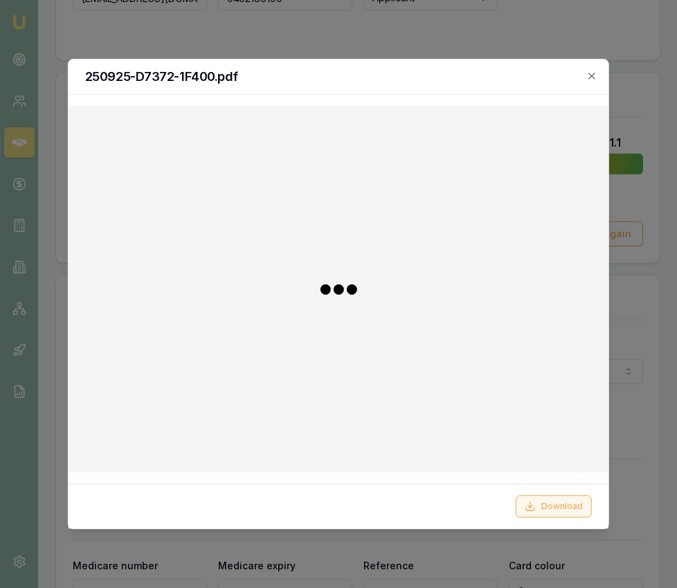
click at [547, 504] on button "Download" at bounding box center [554, 507] width 76 height 22
click at [639, 461] on div at bounding box center [338, 294] width 677 height 588
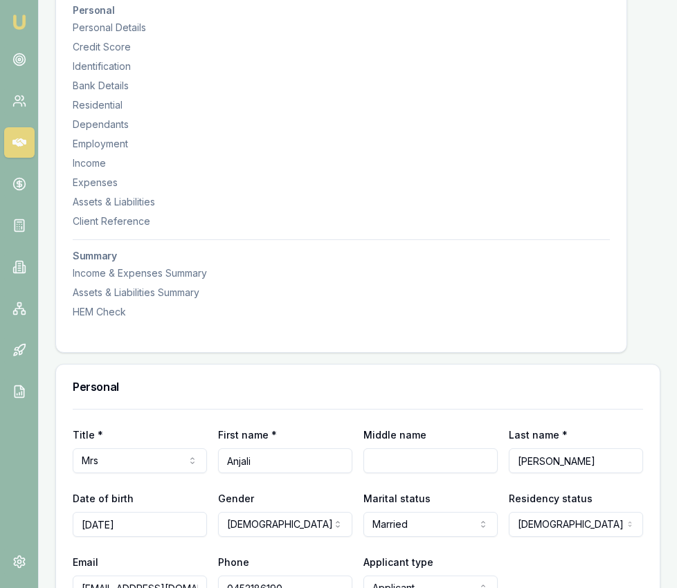
scroll to position [0, 0]
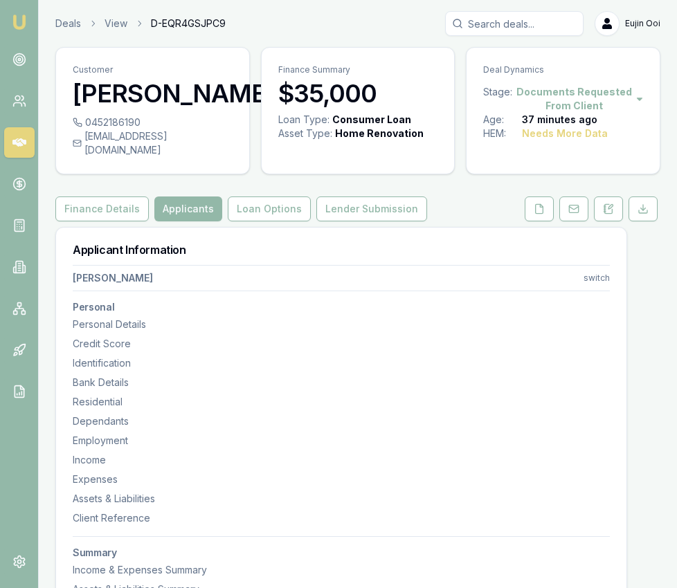
click at [25, 27] on img at bounding box center [19, 22] width 17 height 17
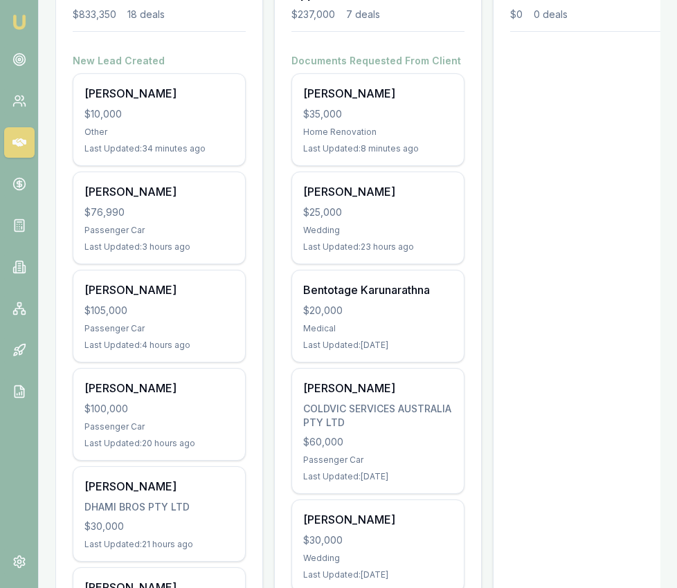
scroll to position [249, 0]
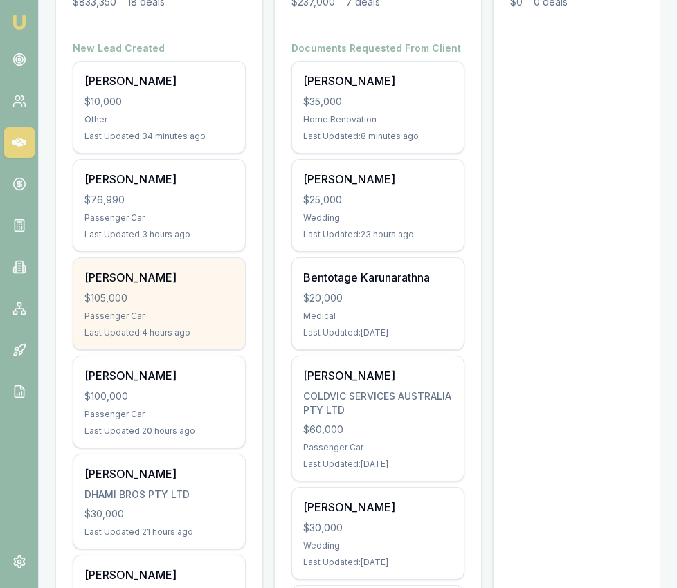
click at [206, 282] on div "[PERSON_NAME]" at bounding box center [158, 277] width 149 height 17
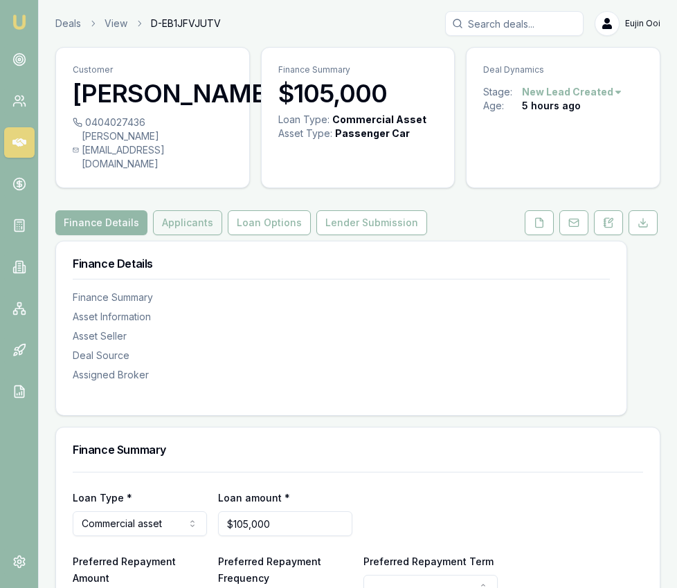
click at [193, 210] on button "Applicants" at bounding box center [187, 222] width 69 height 25
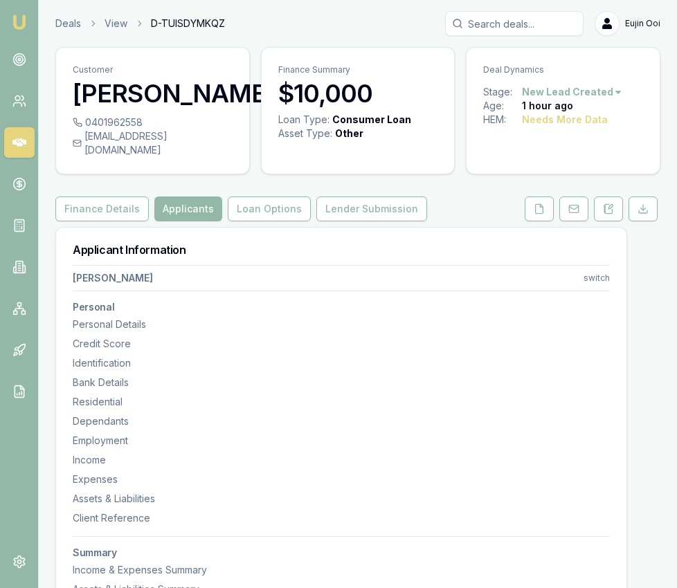
select select "OPEN_LICENCE"
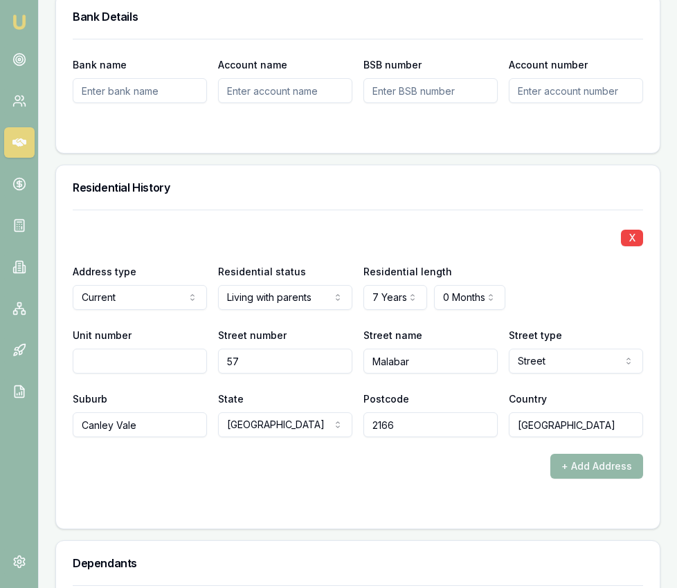
click at [26, 25] on img at bounding box center [19, 22] width 17 height 17
